Goal: Task Accomplishment & Management: Use online tool/utility

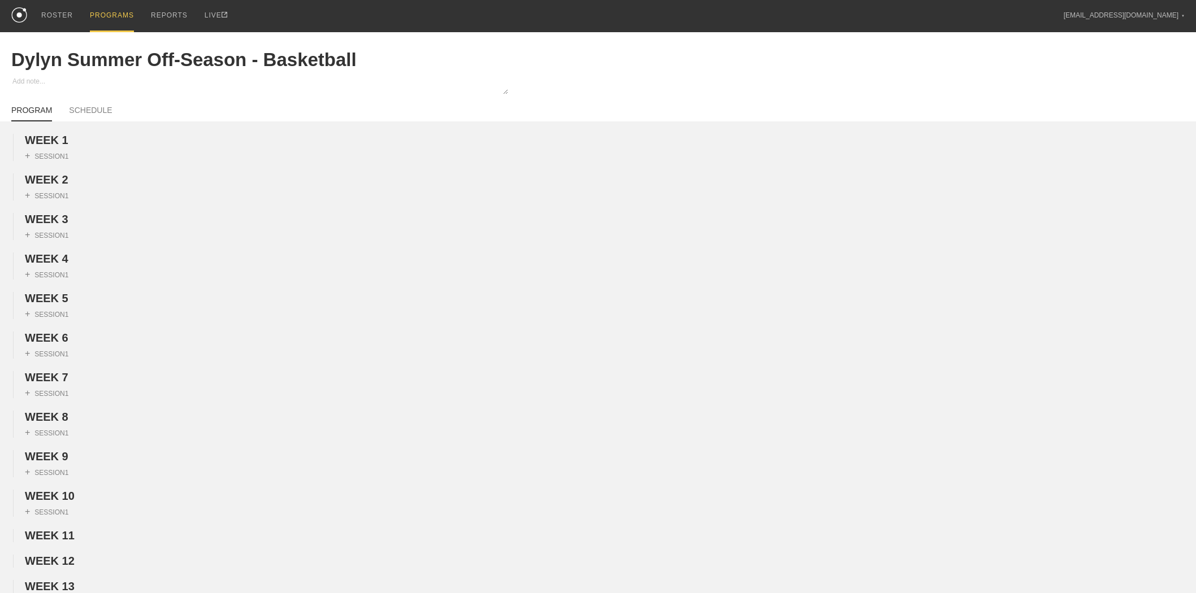
scroll to position [923, 0]
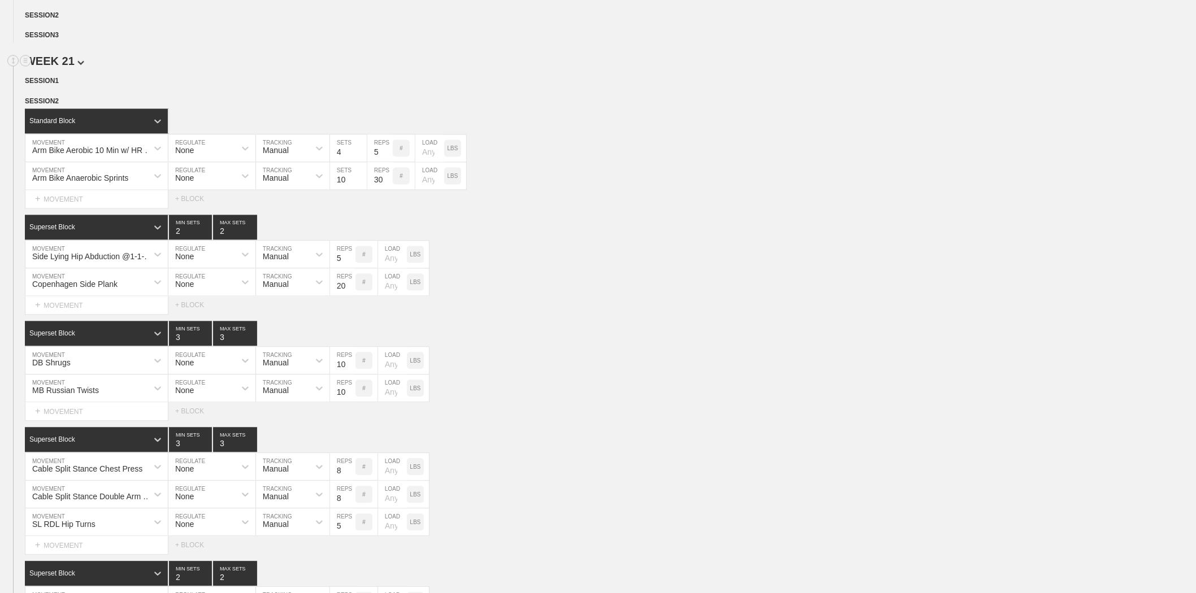
click at [70, 68] on span "WEEK 21" at bounding box center [54, 61] width 59 height 12
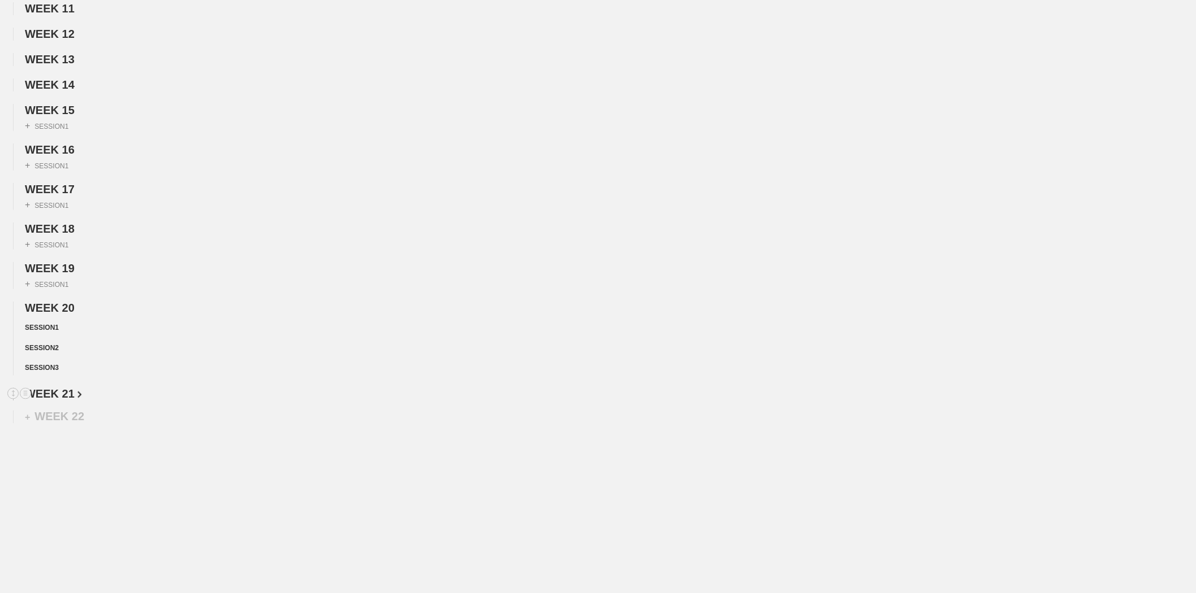
scroll to position [563, 0]
click at [59, 306] on span "WEEK 20" at bounding box center [50, 308] width 50 height 12
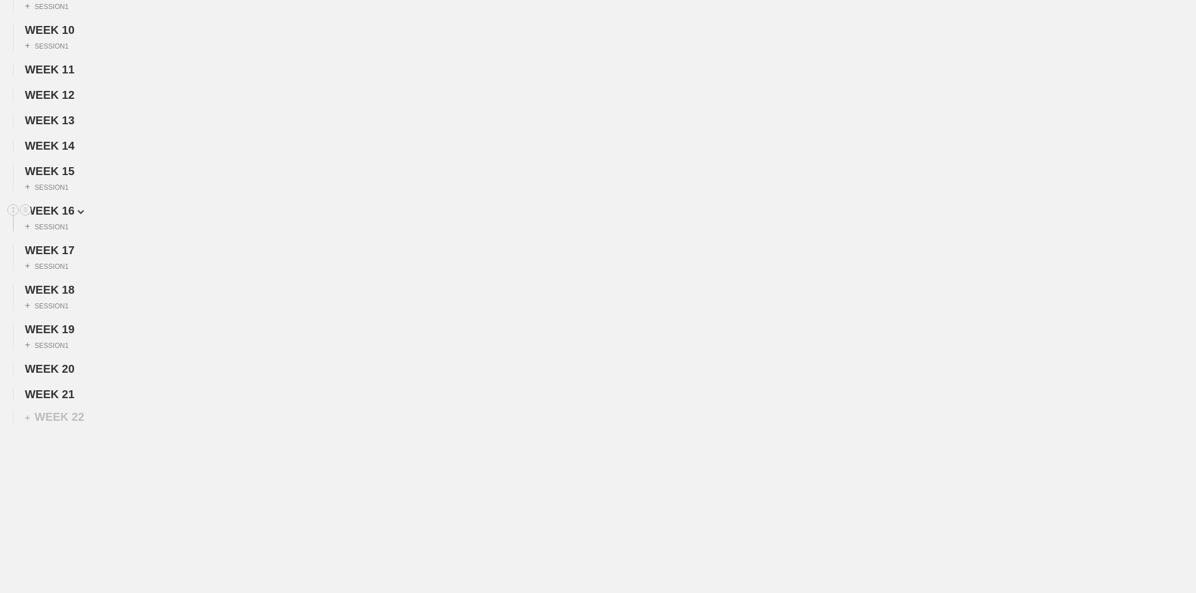
scroll to position [0, 0]
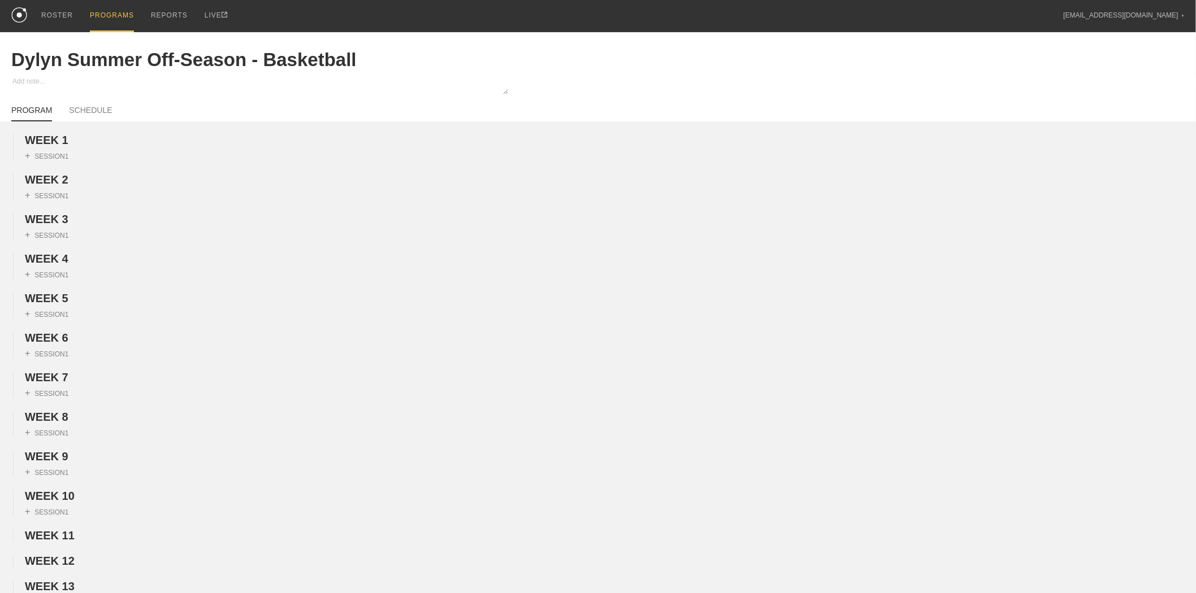
click at [105, 7] on div "PROGRAMS" at bounding box center [112, 16] width 44 height 32
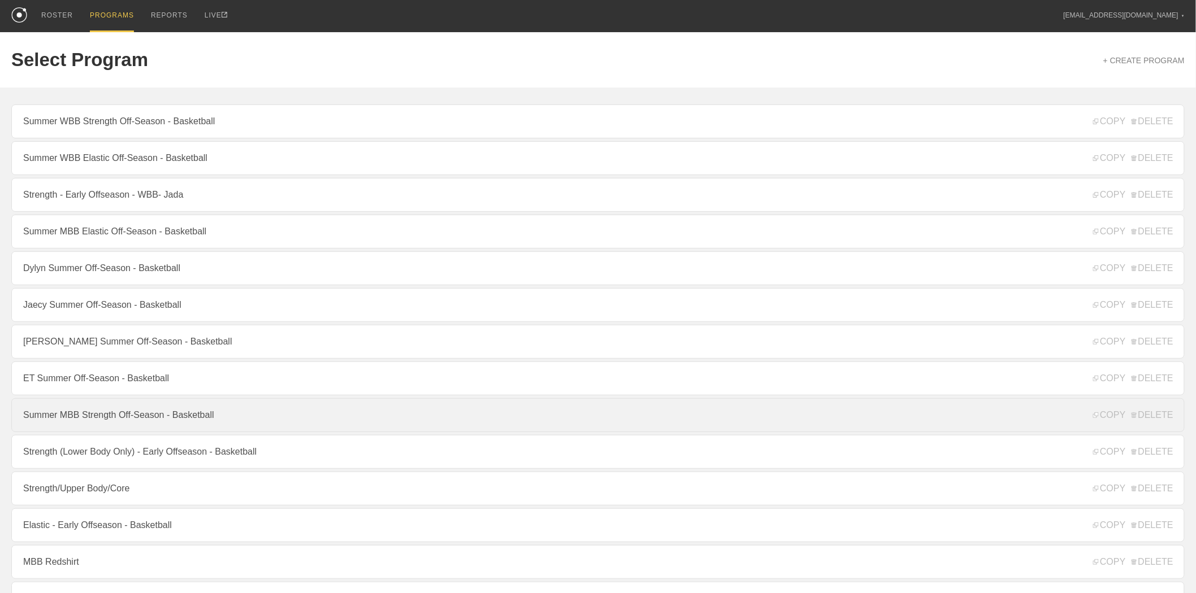
scroll to position [63, 0]
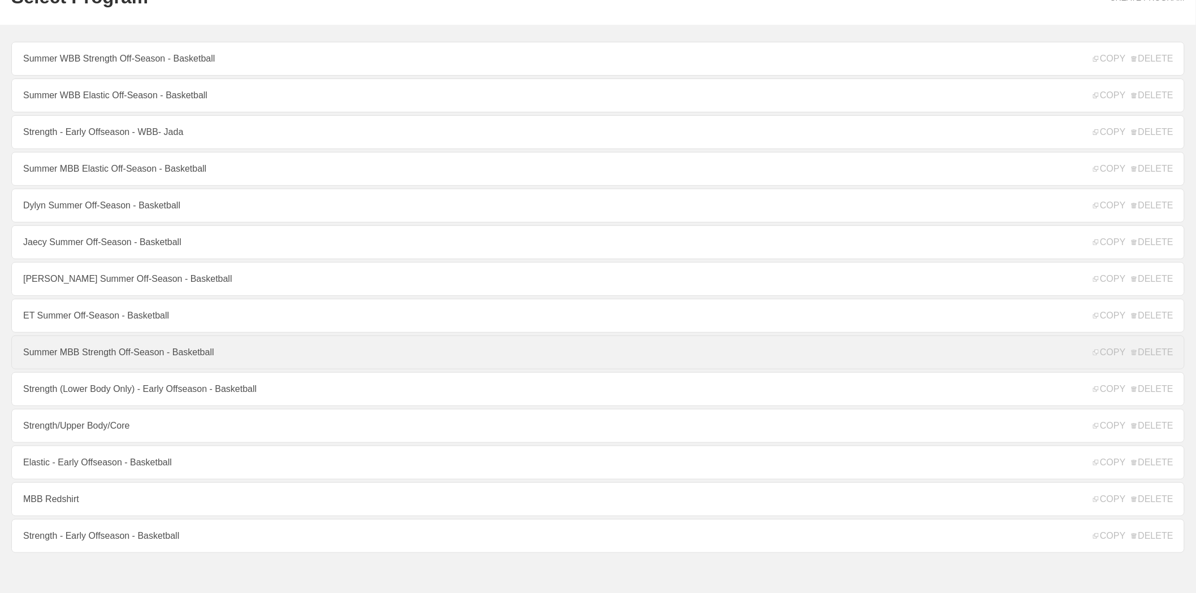
click at [128, 363] on link "Summer MBB Strength Off-Season - Basketball" at bounding box center [597, 353] width 1173 height 34
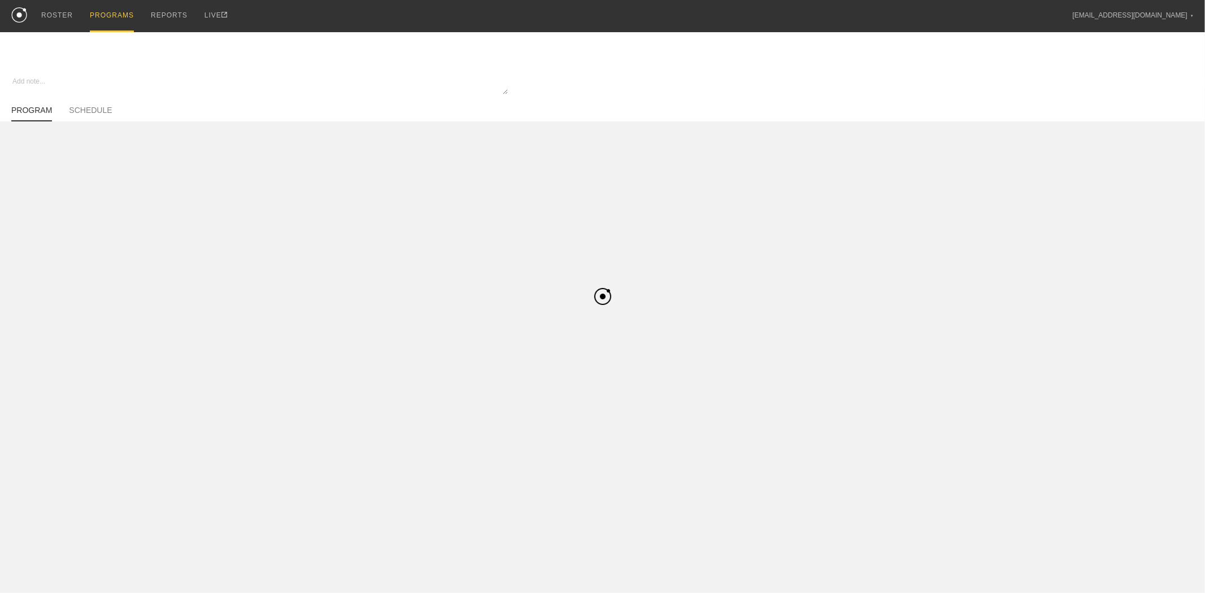
type textarea "x"
type input "Summer MBB Strength Off-Season - Basketball"
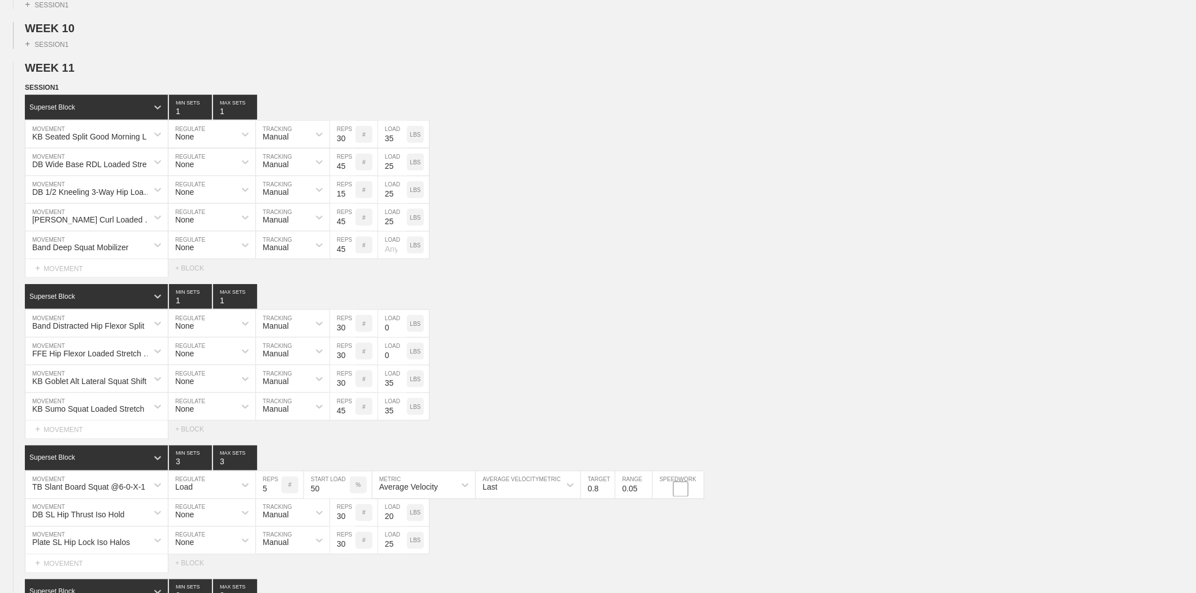
scroll to position [376, 0]
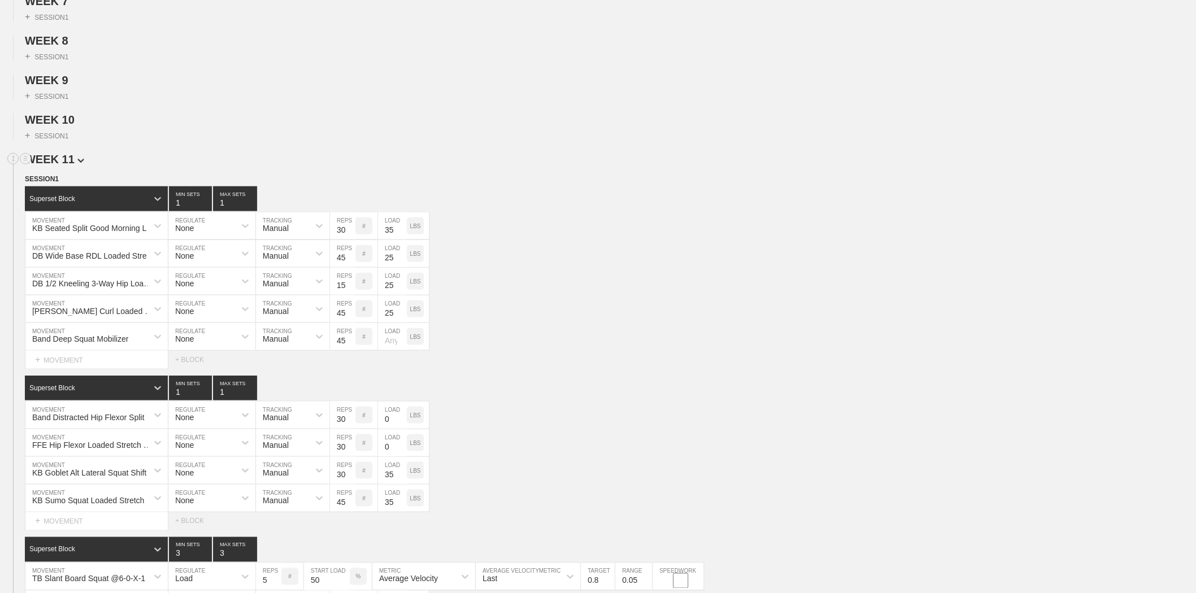
click at [60, 166] on span "WEEK 11" at bounding box center [54, 159] width 59 height 12
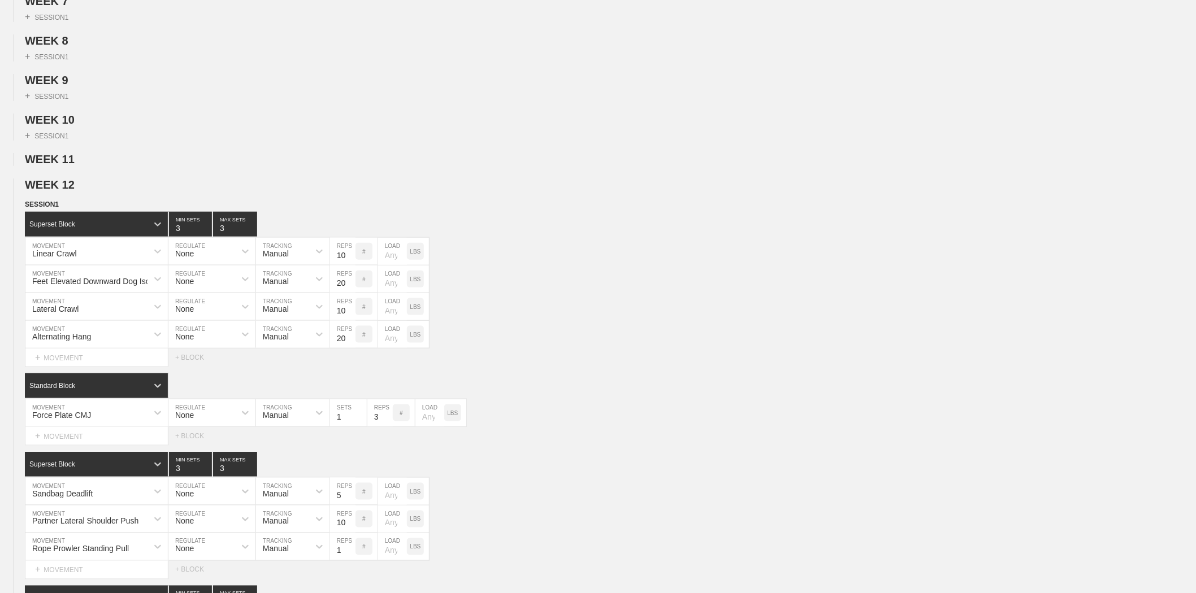
click at [60, 191] on span "WEEK 12" at bounding box center [54, 185] width 59 height 12
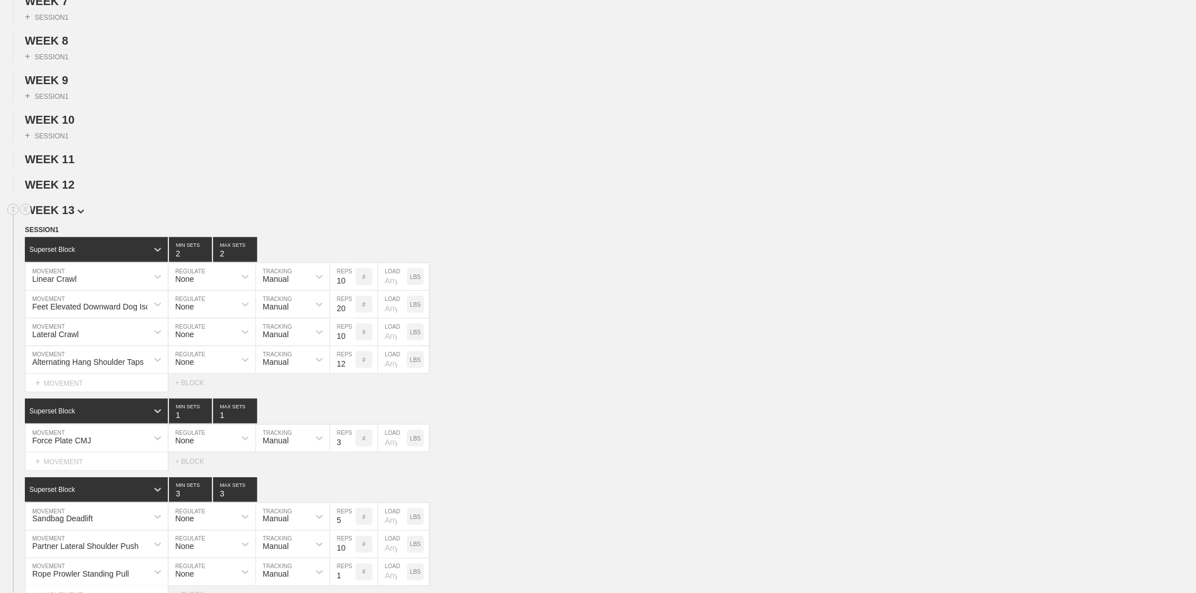
drag, startPoint x: 61, startPoint y: 227, endPoint x: 61, endPoint y: 238, distance: 11.3
click at [61, 216] on span "WEEK 13" at bounding box center [54, 210] width 59 height 12
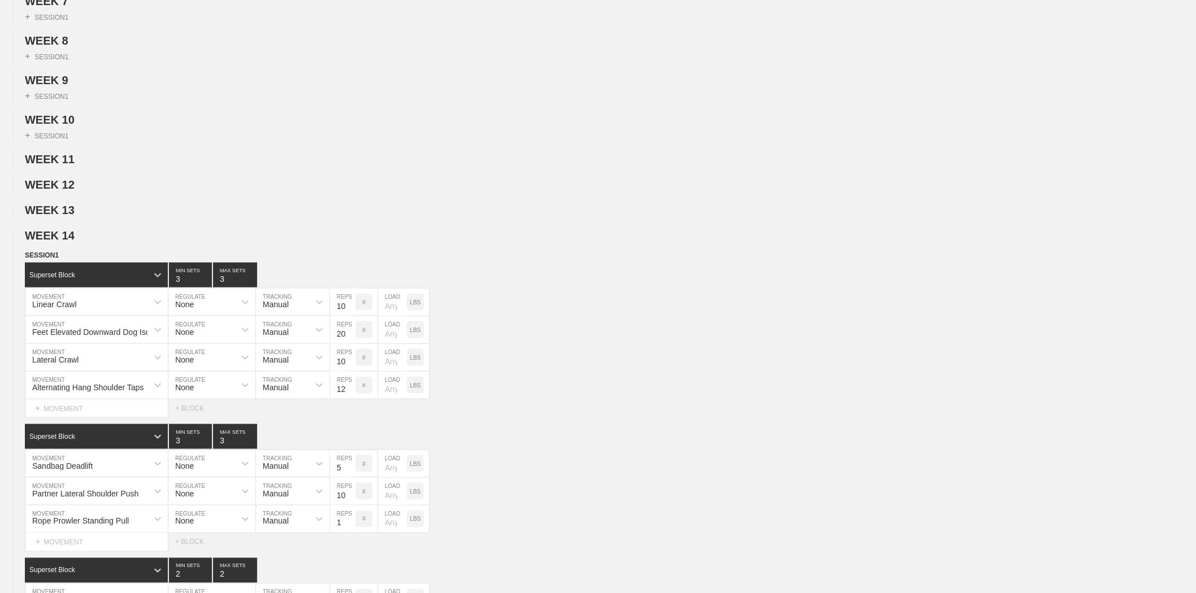
drag, startPoint x: 60, startPoint y: 263, endPoint x: 59, endPoint y: 274, distance: 10.7
click at [60, 242] on span "WEEK 14" at bounding box center [50, 235] width 50 height 12
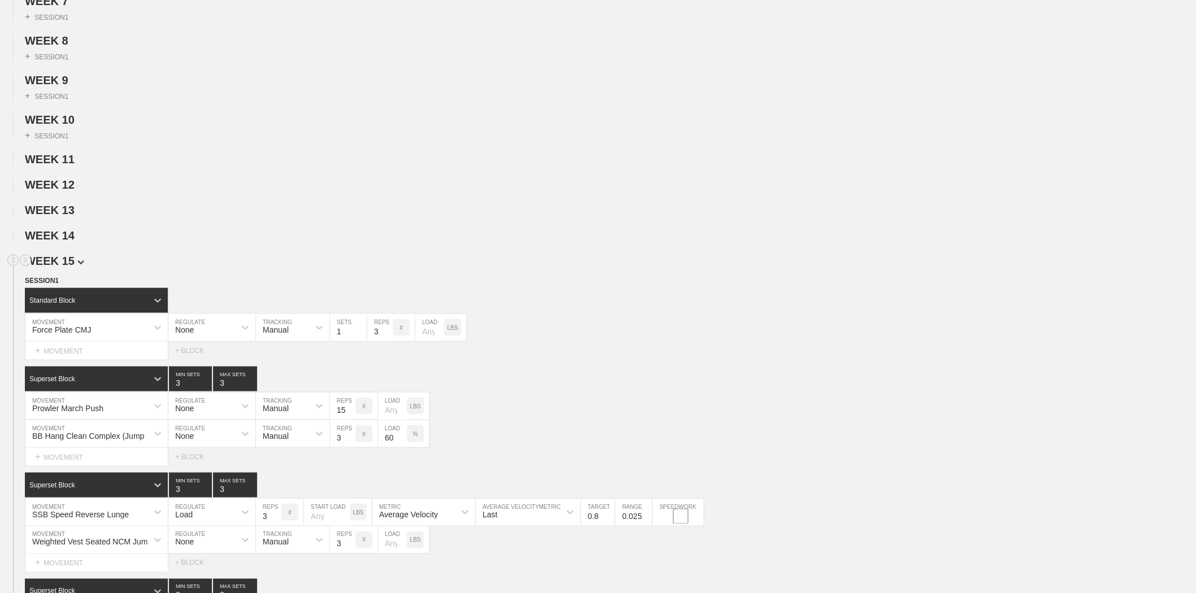
click at [66, 267] on span "WEEK 15" at bounding box center [54, 261] width 59 height 12
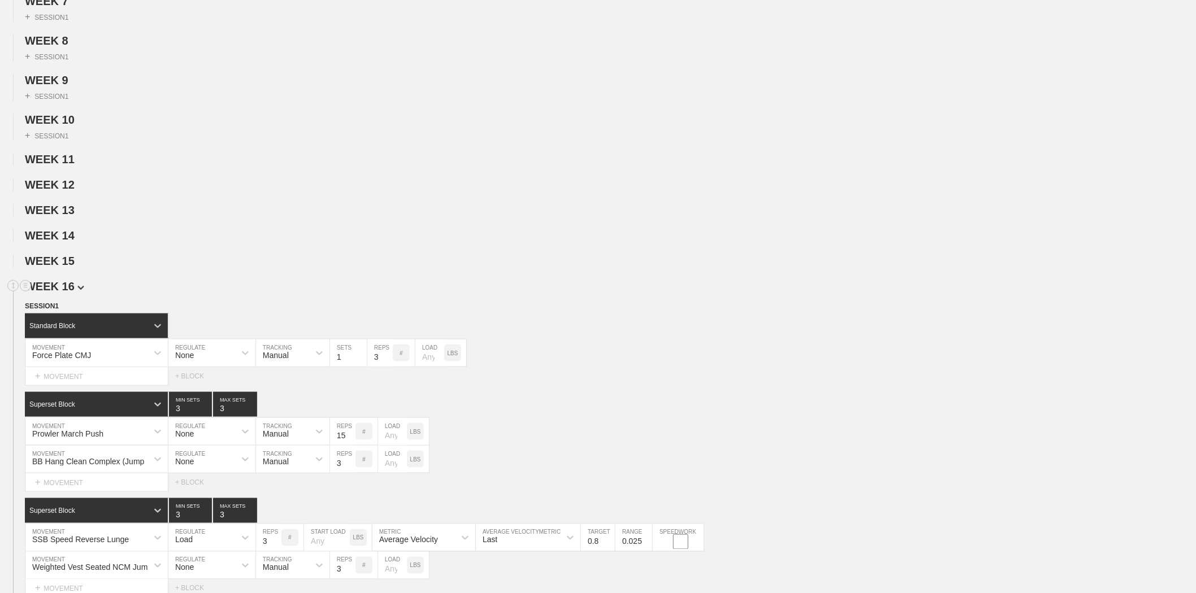
click at [58, 293] on span "WEEK 16" at bounding box center [54, 286] width 59 height 12
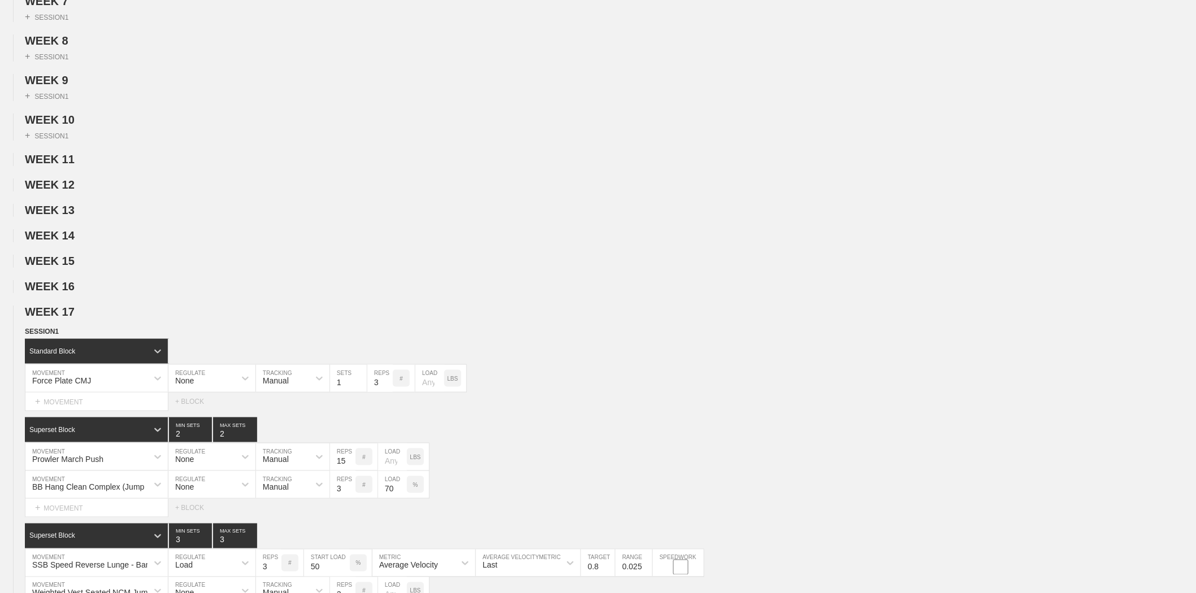
drag, startPoint x: 63, startPoint y: 339, endPoint x: 64, endPoint y: 364, distance: 25.5
click at [63, 318] on span "WEEK 17" at bounding box center [50, 312] width 50 height 12
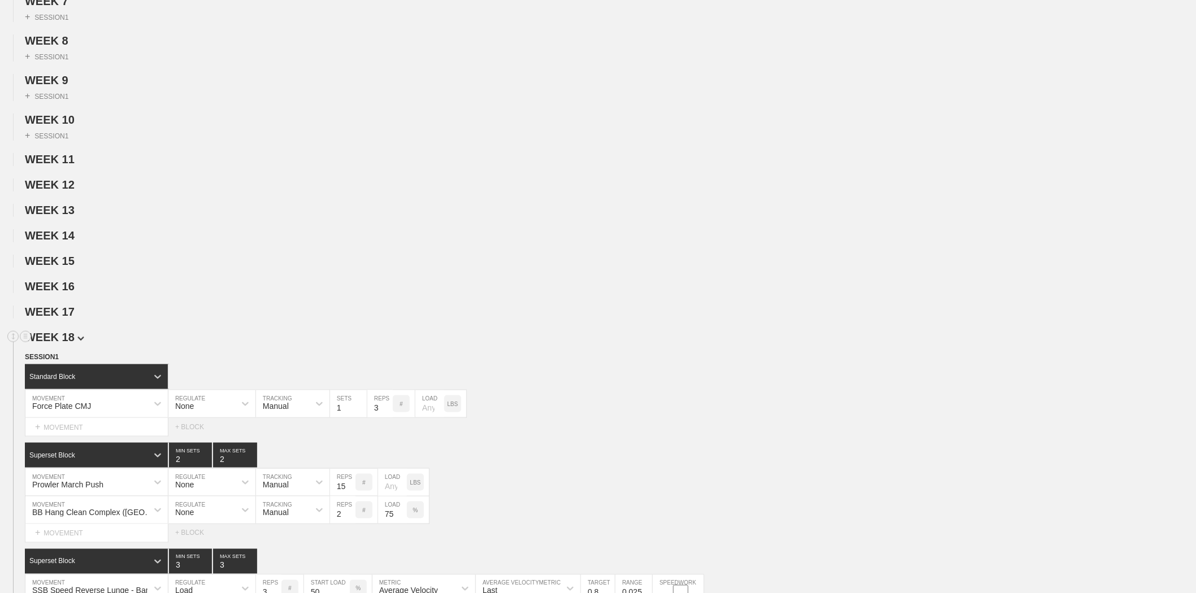
click at [64, 344] on span "WEEK 18" at bounding box center [54, 337] width 59 height 12
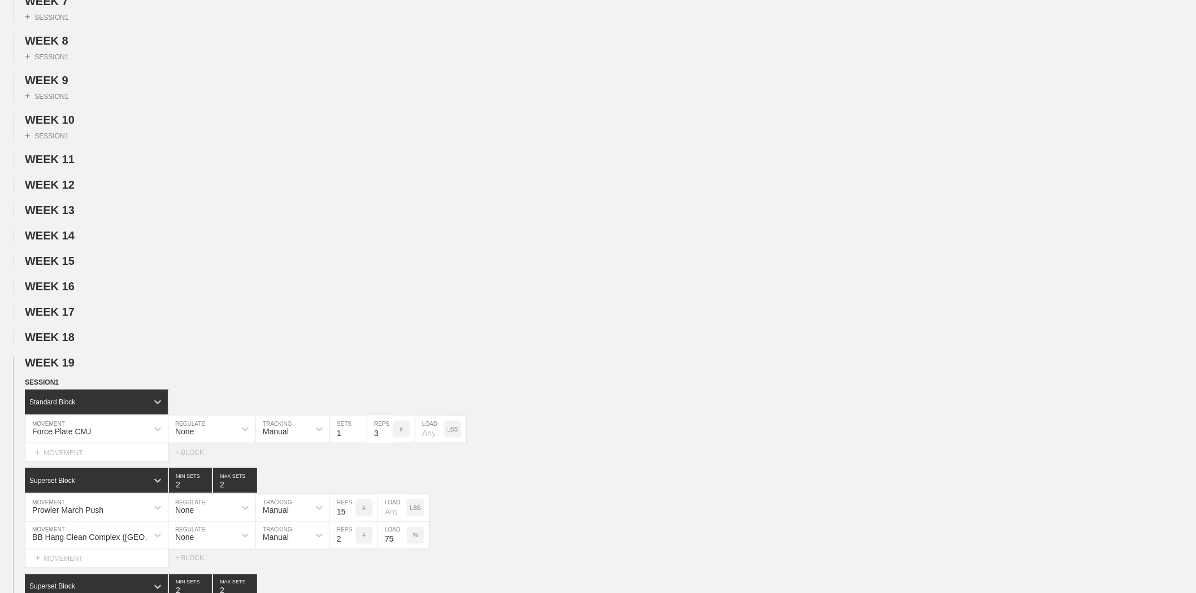
scroll to position [753, 0]
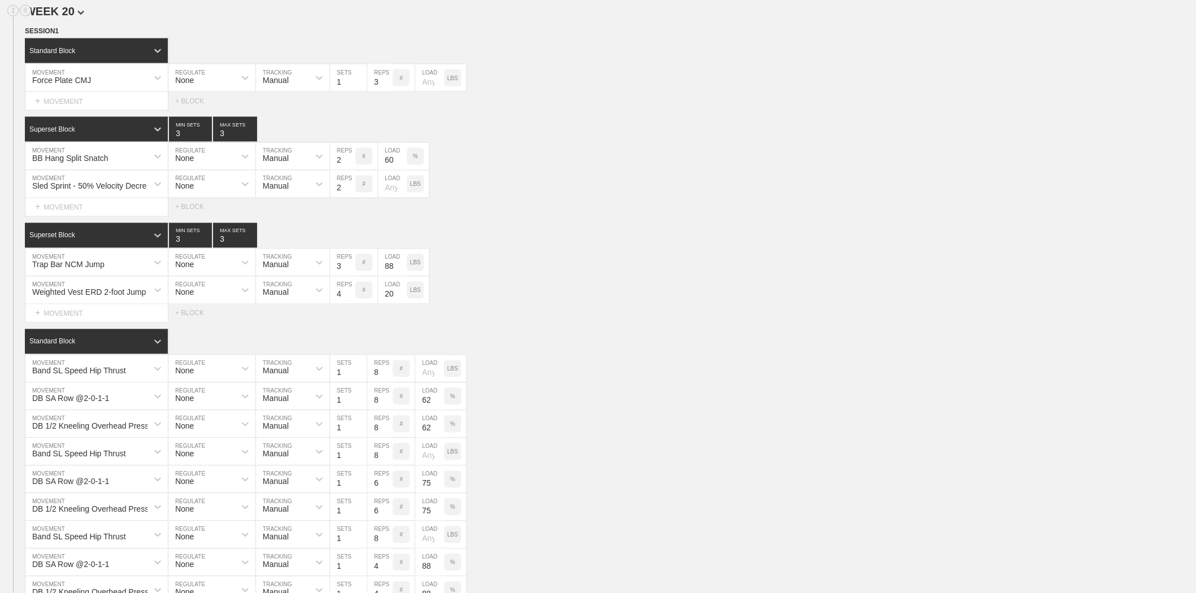
click at [69, 18] on span "WEEK 20" at bounding box center [54, 11] width 59 height 12
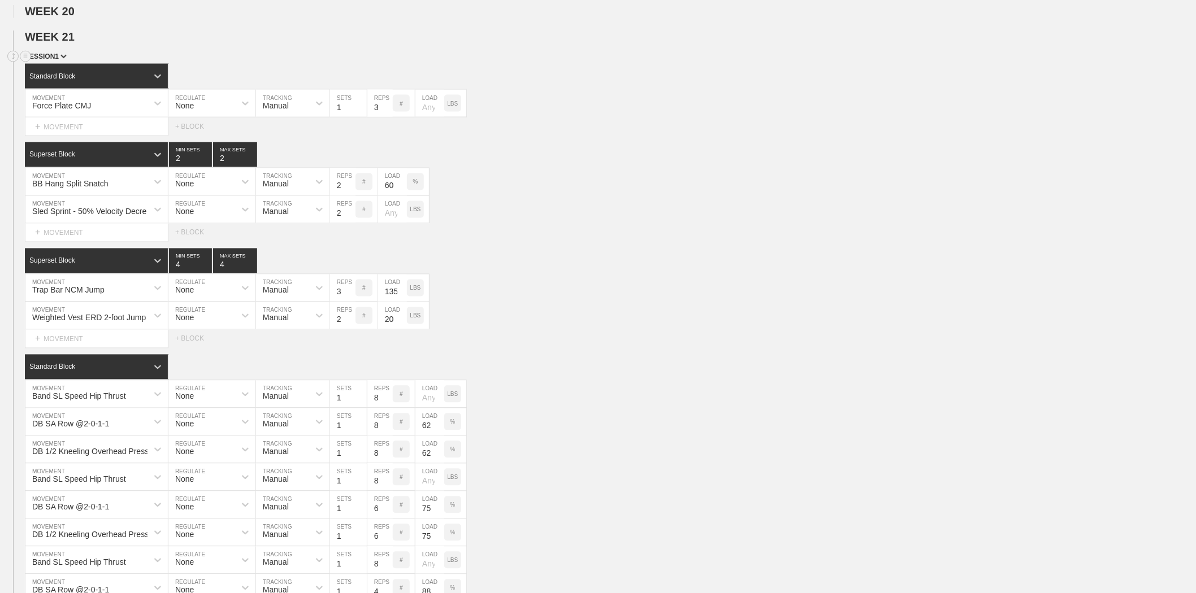
click at [44, 60] on span "SESSION 1" at bounding box center [46, 57] width 42 height 8
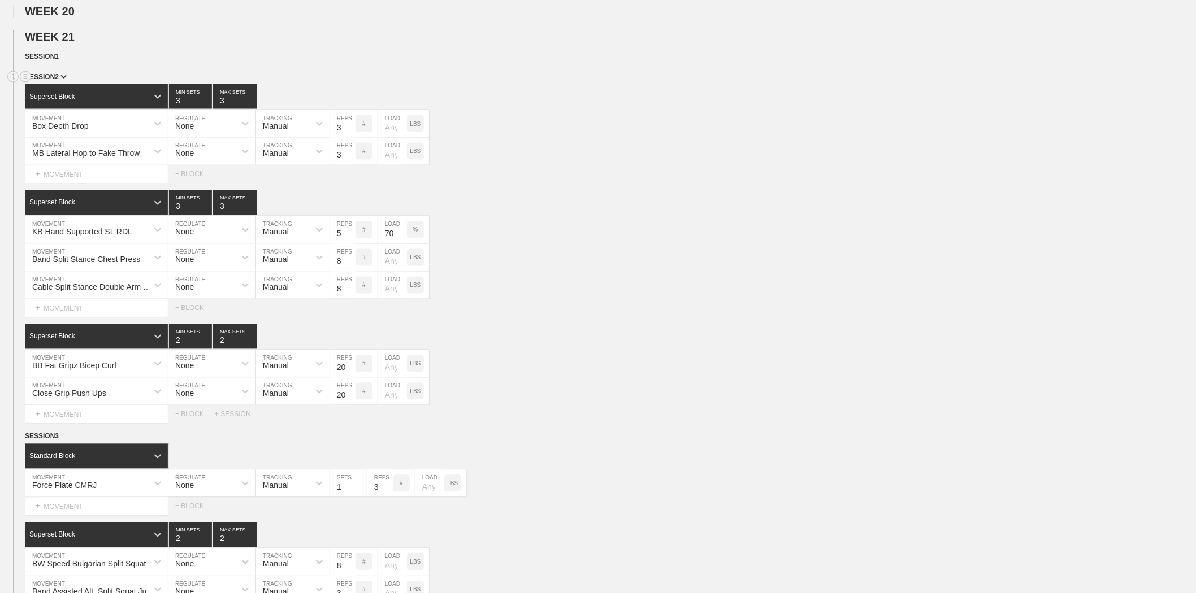
click at [54, 81] on span "SESSION 2" at bounding box center [46, 77] width 42 height 8
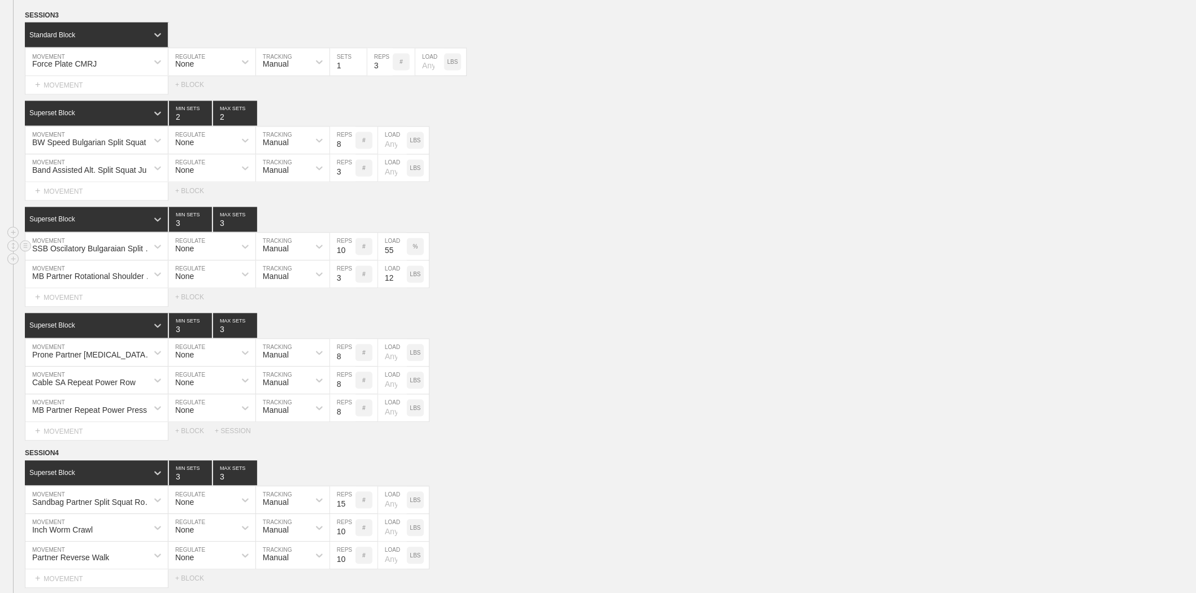
scroll to position [816, 0]
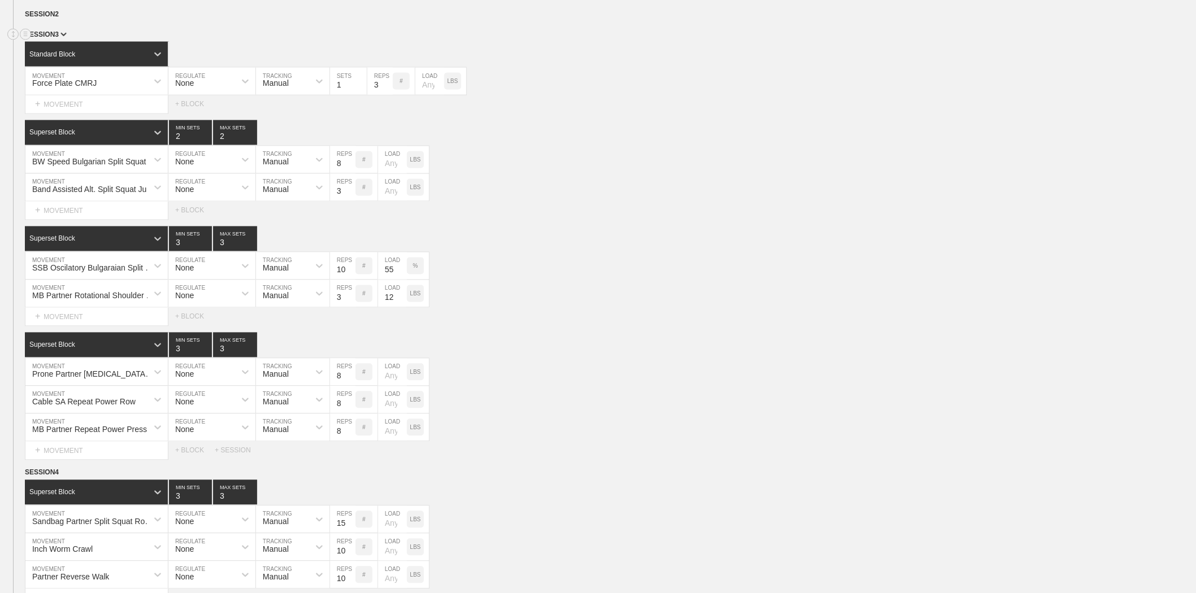
click at [41, 38] on span "SESSION 3" at bounding box center [46, 35] width 42 height 8
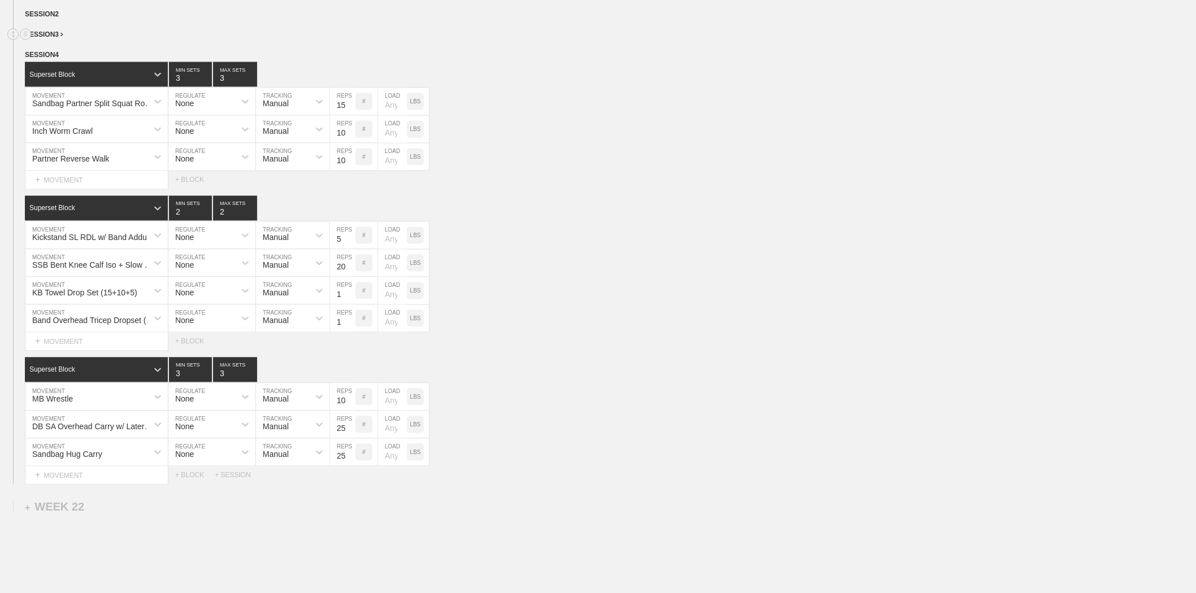
click at [41, 38] on span "SESSION 3" at bounding box center [44, 35] width 38 height 8
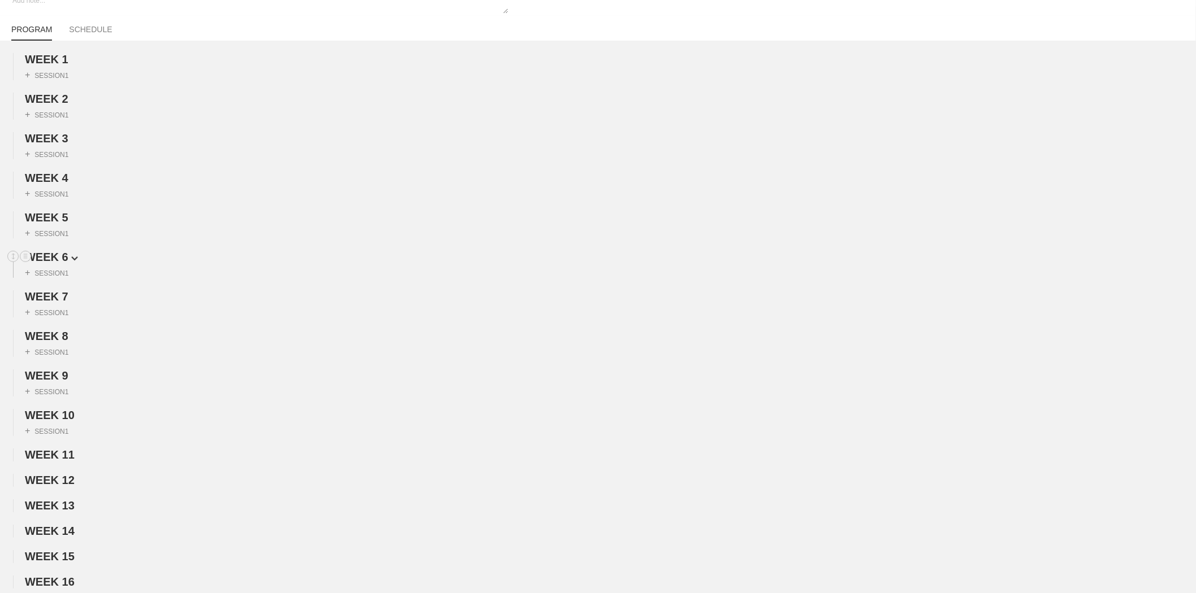
scroll to position [0, 0]
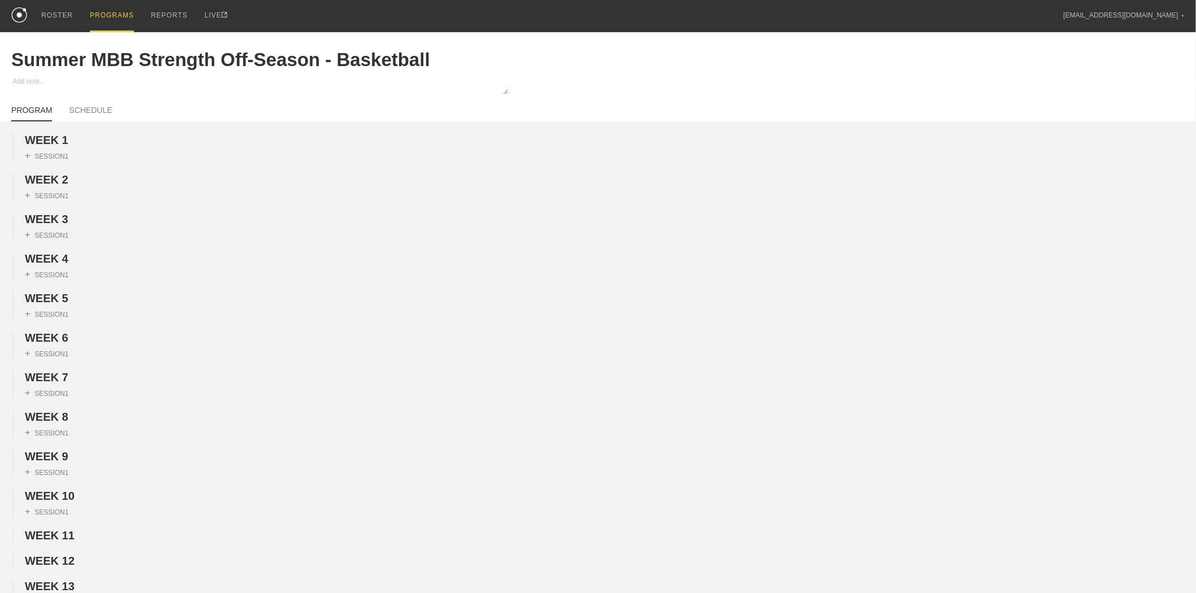
click at [110, 14] on div "PROGRAMS" at bounding box center [112, 16] width 44 height 32
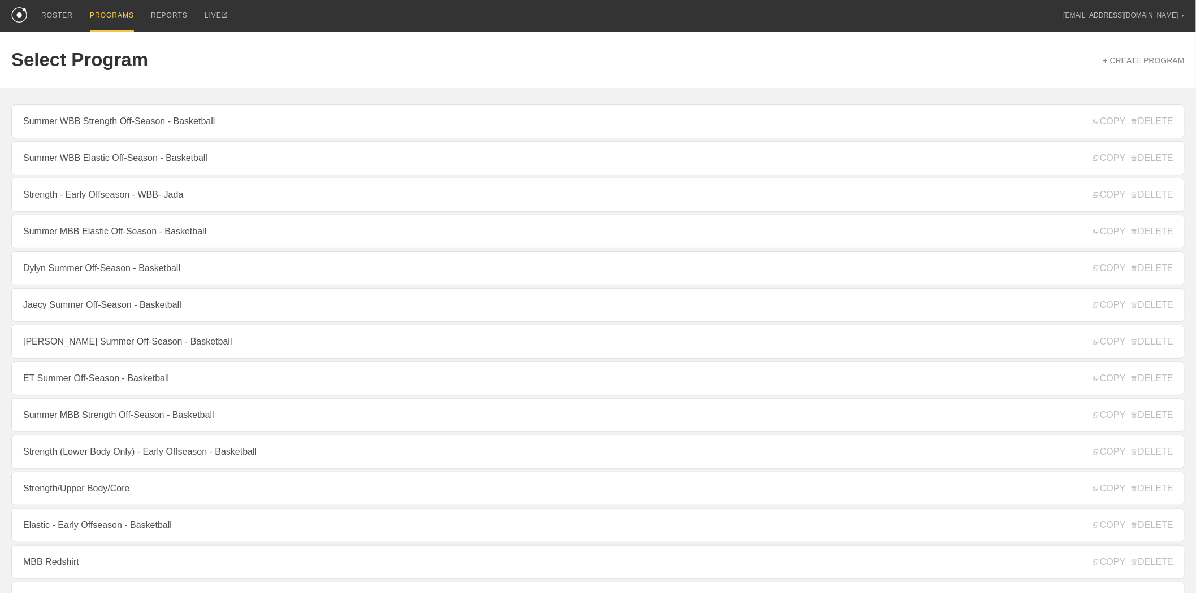
click at [117, 234] on link "Summer MBB Elastic Off-Season - Basketball" at bounding box center [597, 232] width 1173 height 34
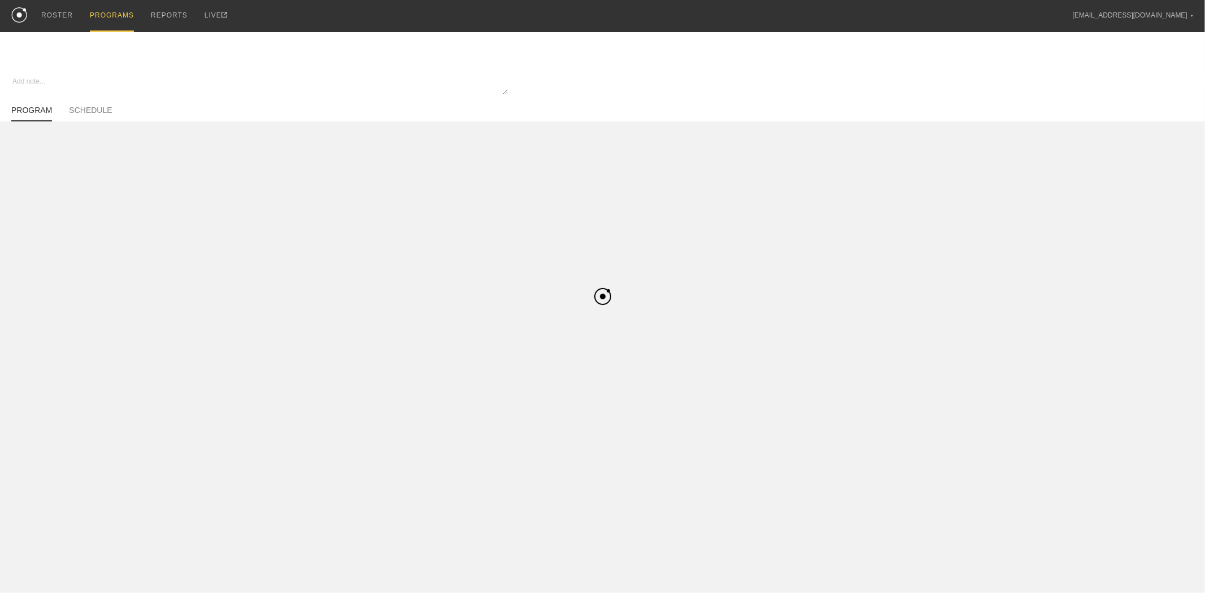
type textarea "x"
type input "Summer MBB Elastic Off-Season - Basketball"
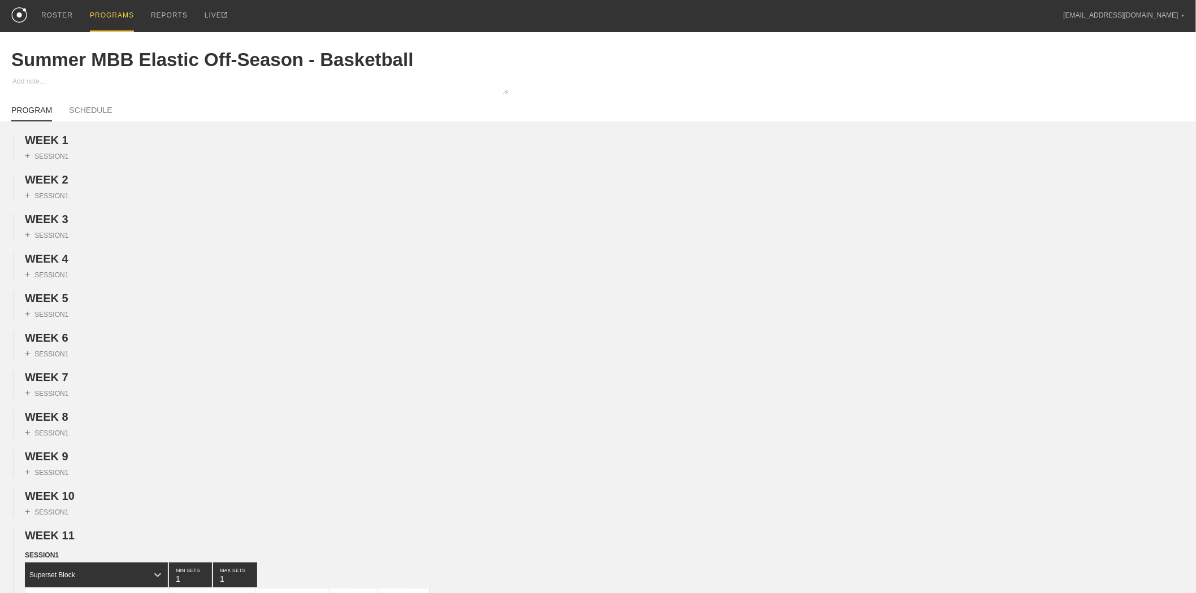
click at [64, 140] on span "WEEK 1" at bounding box center [51, 140] width 53 height 12
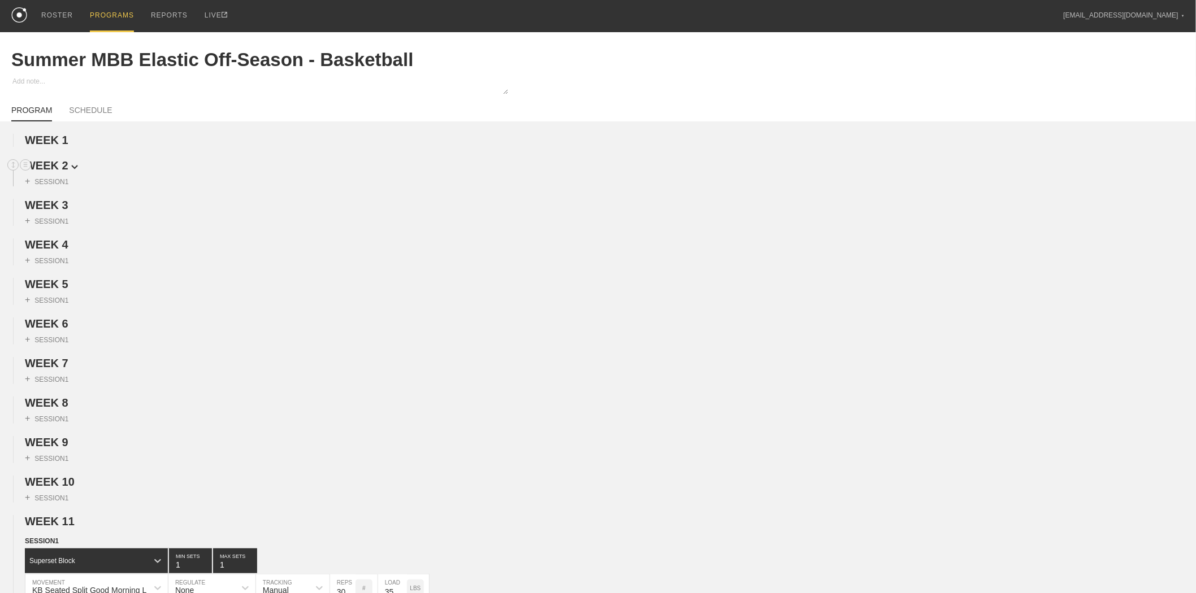
click at [62, 172] on span "WEEK 2" at bounding box center [51, 165] width 53 height 12
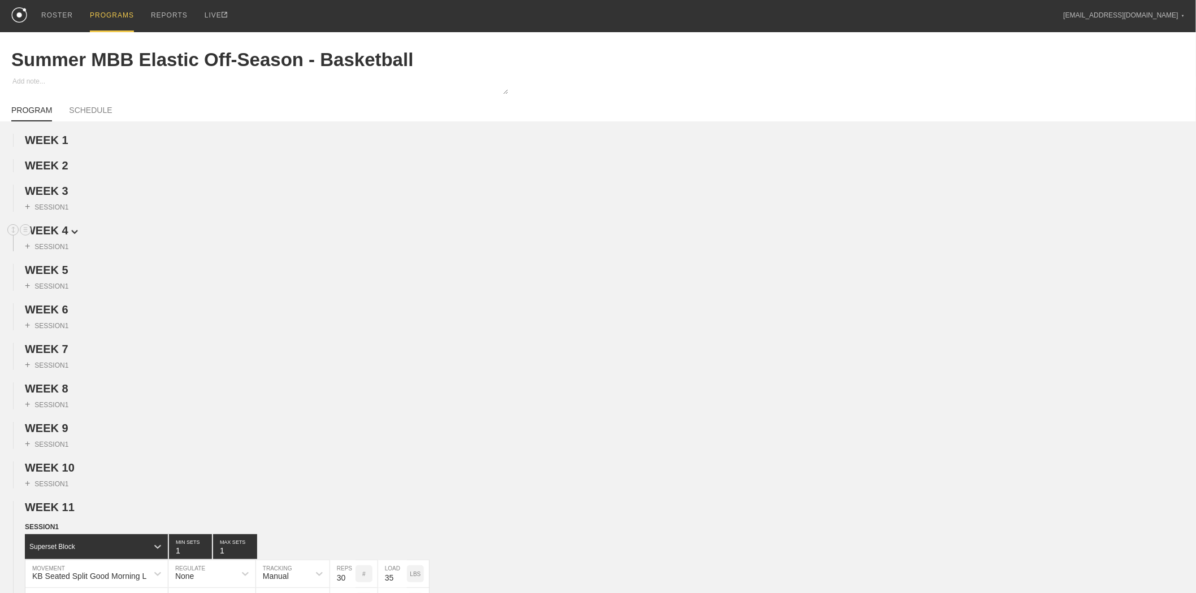
drag, startPoint x: 63, startPoint y: 196, endPoint x: 58, endPoint y: 224, distance: 28.1
click at [62, 196] on span "WEEK 3" at bounding box center [47, 191] width 44 height 12
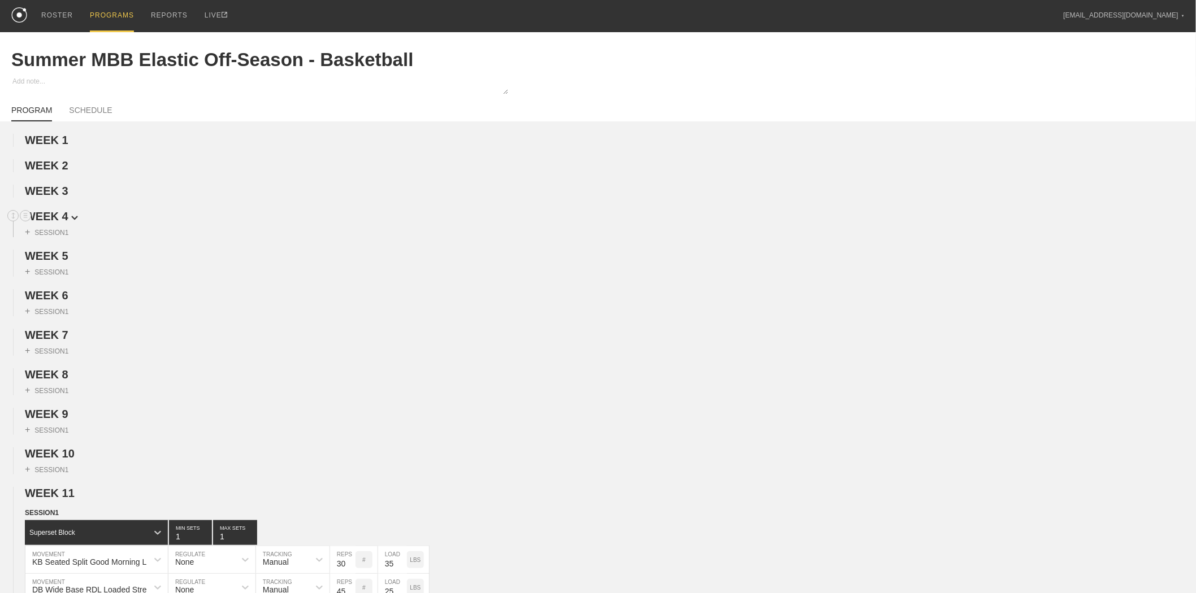
click at [58, 223] on span "WEEK 4" at bounding box center [51, 216] width 53 height 12
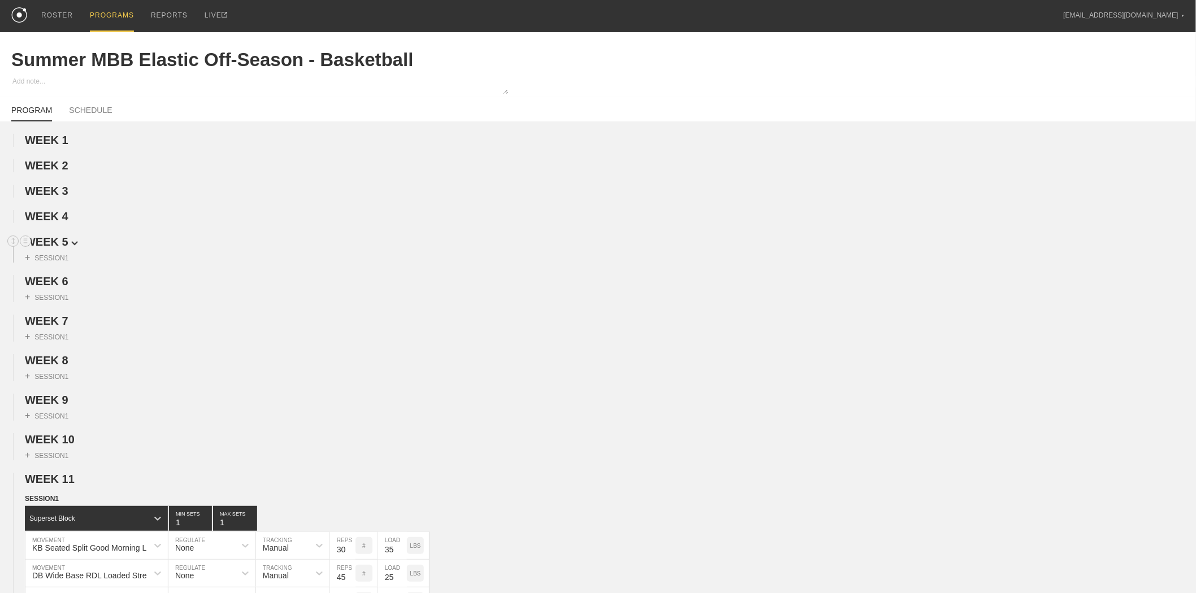
click at [51, 240] on span "WEEK 5" at bounding box center [51, 242] width 53 height 12
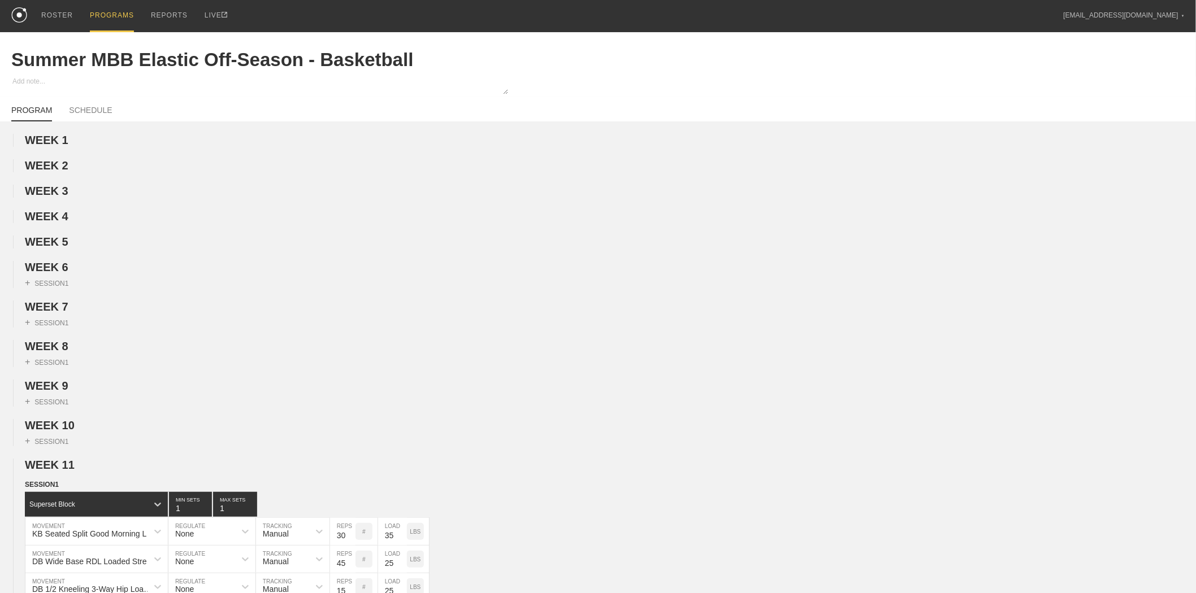
click at [54, 272] on span "WEEK 6" at bounding box center [47, 267] width 44 height 12
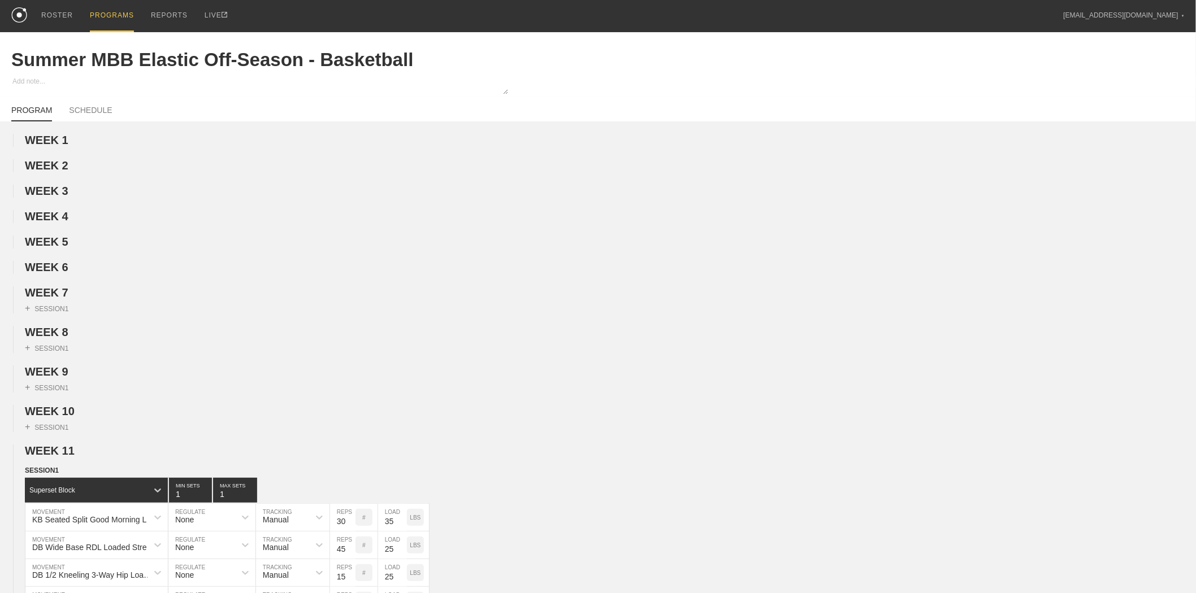
click at [59, 297] on span "WEEK 7" at bounding box center [51, 292] width 53 height 12
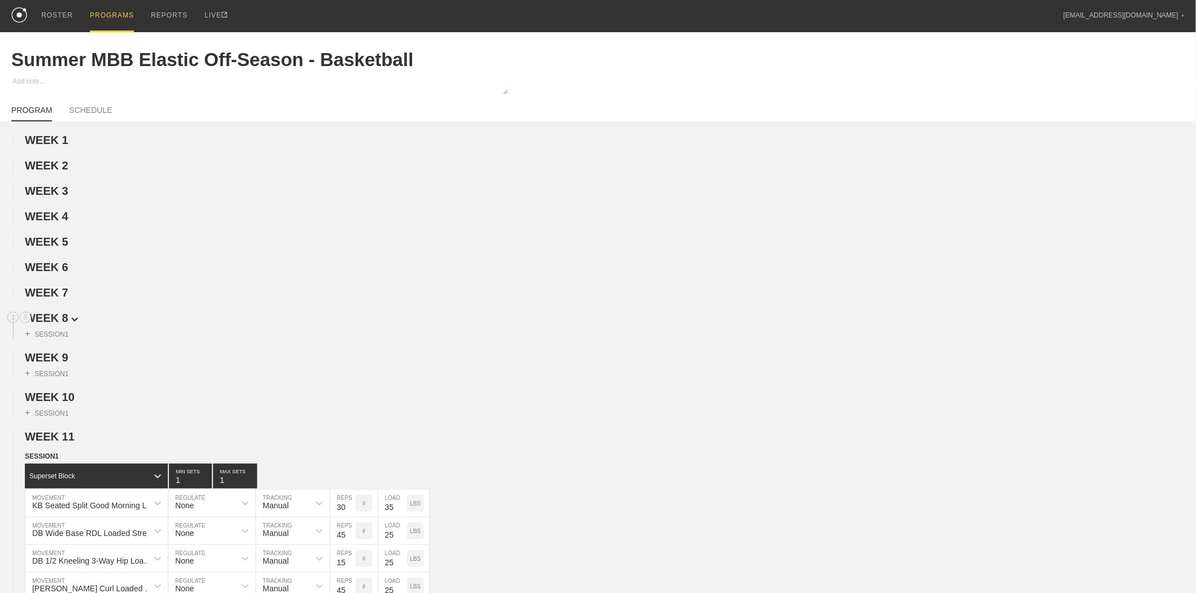
click at [59, 324] on span "WEEK 8" at bounding box center [51, 318] width 53 height 12
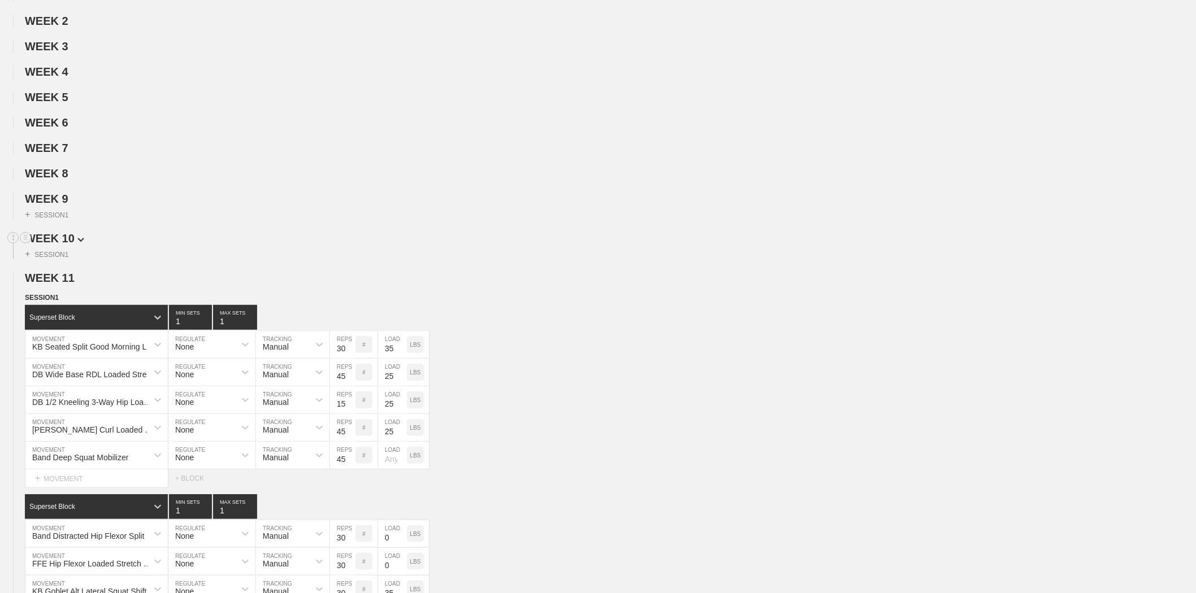
scroll to position [251, 0]
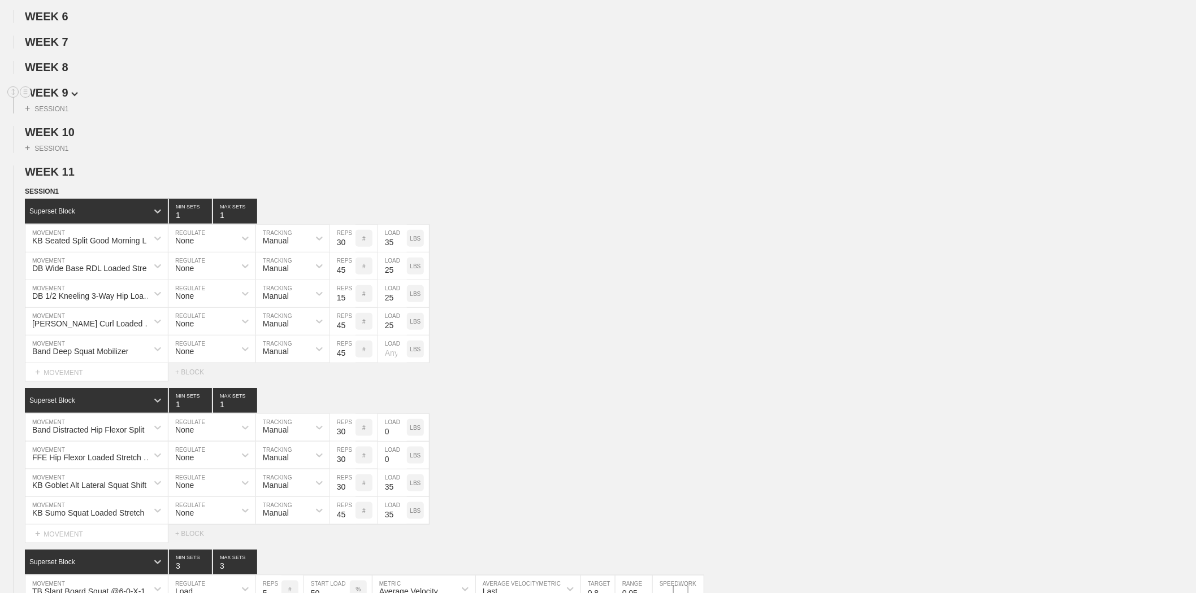
click at [63, 99] on span "WEEK 9" at bounding box center [51, 92] width 53 height 12
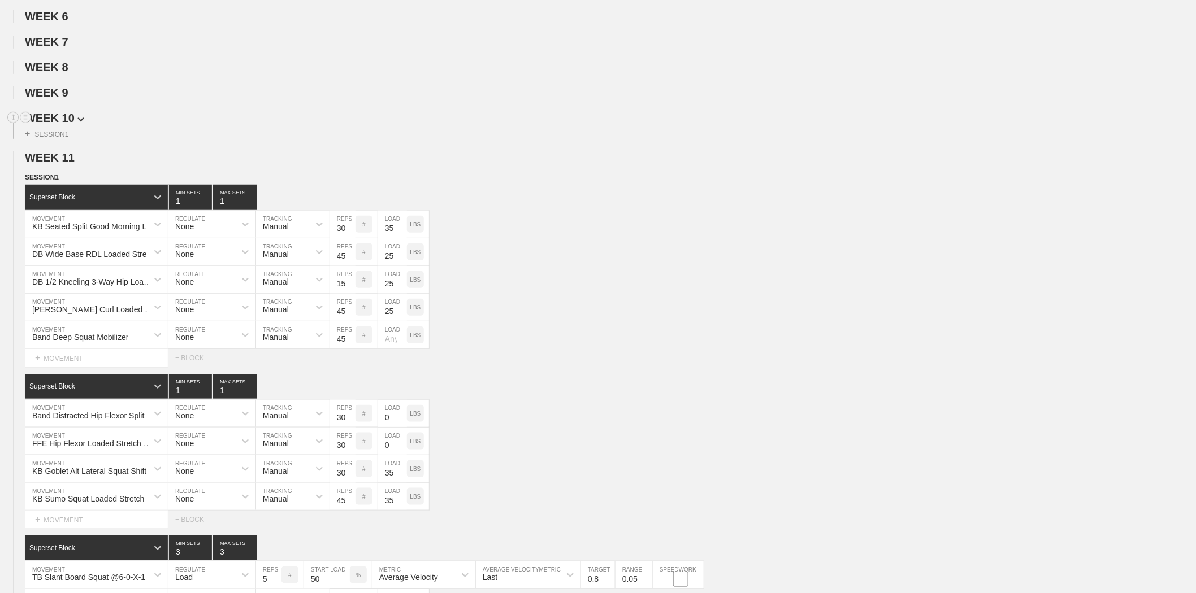
click at [63, 120] on span "WEEK 10" at bounding box center [54, 118] width 59 height 12
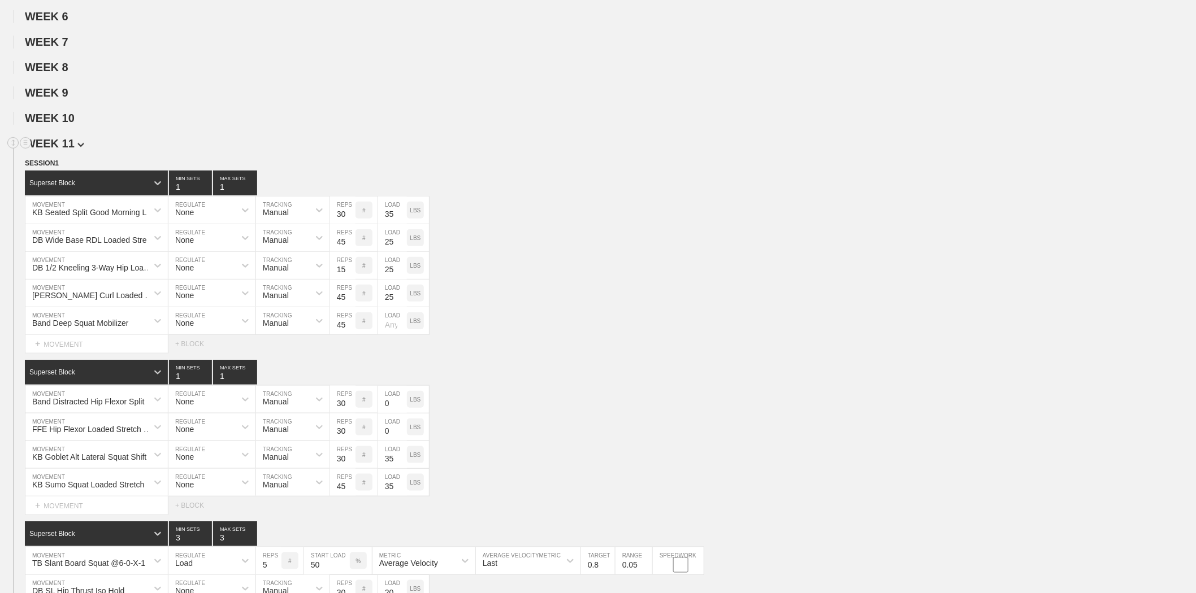
click at [64, 150] on span "WEEK 11" at bounding box center [54, 143] width 59 height 12
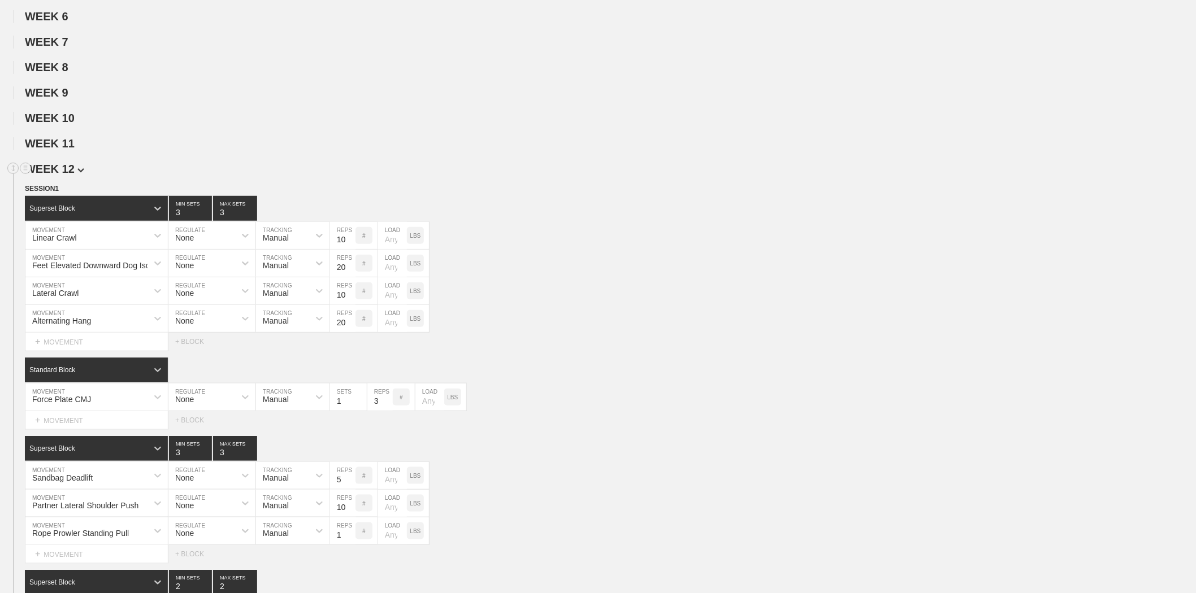
click at [65, 175] on span "WEEK 12" at bounding box center [54, 169] width 59 height 12
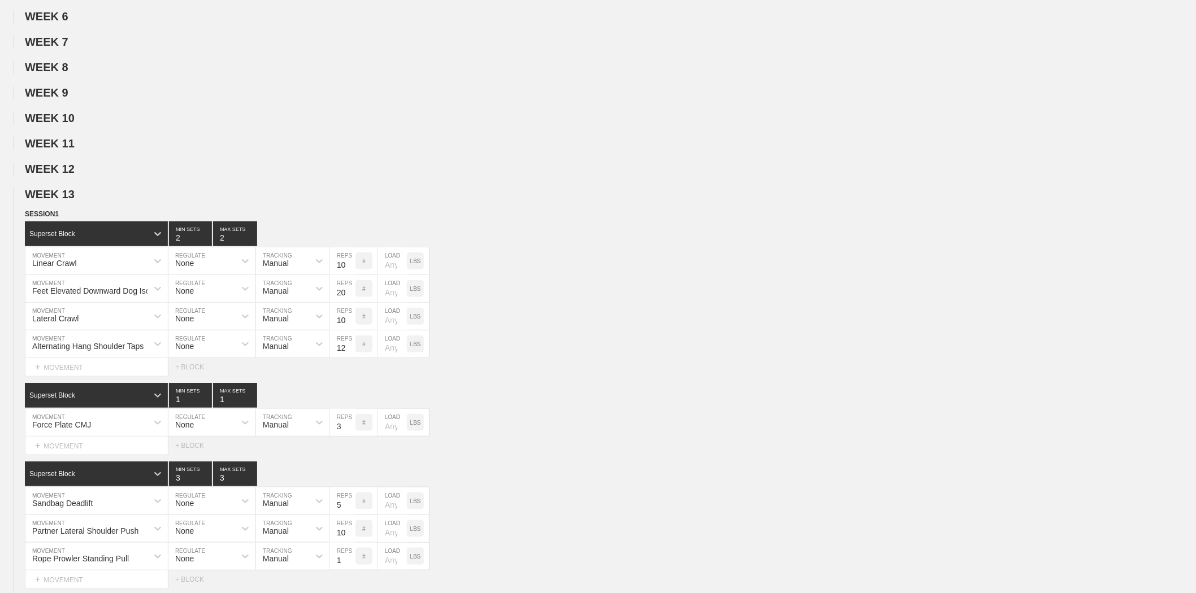
click at [64, 201] on span "WEEK 13" at bounding box center [50, 194] width 50 height 12
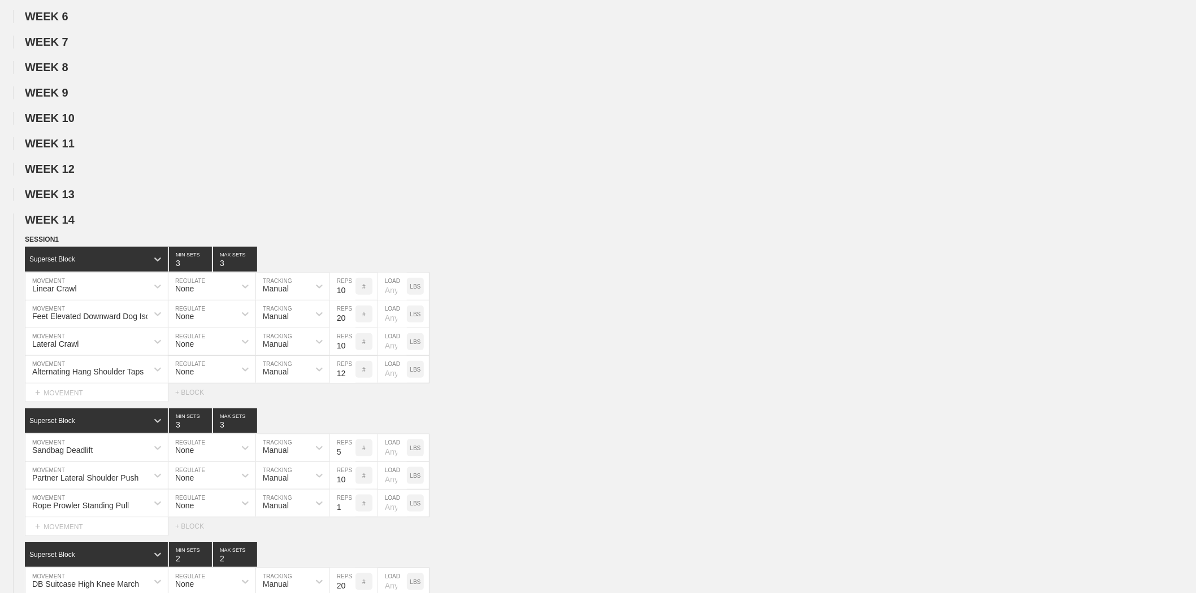
drag, startPoint x: 61, startPoint y: 227, endPoint x: 60, endPoint y: 240, distance: 13.6
click at [61, 226] on span "WEEK 14" at bounding box center [50, 220] width 50 height 12
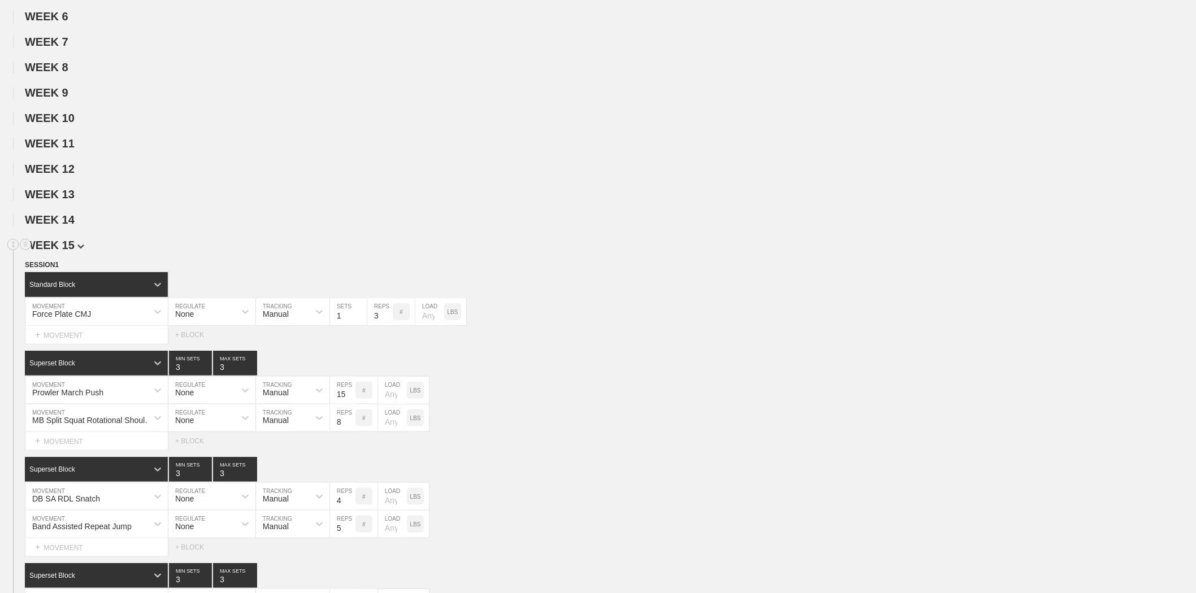
click at [59, 251] on span "WEEK 15" at bounding box center [54, 245] width 59 height 12
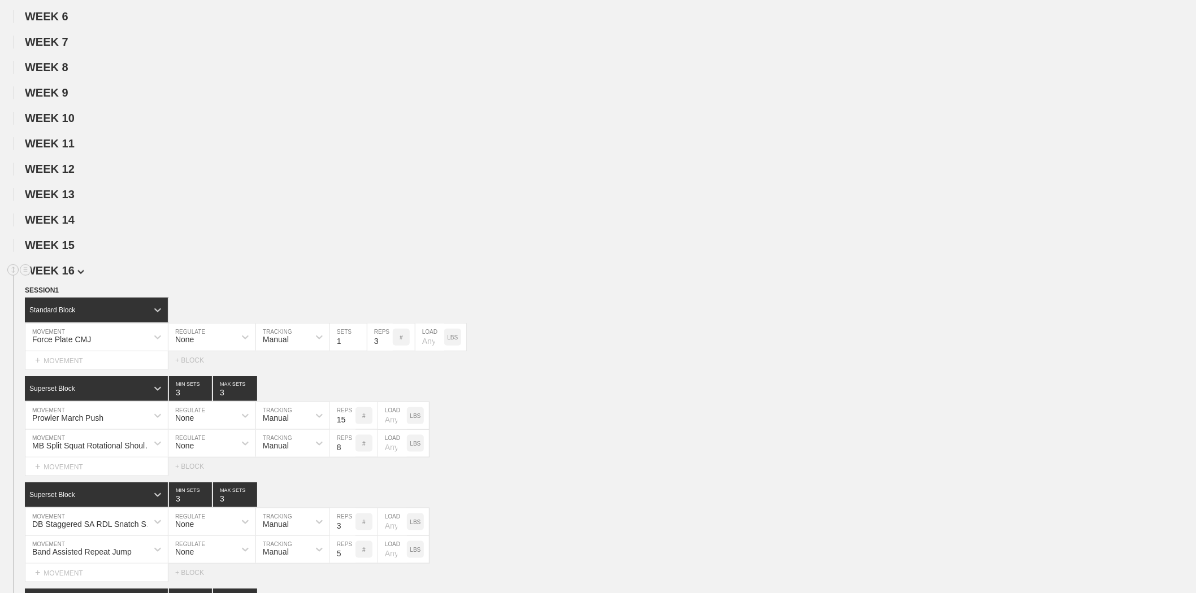
drag, startPoint x: 60, startPoint y: 284, endPoint x: 60, endPoint y: 291, distance: 6.8
click at [60, 277] on span "WEEK 16" at bounding box center [54, 270] width 59 height 12
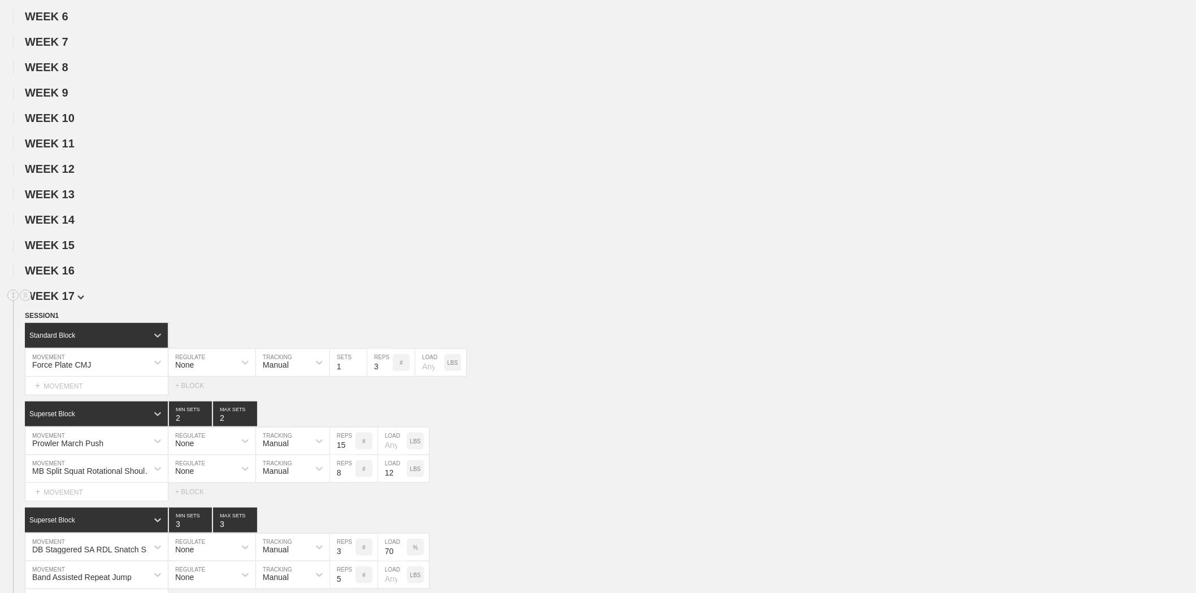
click at [59, 302] on span "WEEK 17" at bounding box center [54, 296] width 59 height 12
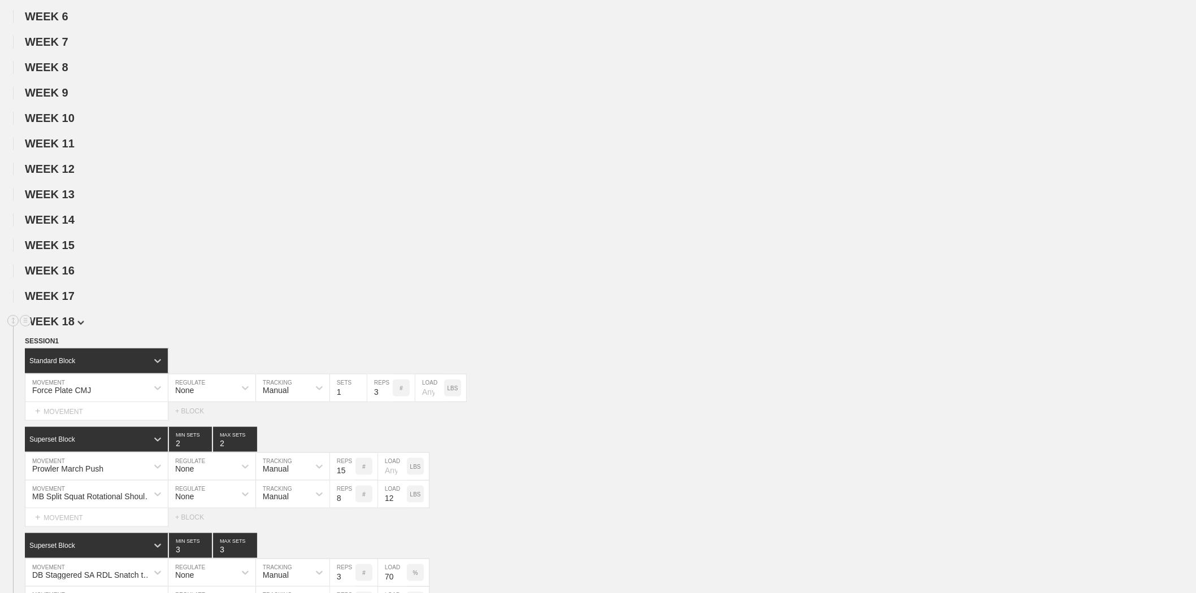
click at [59, 328] on span "WEEK 18" at bounding box center [54, 321] width 59 height 12
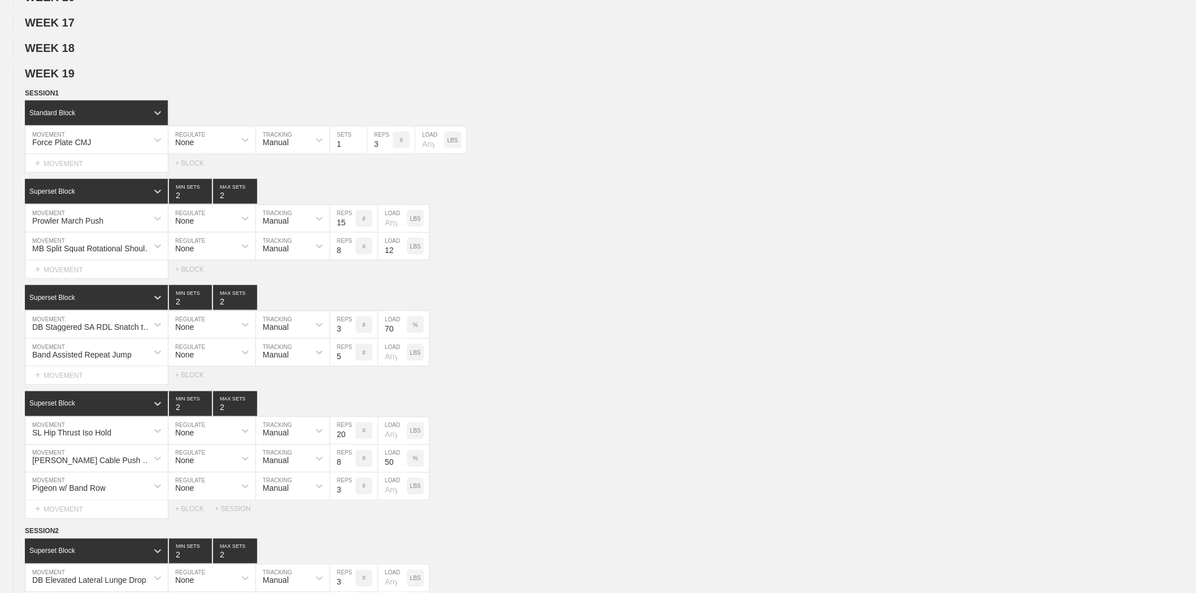
scroll to position [502, 0]
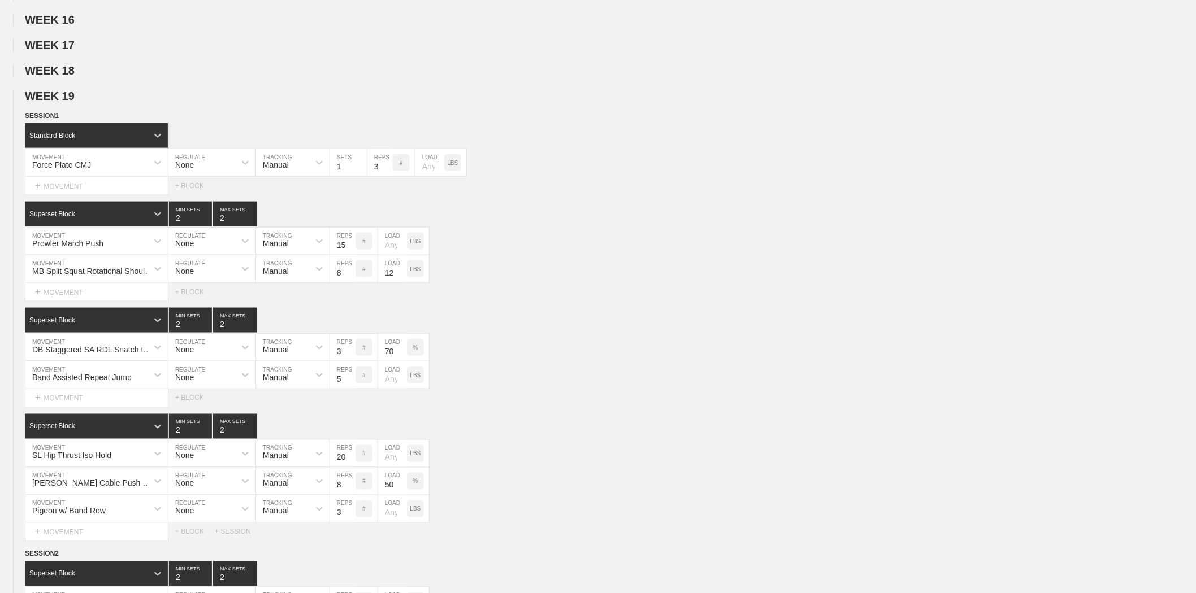
drag, startPoint x: 62, startPoint y: 114, endPoint x: 64, endPoint y: 134, distance: 21.0
click at [62, 102] on span "WEEK 19" at bounding box center [50, 96] width 50 height 12
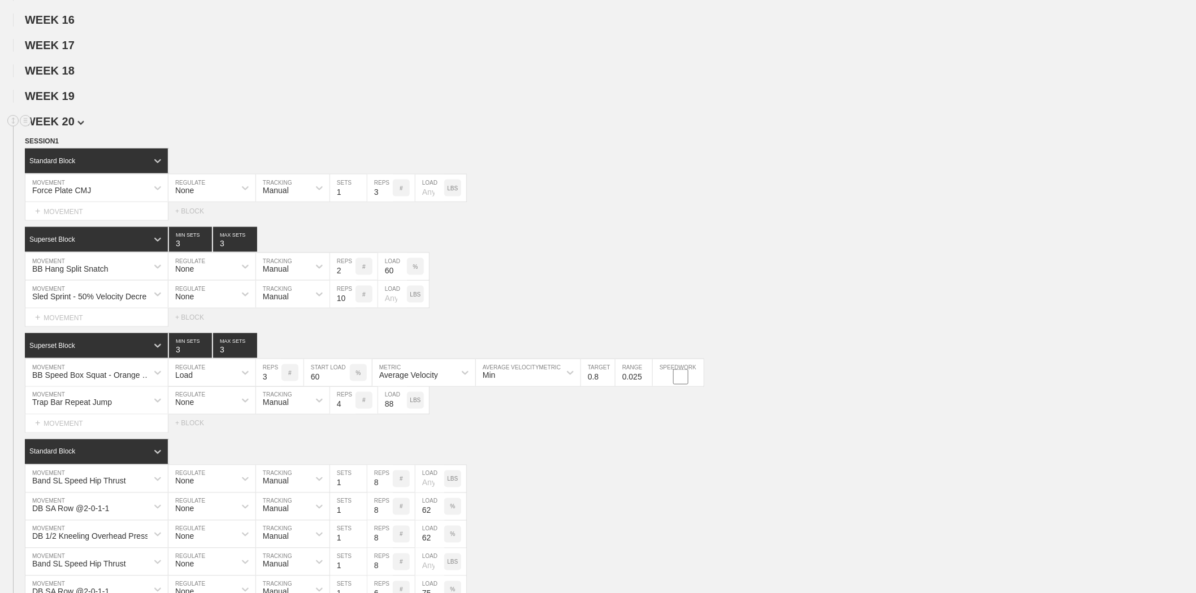
click at [64, 128] on span "WEEK 20" at bounding box center [54, 121] width 59 height 12
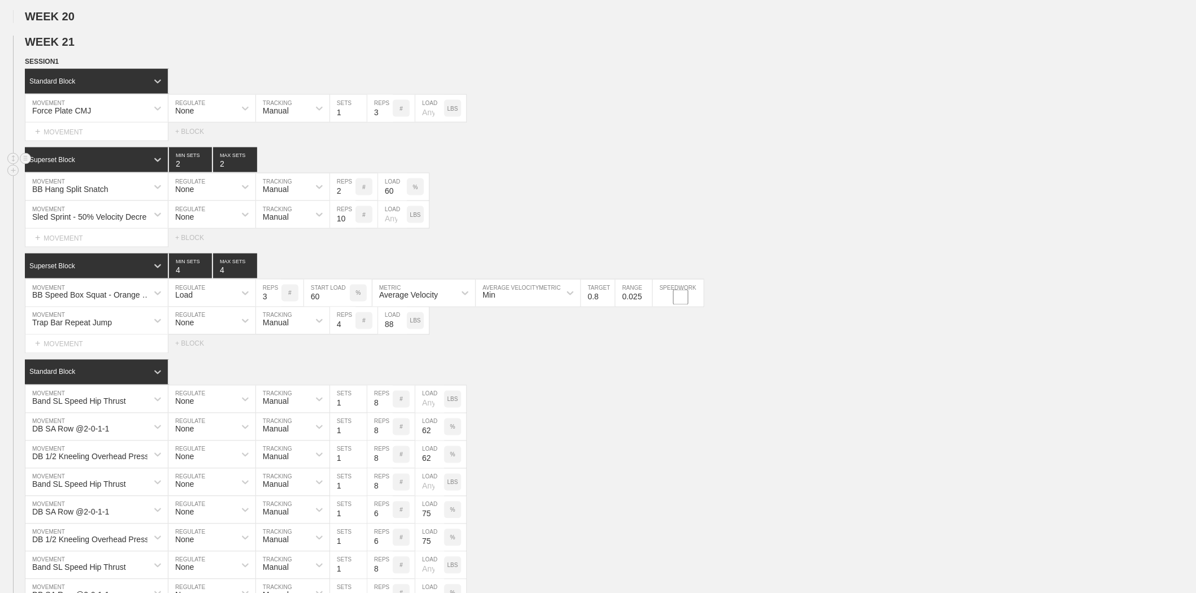
scroll to position [628, 0]
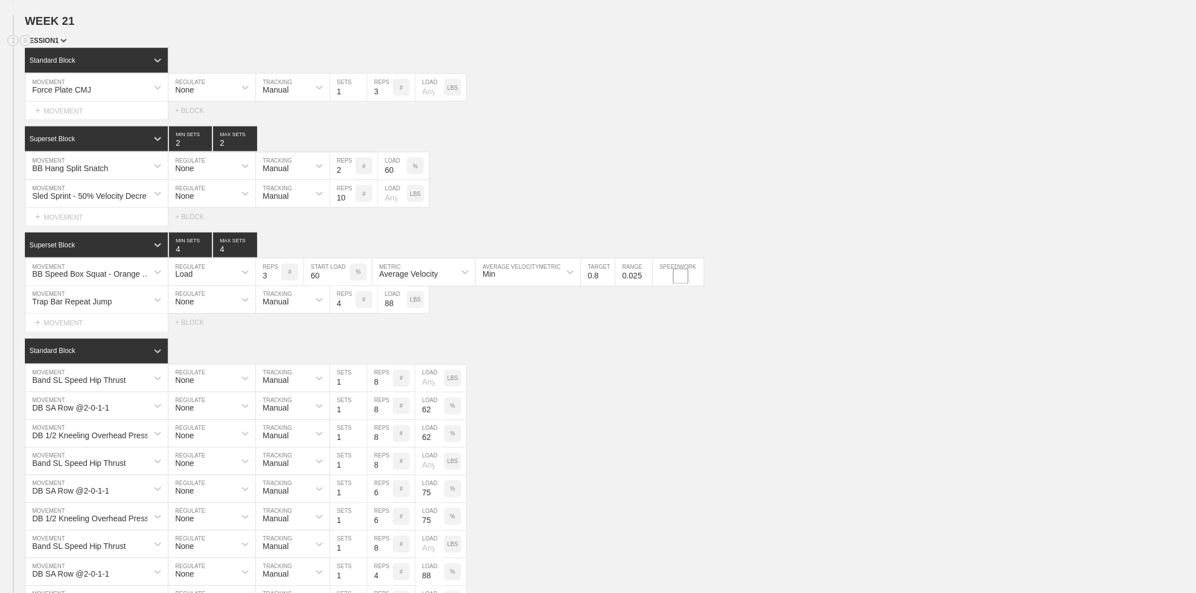
click at [54, 45] on span "SESSION 1" at bounding box center [46, 41] width 42 height 8
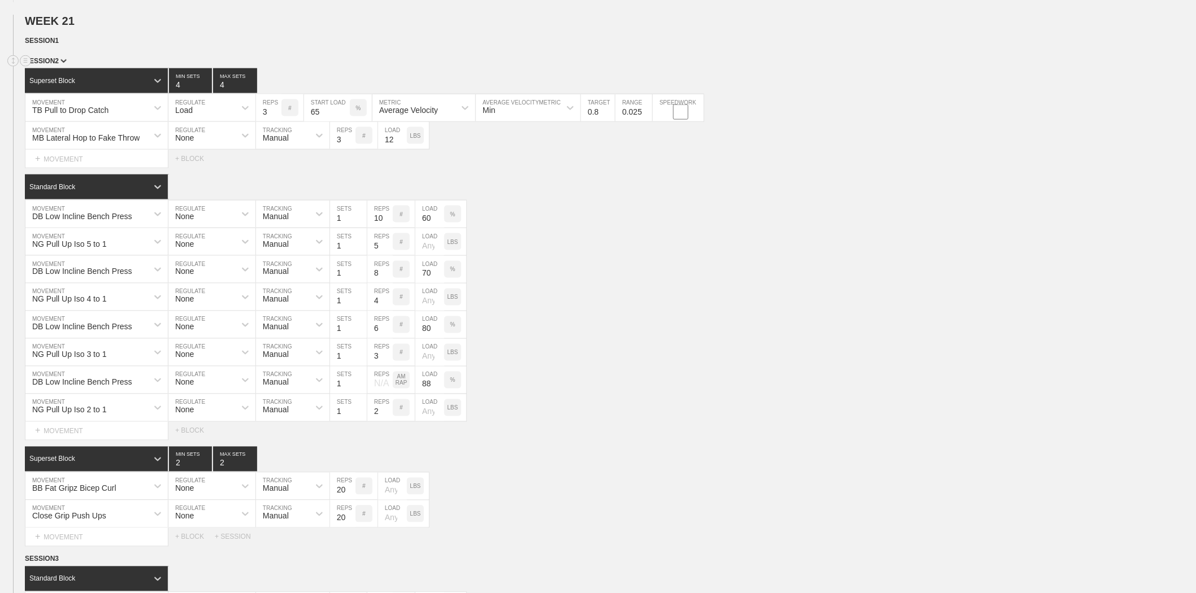
click at [55, 65] on span "SESSION 2" at bounding box center [46, 61] width 42 height 8
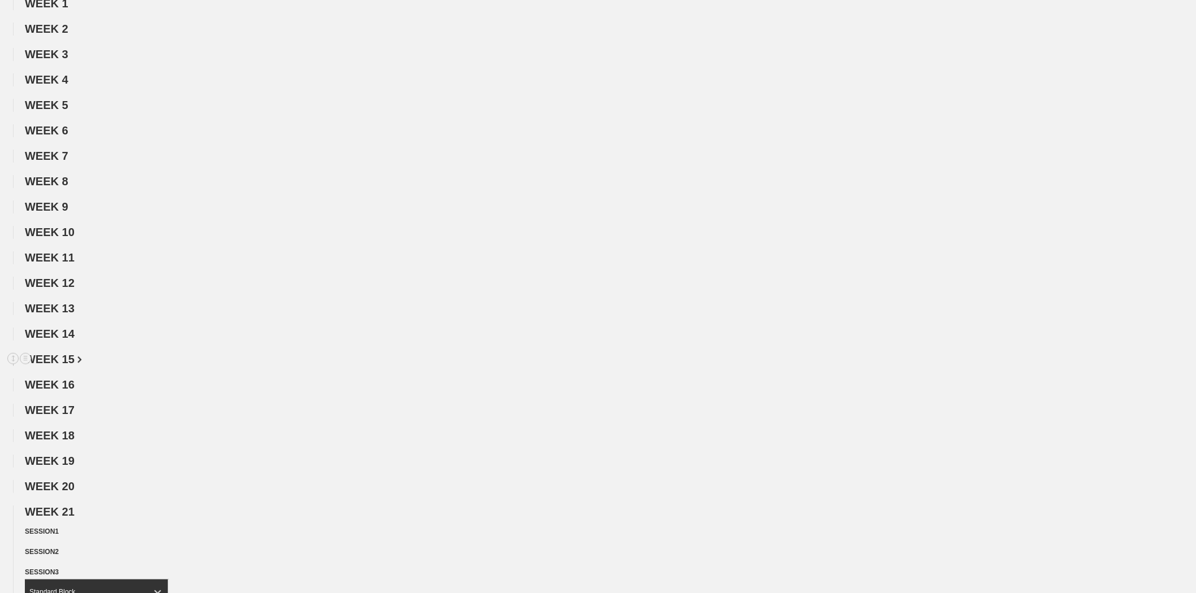
scroll to position [0, 0]
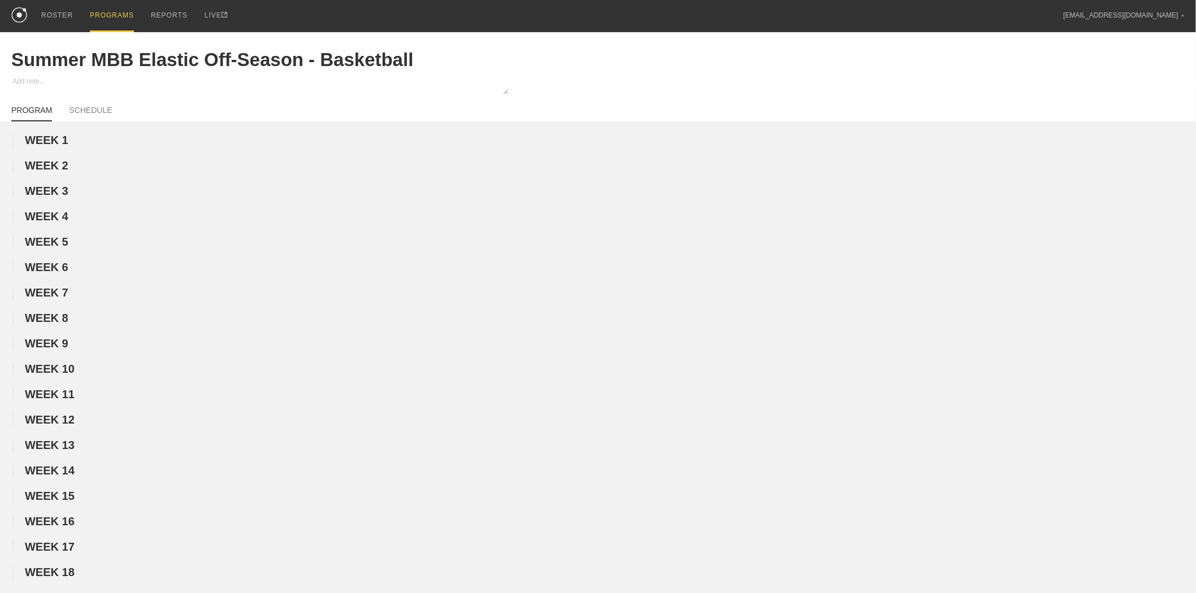
click at [115, 14] on div "PROGRAMS" at bounding box center [112, 16] width 44 height 32
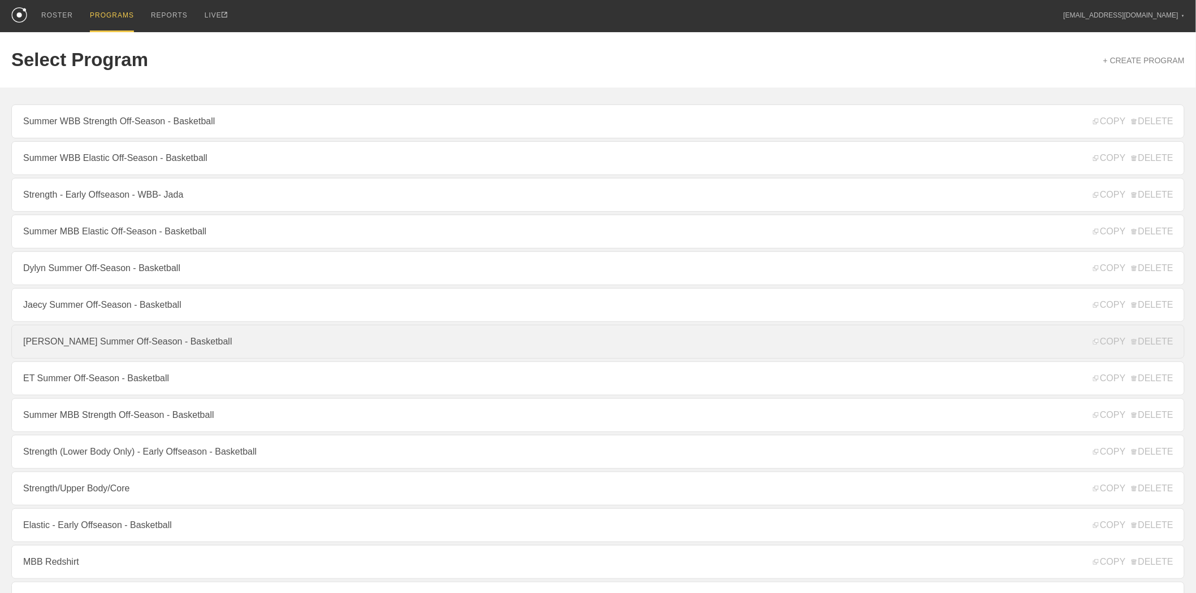
click at [94, 349] on link "[PERSON_NAME] Summer Off-Season - Basketball" at bounding box center [597, 342] width 1173 height 34
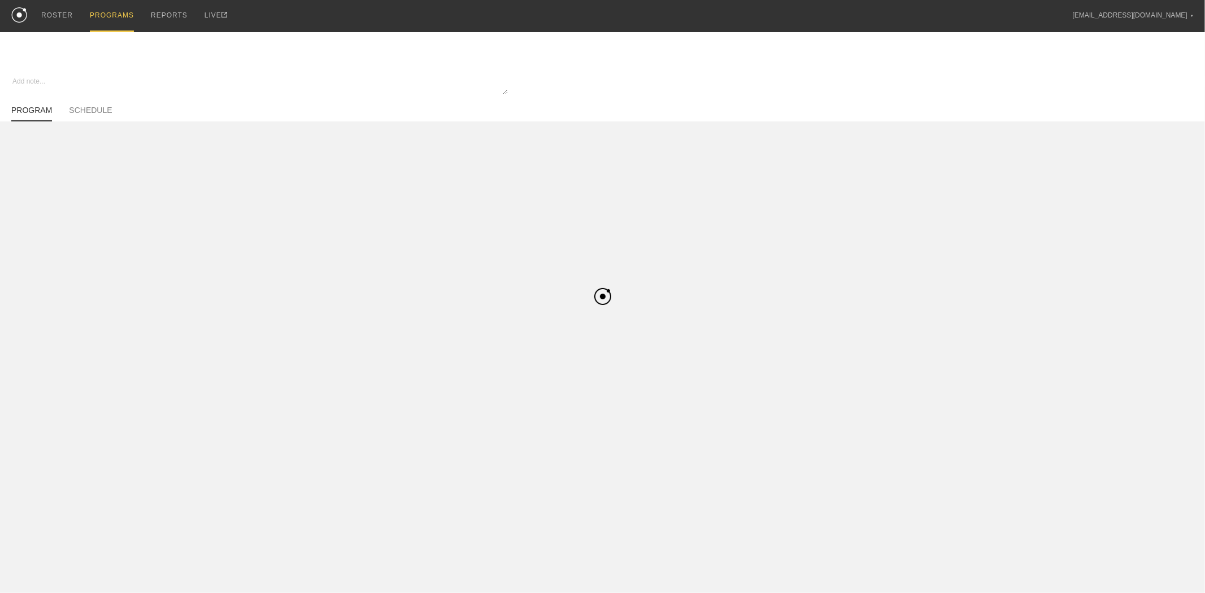
type textarea "x"
type input "[PERSON_NAME] Summer Off-Season - Basketball"
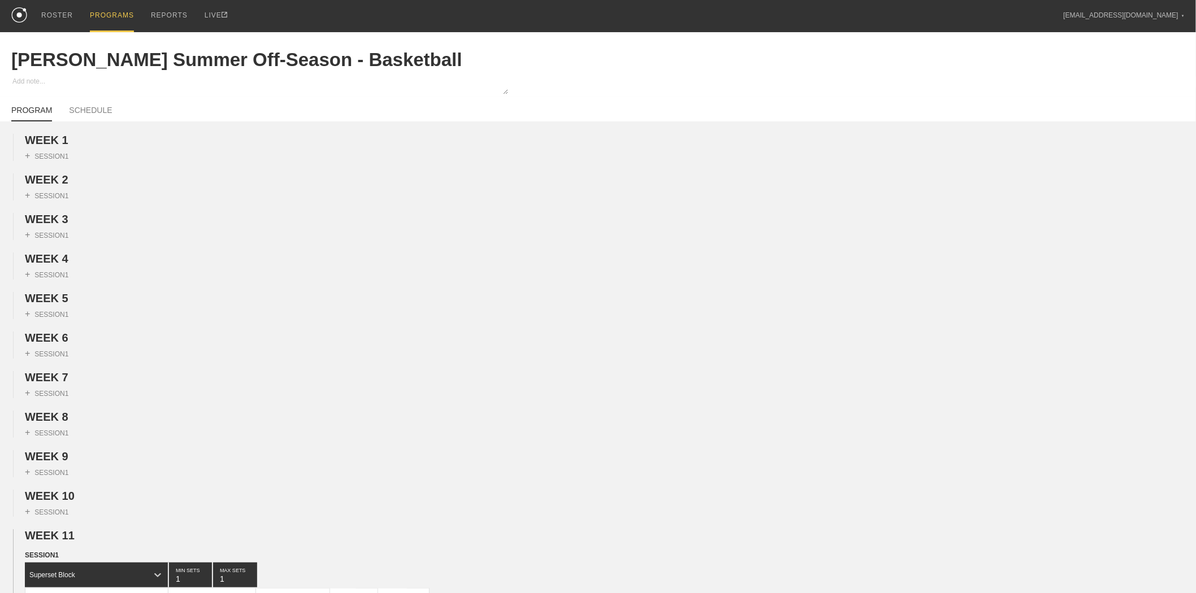
scroll to position [439, 0]
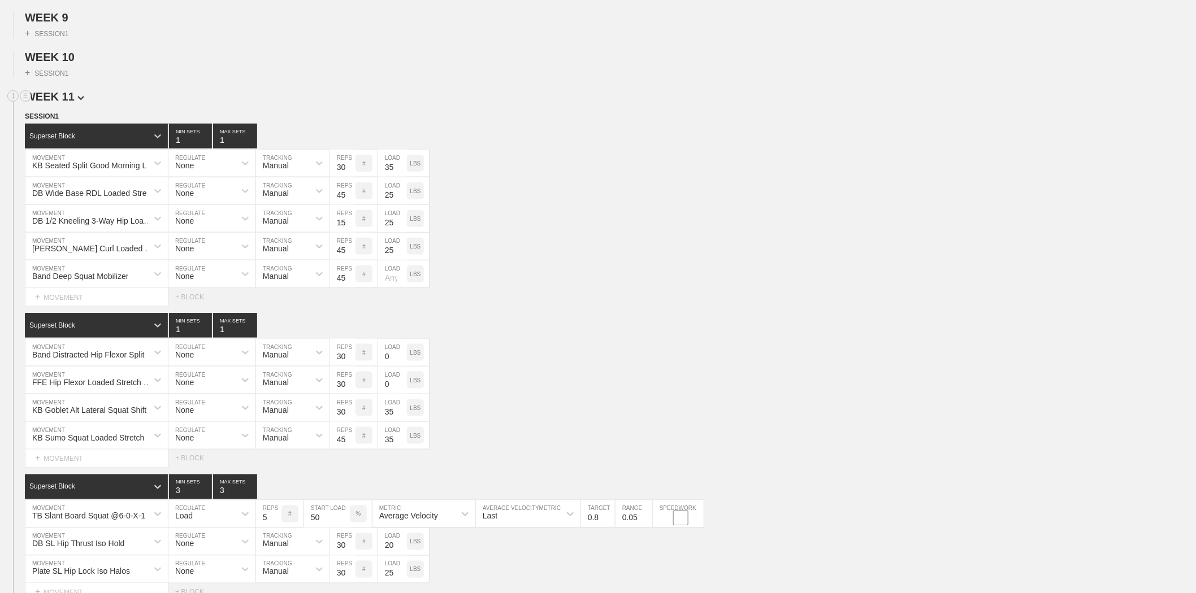
click at [66, 103] on span "WEEK 11" at bounding box center [54, 96] width 59 height 12
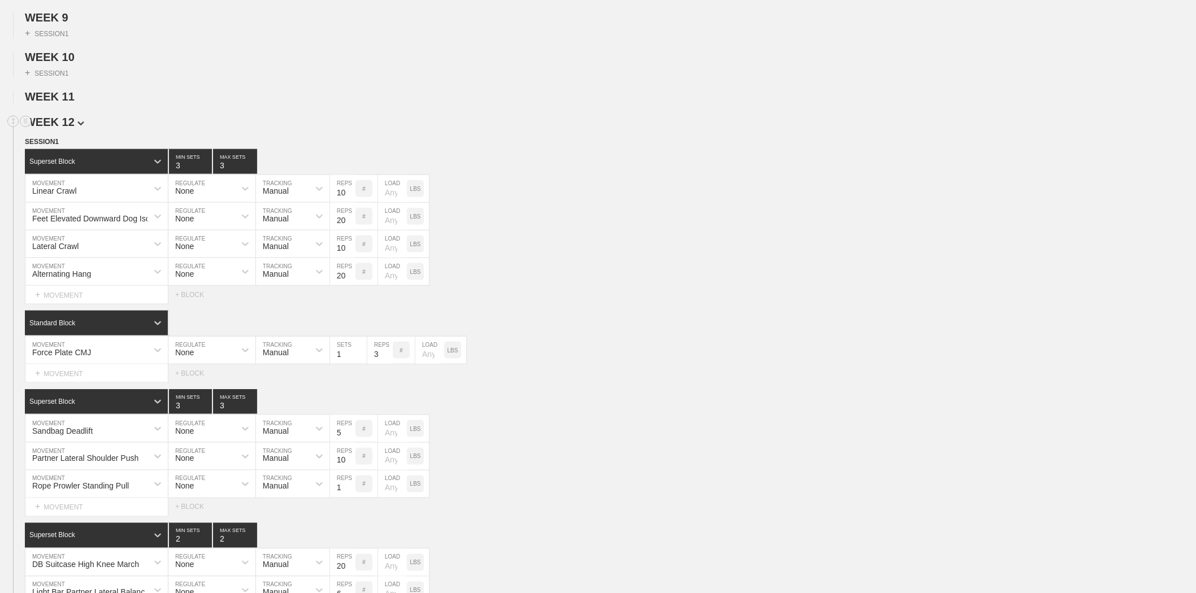
click at [62, 128] on span "WEEK 12" at bounding box center [54, 122] width 59 height 12
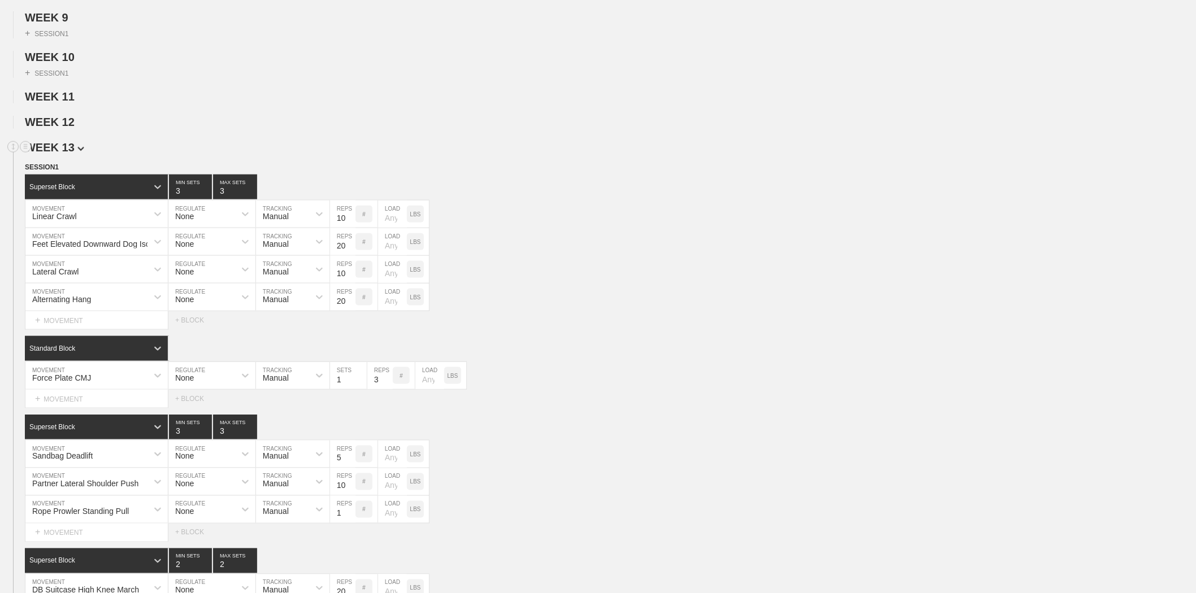
click at [64, 154] on span "WEEK 13" at bounding box center [54, 147] width 59 height 12
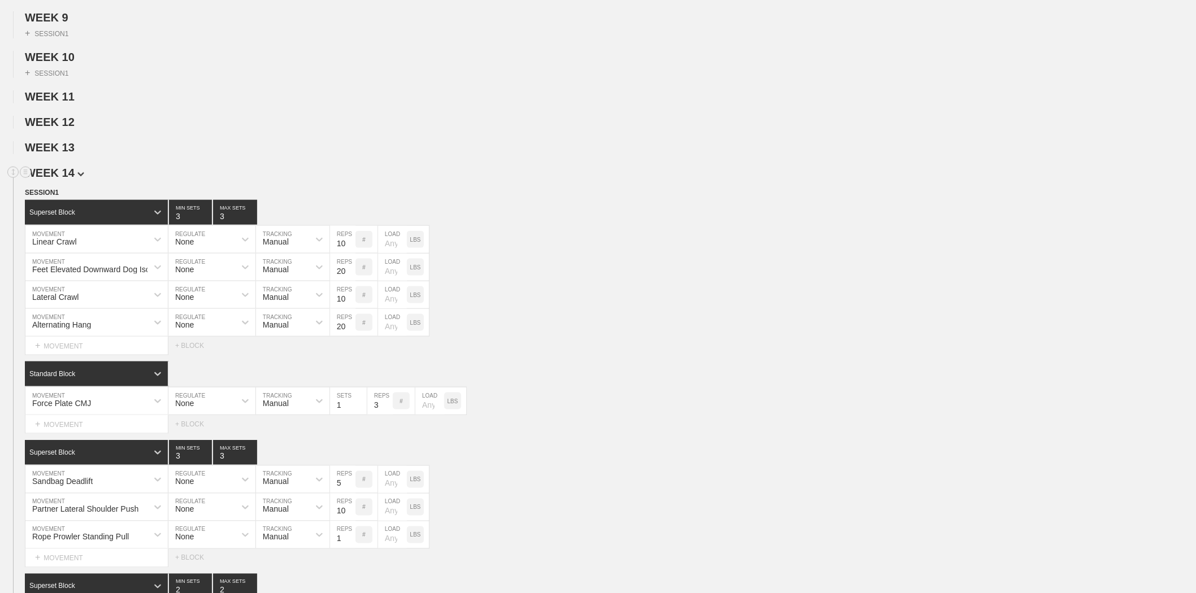
click at [60, 179] on span "WEEK 14" at bounding box center [54, 173] width 59 height 12
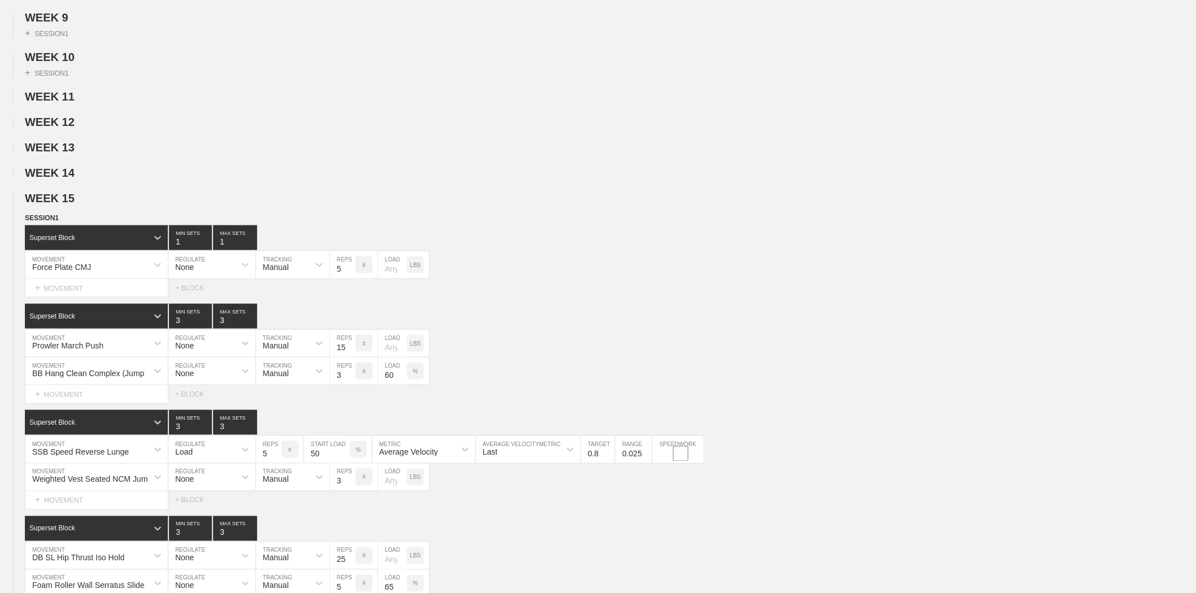
click at [60, 205] on span "WEEK 15" at bounding box center [50, 198] width 50 height 12
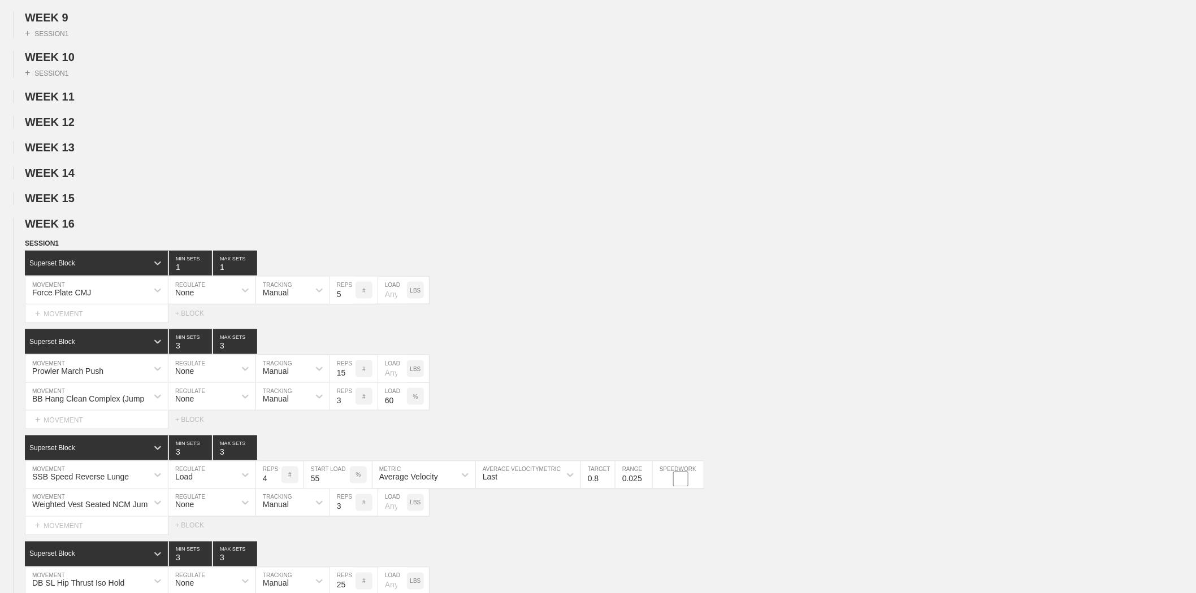
drag, startPoint x: 61, startPoint y: 251, endPoint x: 61, endPoint y: 263, distance: 11.9
click at [61, 230] on span "WEEK 16" at bounding box center [50, 224] width 50 height 12
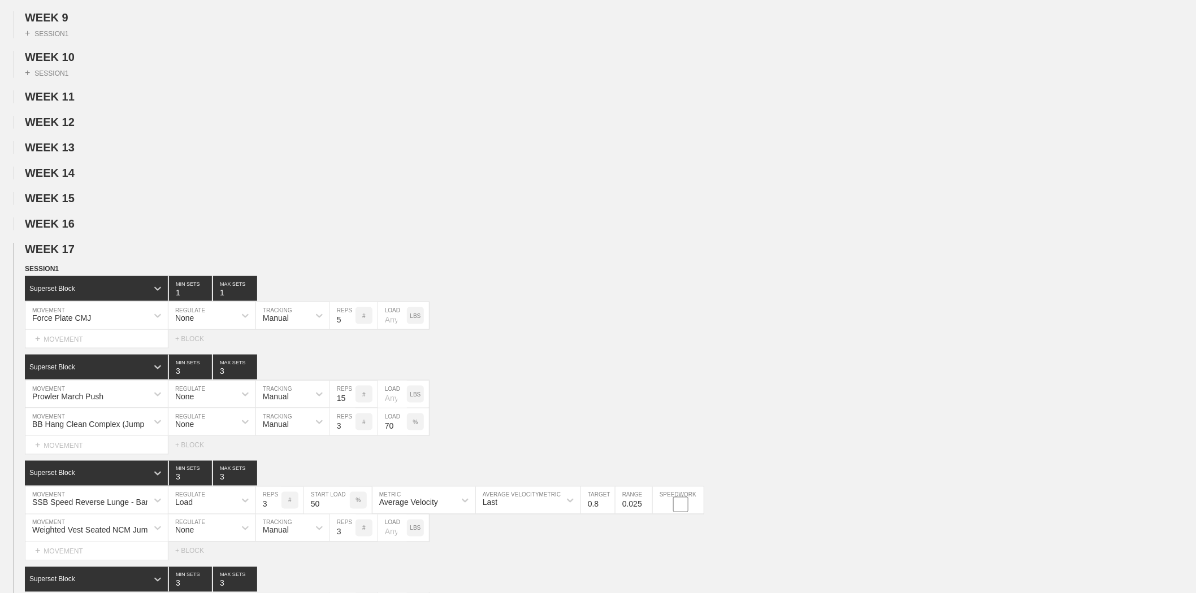
drag, startPoint x: 62, startPoint y: 283, endPoint x: 62, endPoint y: 277, distance: 6.2
click at [62, 255] on span "WEEK 17" at bounding box center [54, 249] width 59 height 12
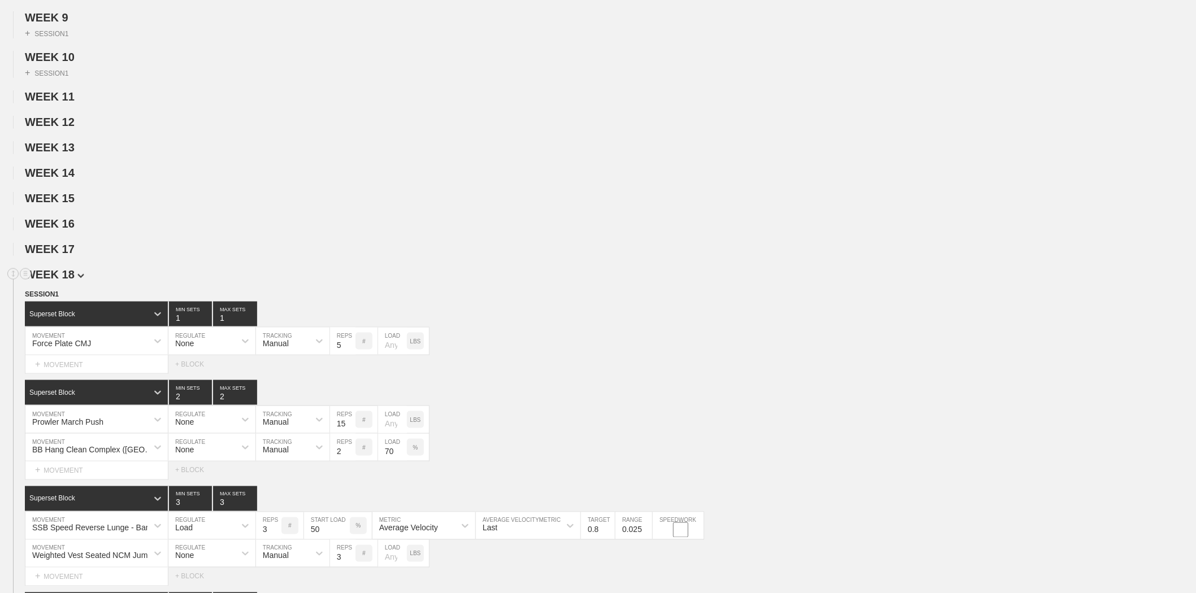
click at [56, 281] on span "WEEK 18" at bounding box center [54, 274] width 59 height 12
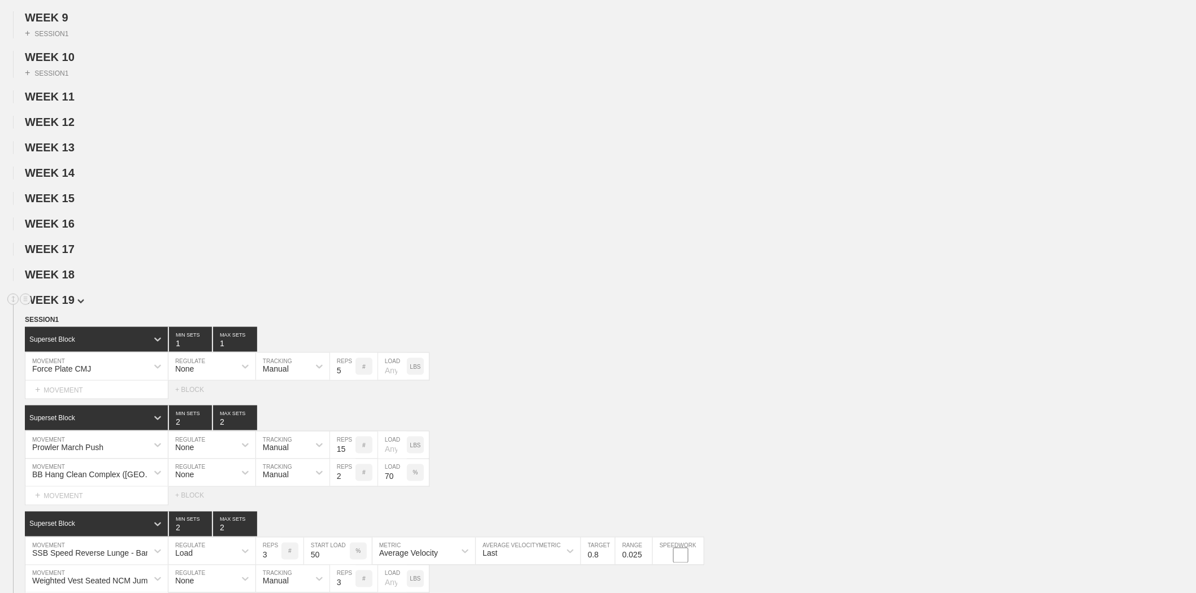
click at [69, 306] on span "WEEK 19" at bounding box center [54, 300] width 59 height 12
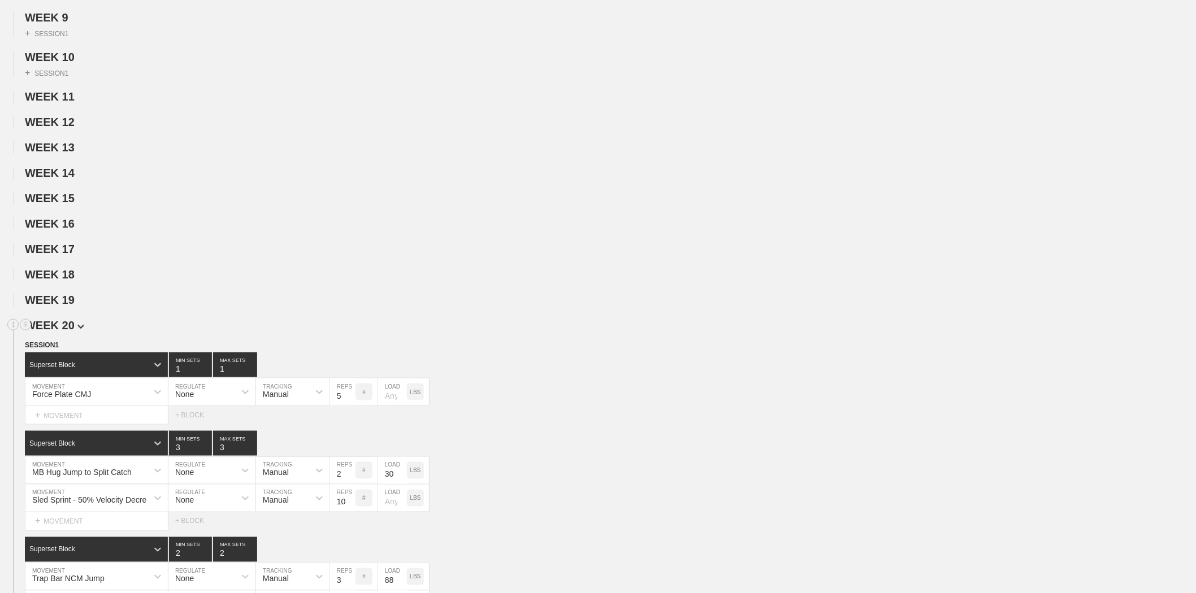
click at [64, 332] on span "WEEK 20" at bounding box center [54, 325] width 59 height 12
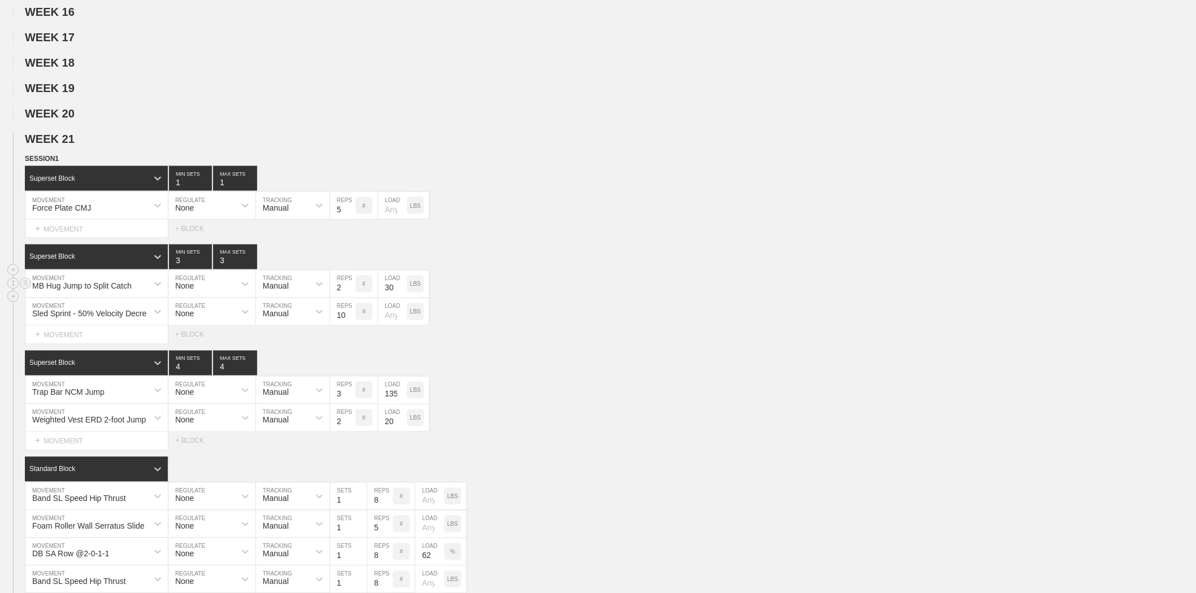
scroll to position [690, 0]
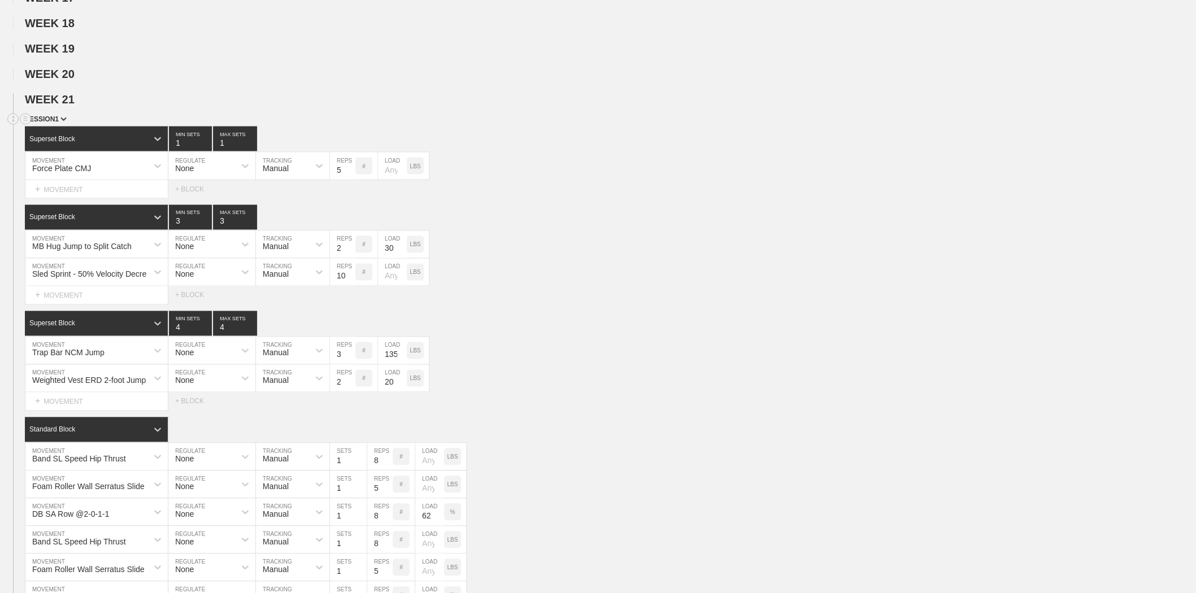
click at [58, 123] on span "SESSION 1" at bounding box center [46, 119] width 42 height 8
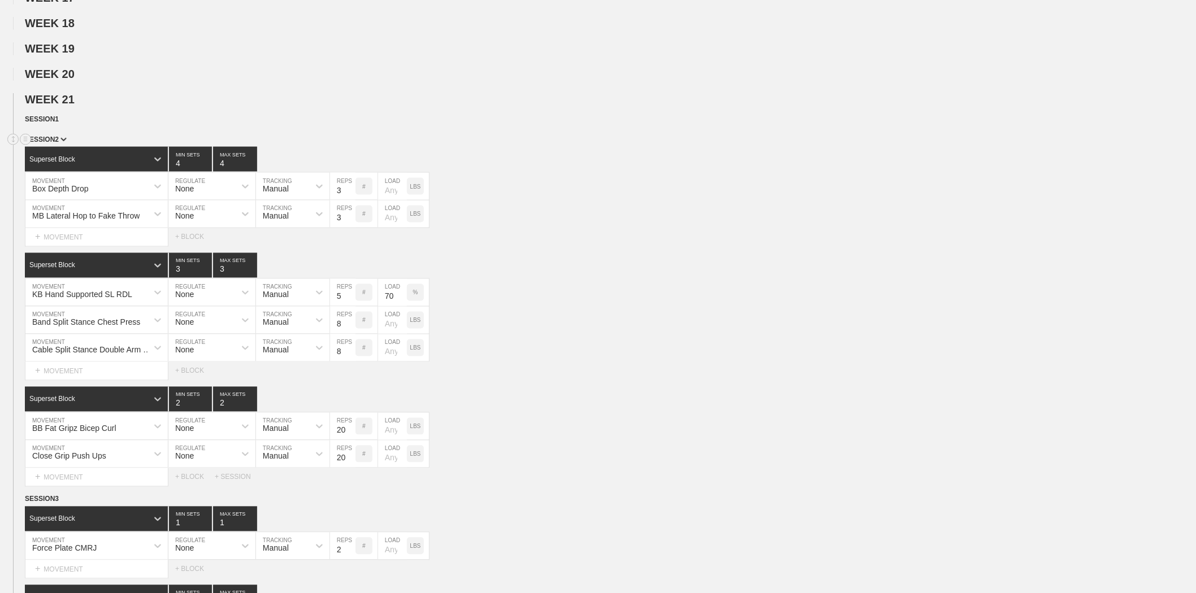
click at [58, 147] on div "SESSION 2" at bounding box center [610, 140] width 1171 height 13
click at [59, 144] on span "SESSION 2" at bounding box center [46, 140] width 42 height 8
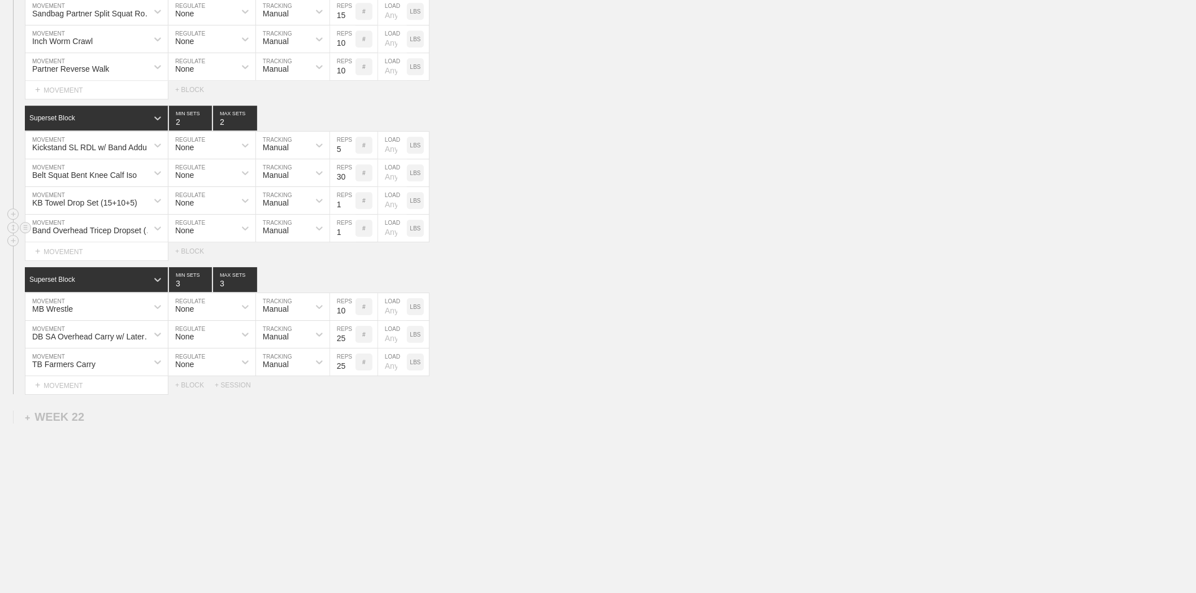
scroll to position [1357, 0]
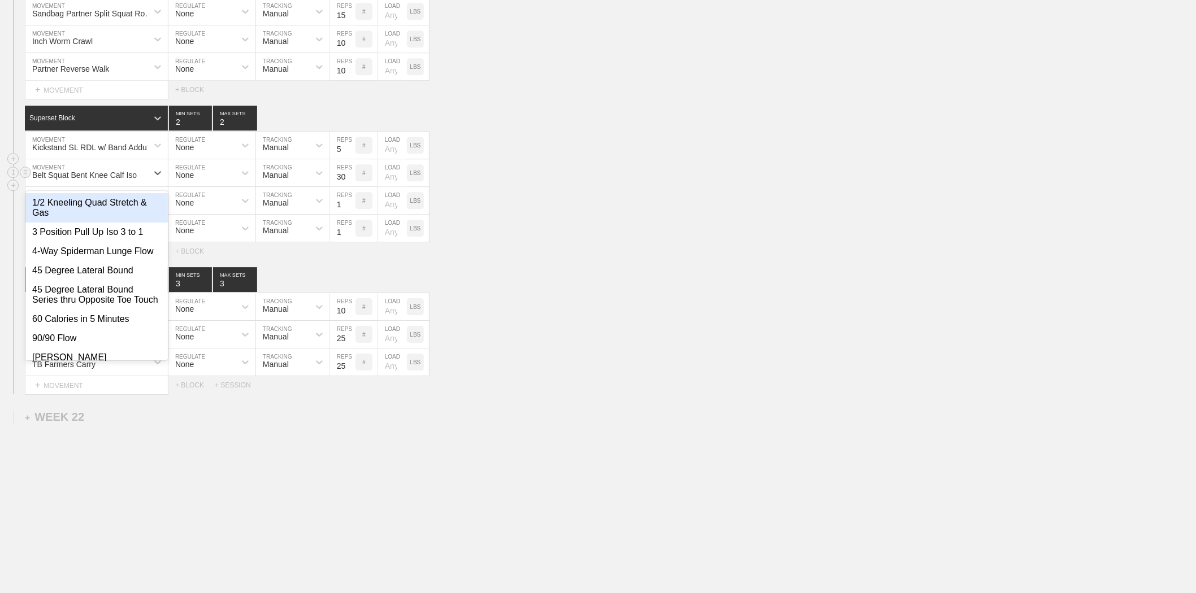
click at [106, 173] on div "Belt Squat Bent Knee Calf Iso" at bounding box center [84, 175] width 105 height 9
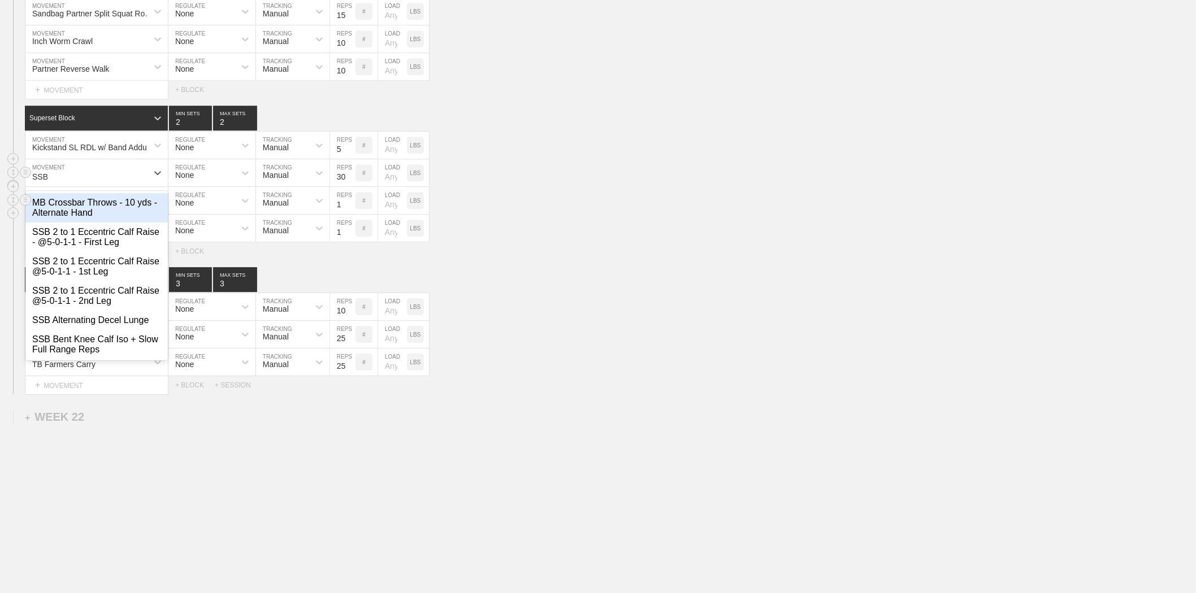
type input "SSB"
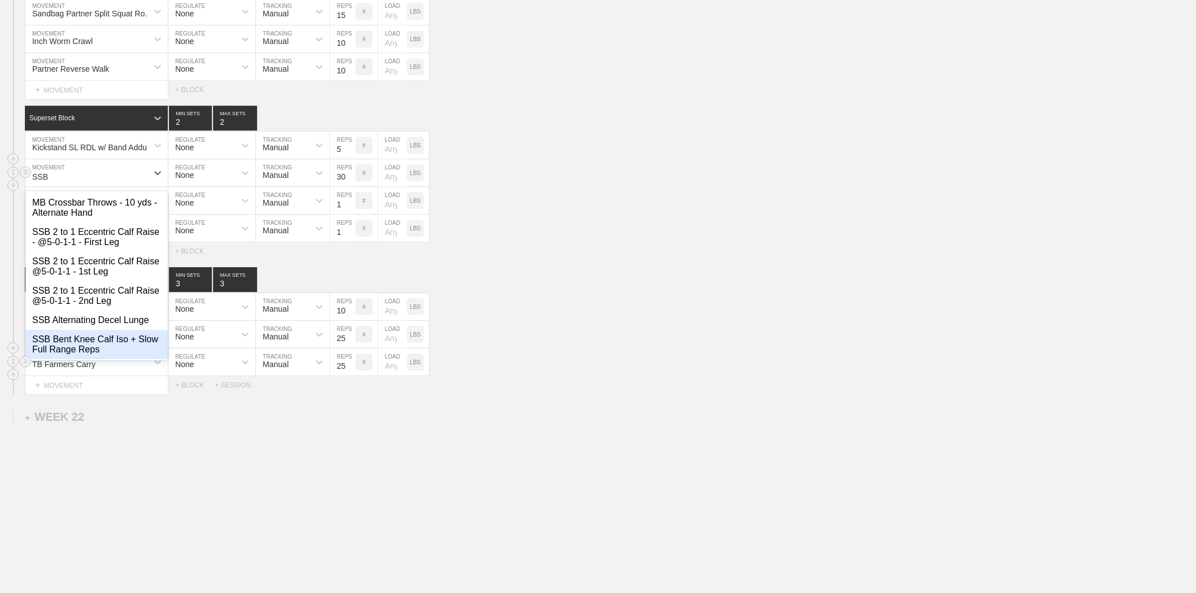
click at [94, 347] on div "SSB Bent Knee Calf Iso + Slow Full Range Reps" at bounding box center [96, 344] width 142 height 29
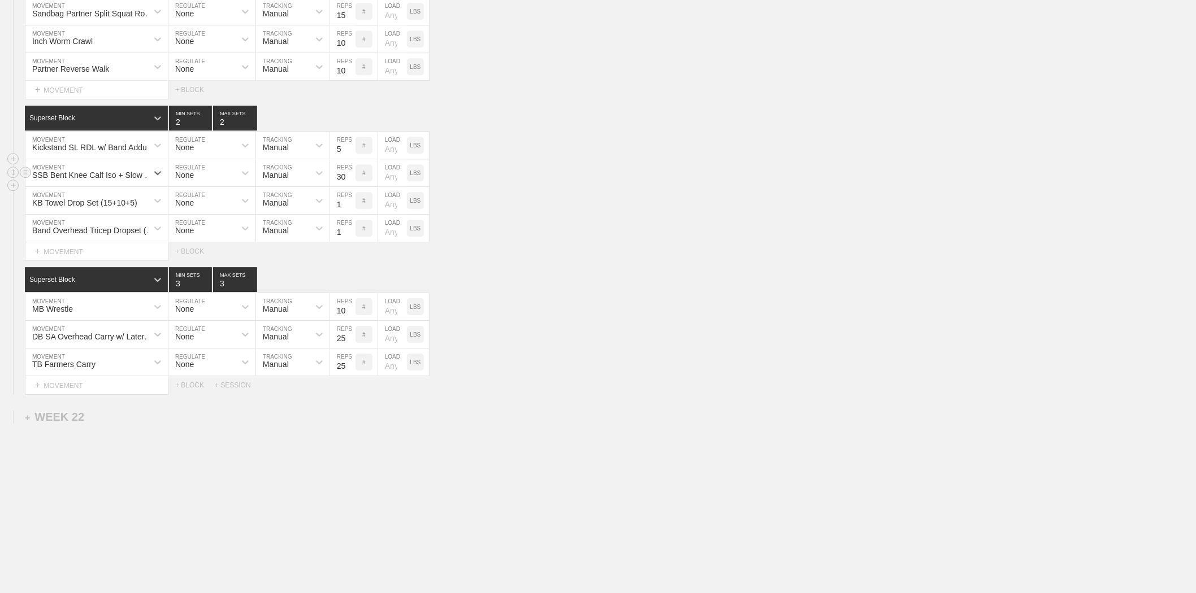
click at [342, 173] on input "30" at bounding box center [342, 172] width 25 height 27
type input "20"
click at [465, 166] on div "SSB Bent Knee Calf Iso + Slow Full Range Reps MOVEMENT None REGULATE Manual TRA…" at bounding box center [598, 173] width 1196 height 28
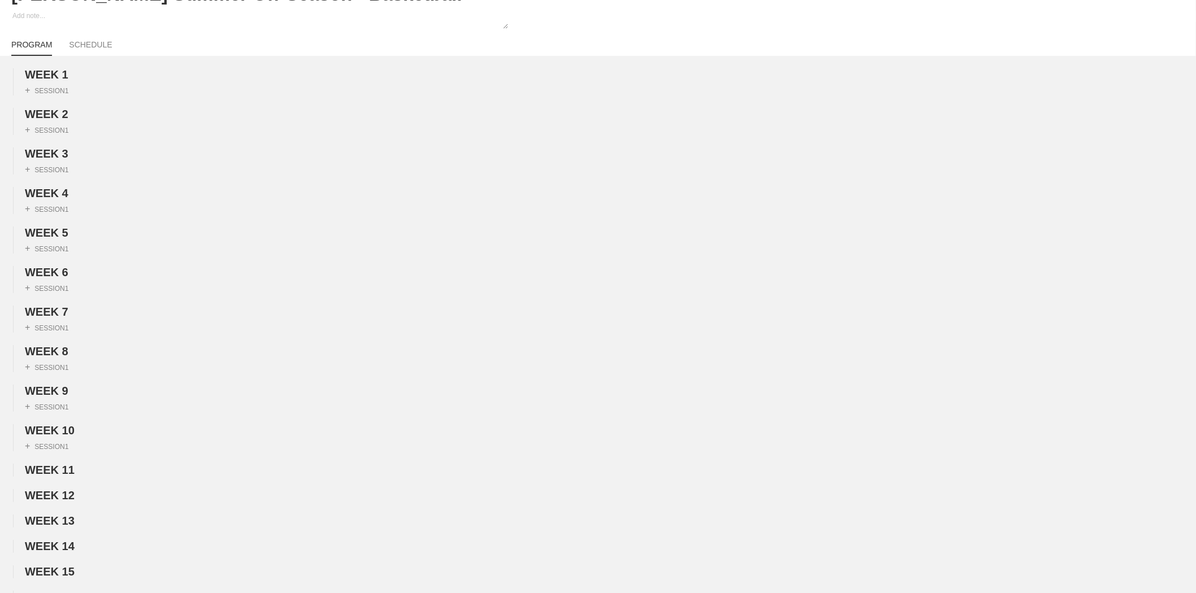
scroll to position [0, 0]
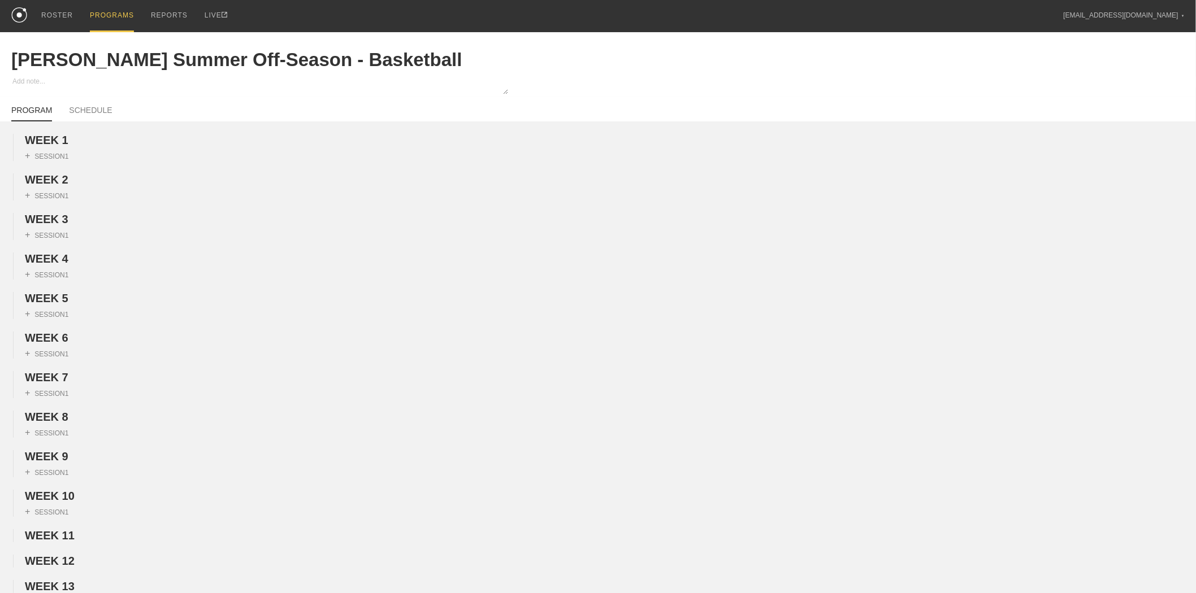
click at [97, 19] on div "PROGRAMS" at bounding box center [112, 16] width 44 height 32
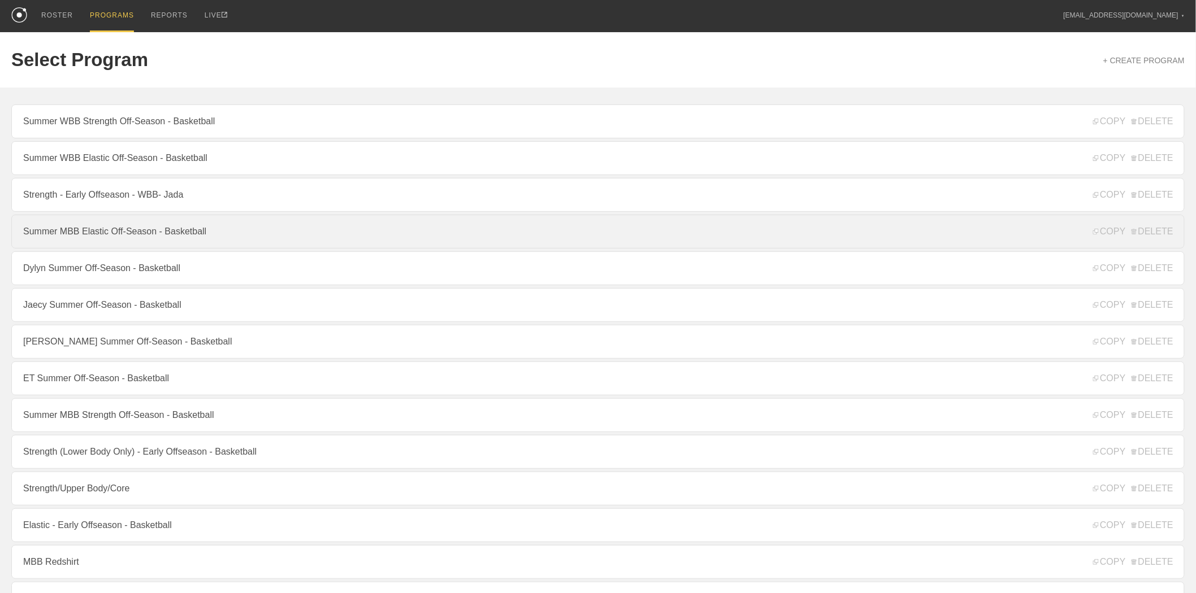
click at [106, 230] on link "Summer MBB Elastic Off-Season - Basketball" at bounding box center [597, 232] width 1173 height 34
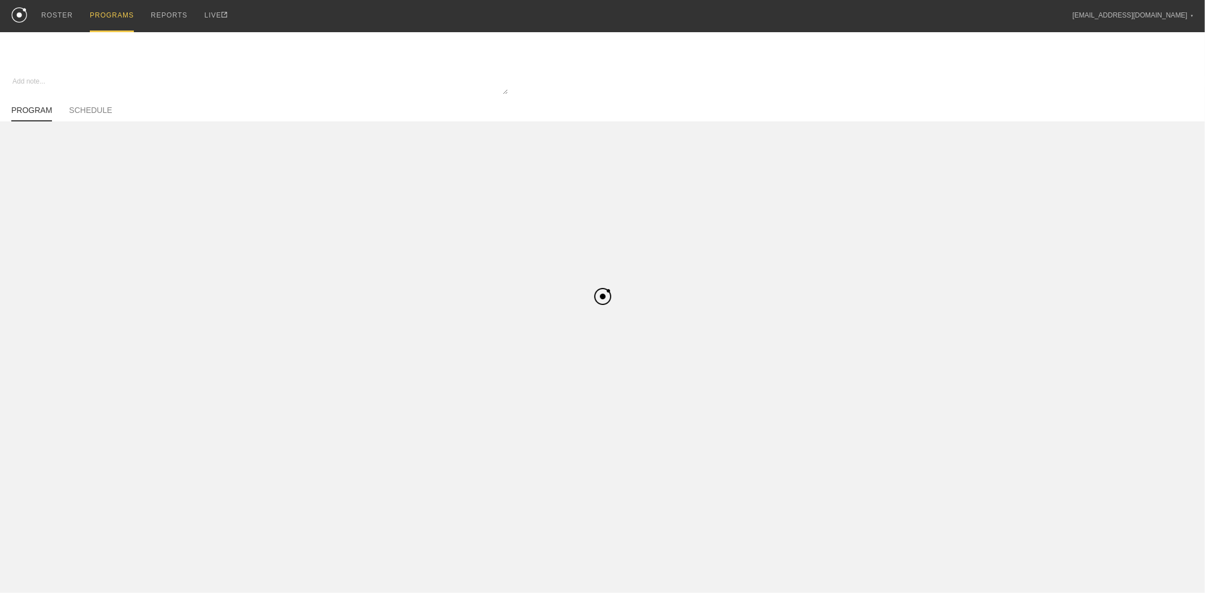
type textarea "x"
type input "Summer MBB Elastic Off-Season - Basketball"
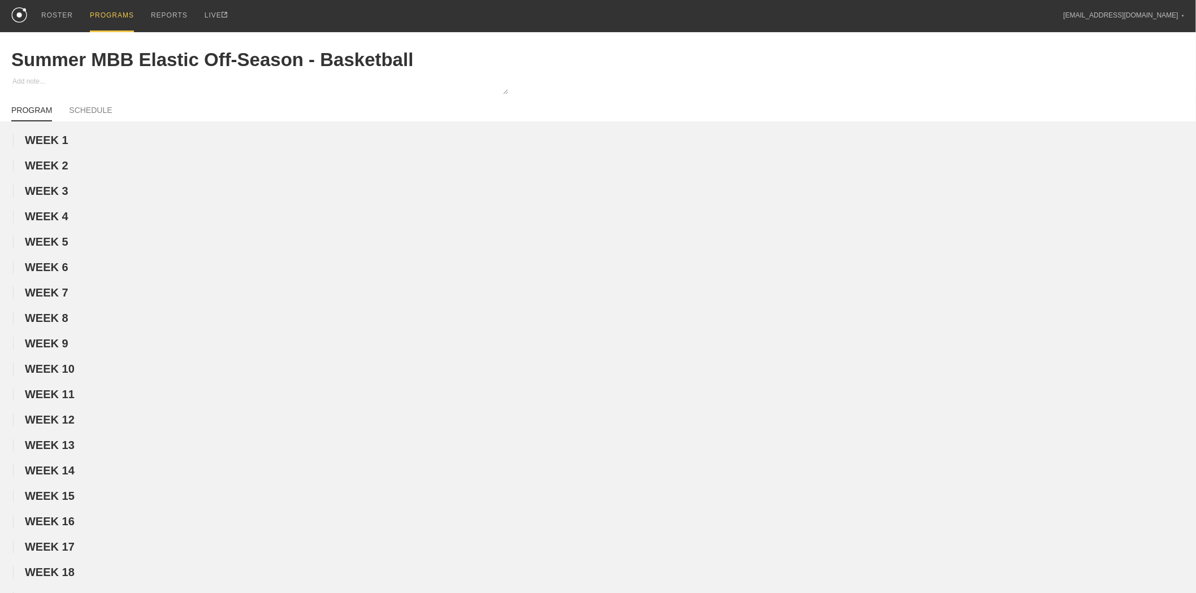
click at [126, 3] on div "PROGRAMS" at bounding box center [112, 16] width 44 height 32
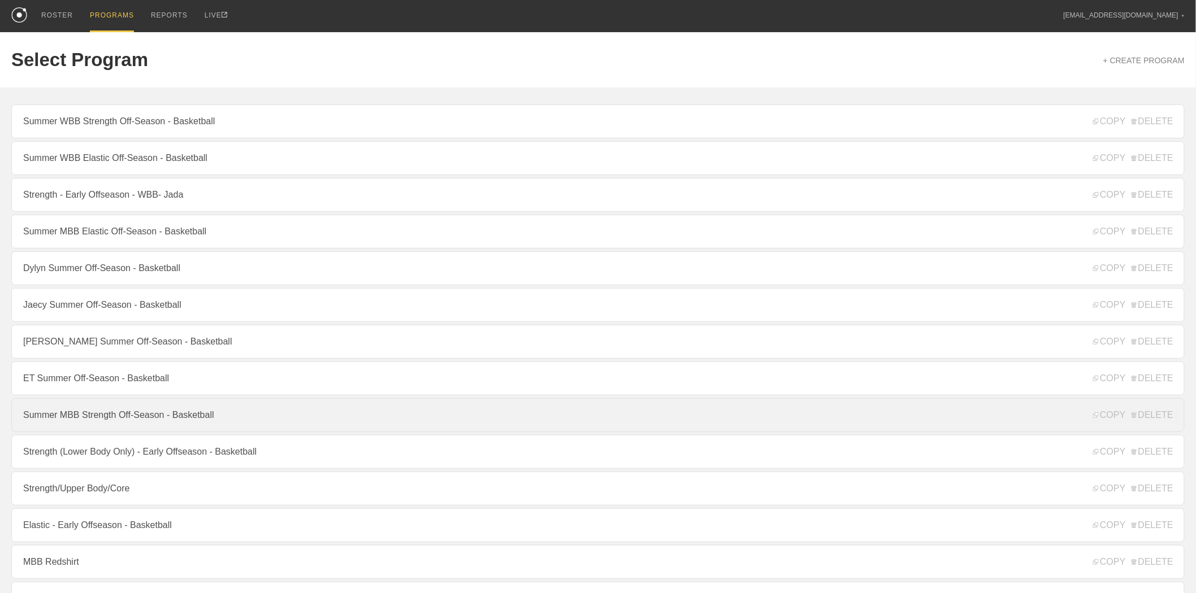
click at [102, 432] on link "Summer MBB Strength Off-Season - Basketball" at bounding box center [597, 415] width 1173 height 34
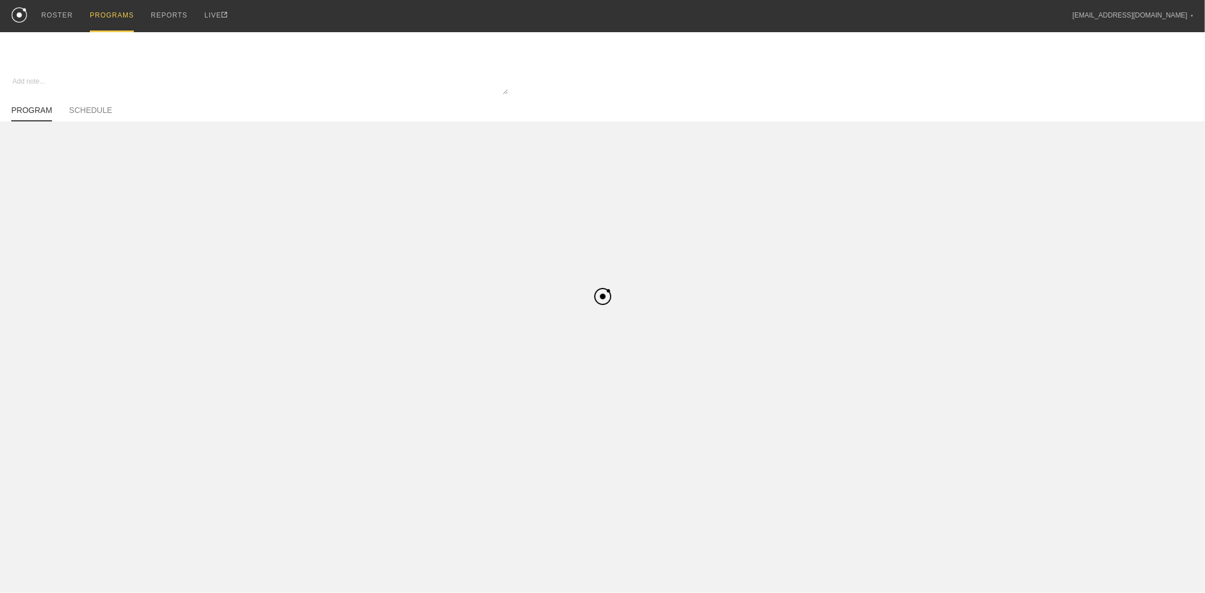
type textarea "x"
type input "Summer MBB Strength Off-Season - Basketball"
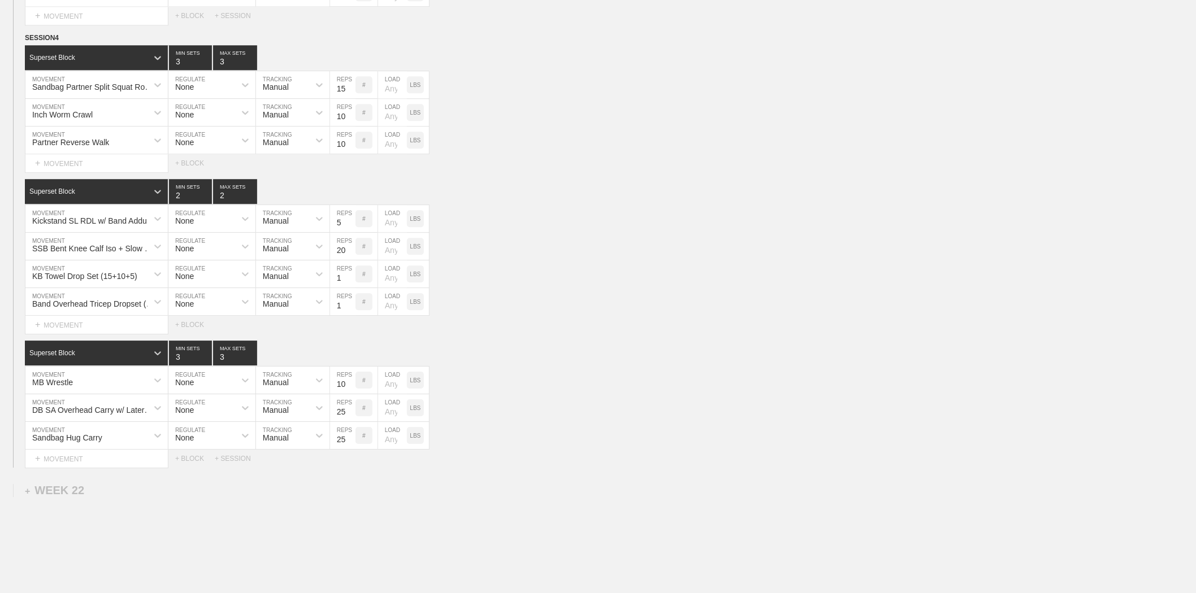
scroll to position [1255, 0]
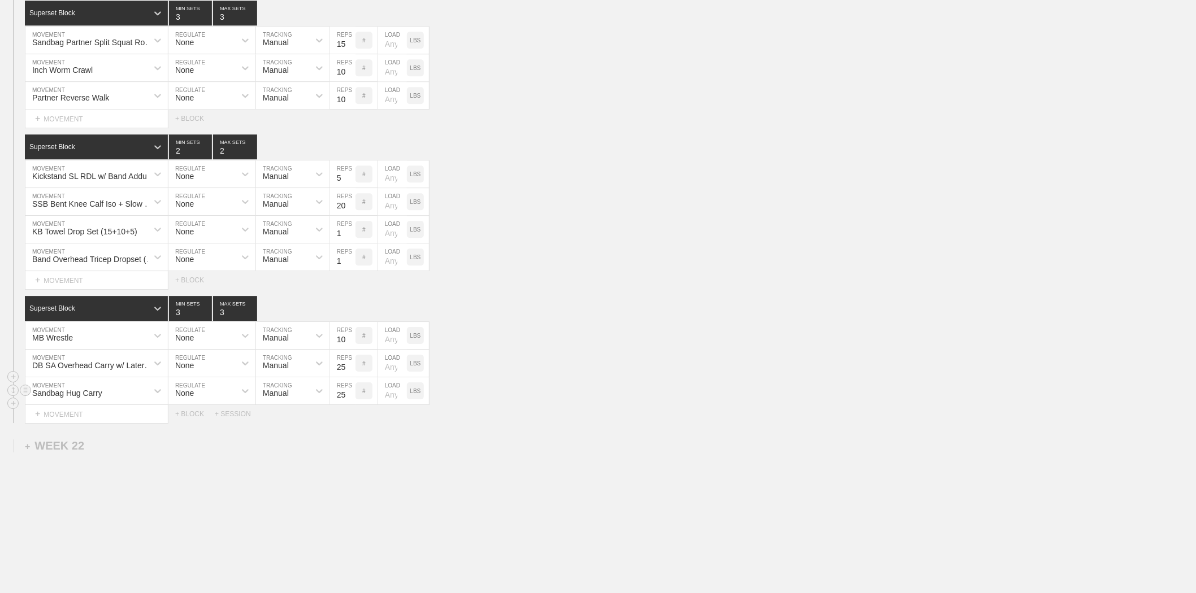
click at [95, 405] on div "Sandbag Hug Carry" at bounding box center [96, 390] width 142 height 27
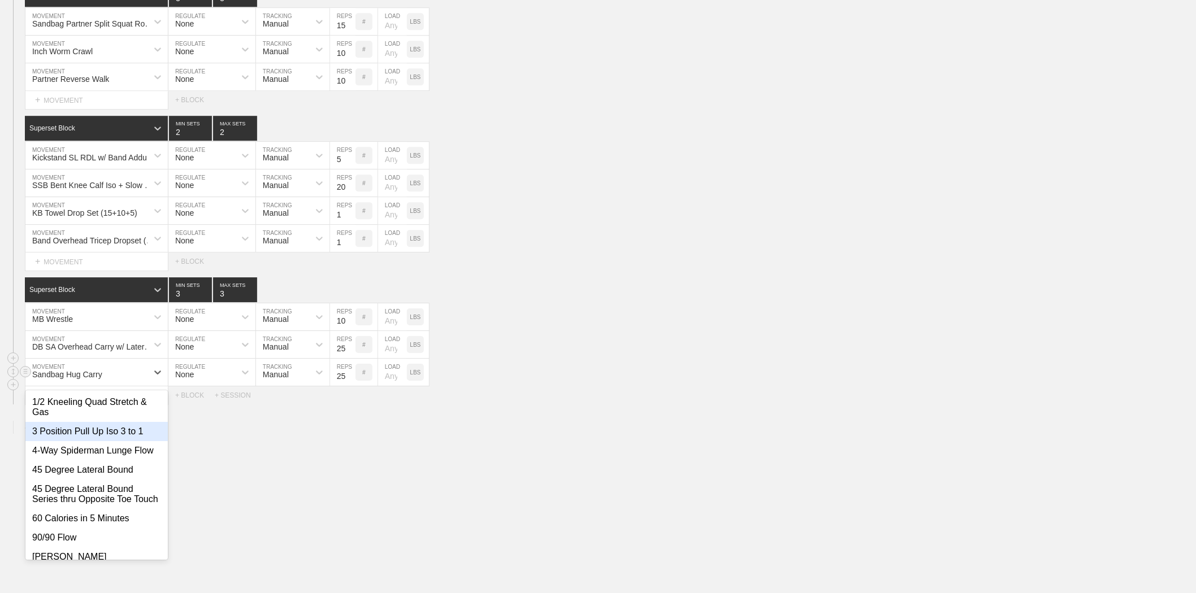
scroll to position [1316, 0]
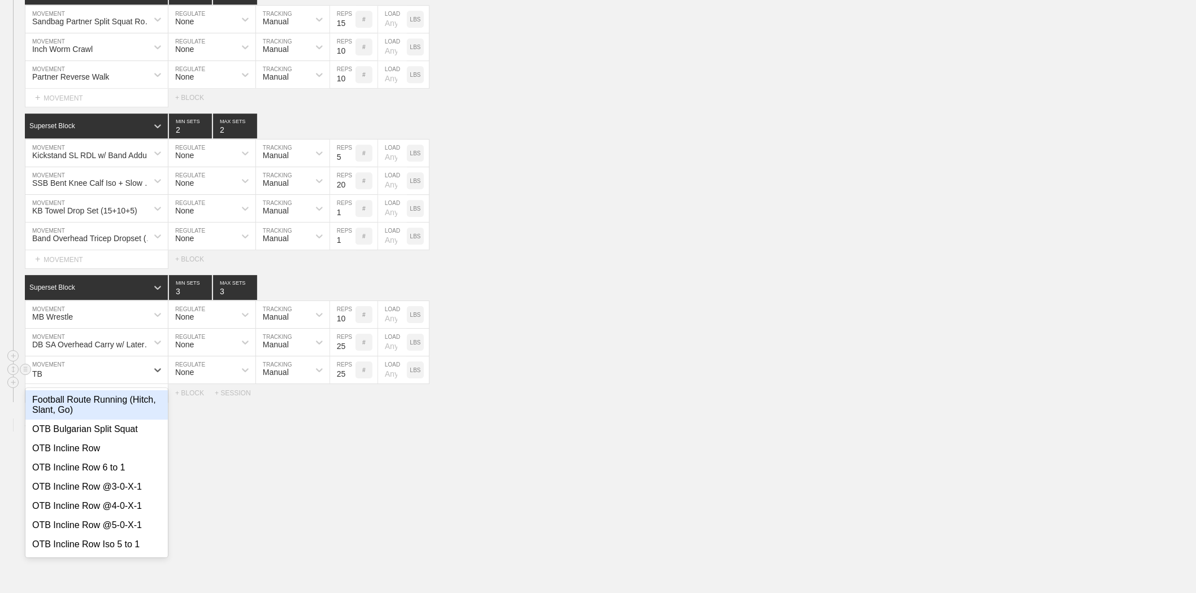
type input "TB F"
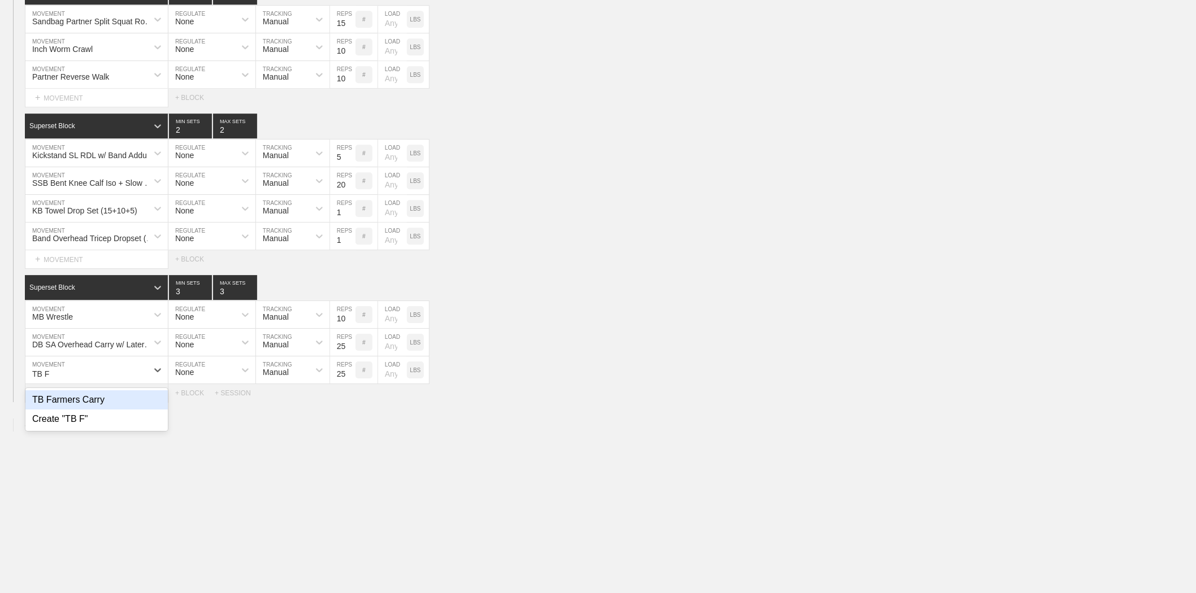
click at [97, 410] on div "TB Farmers Carry" at bounding box center [96, 399] width 142 height 19
click at [507, 357] on div "DB SA Overhead Carry w/ Lateral Shoulder Iso MOVEMENT None REGULATE Manual TRAC…" at bounding box center [598, 343] width 1196 height 28
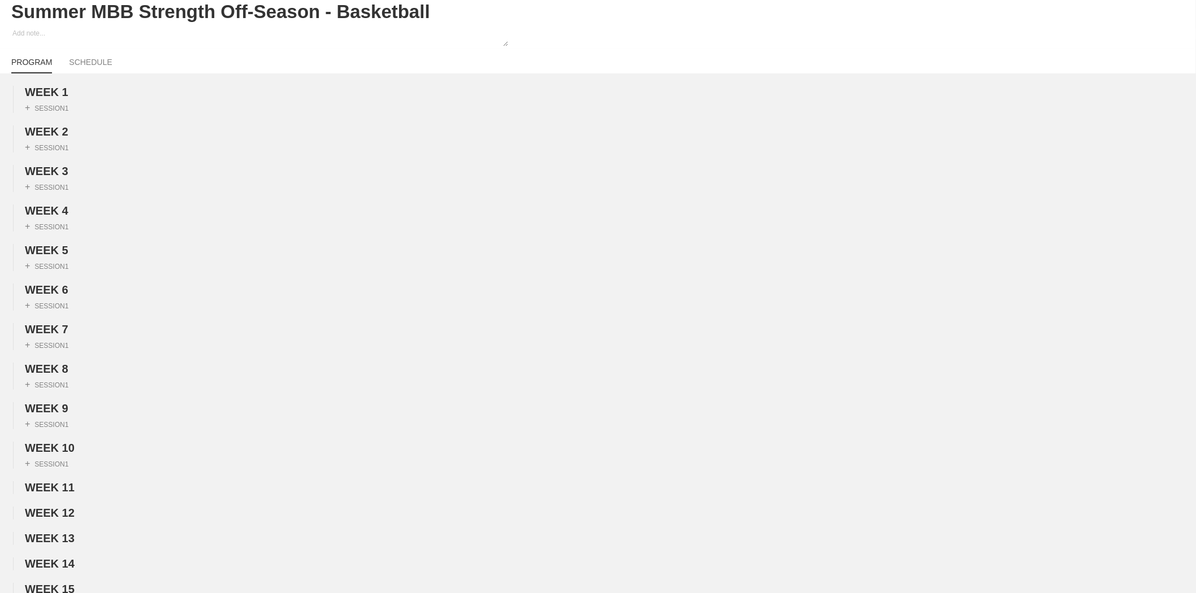
scroll to position [0, 0]
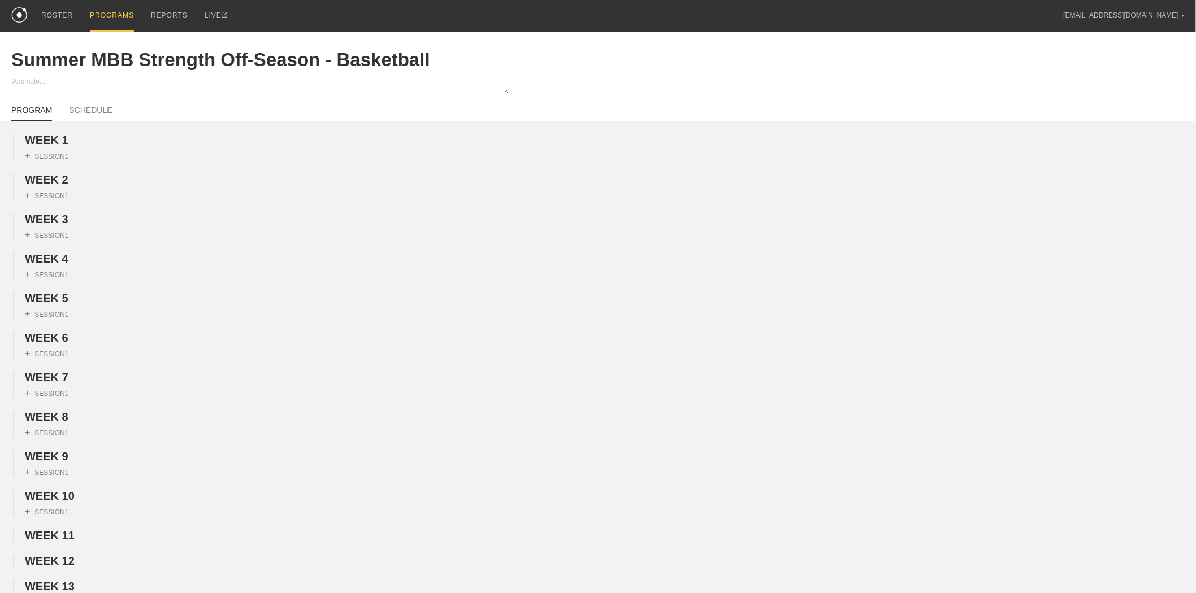
click at [105, 6] on div "PROGRAMS" at bounding box center [112, 16] width 44 height 32
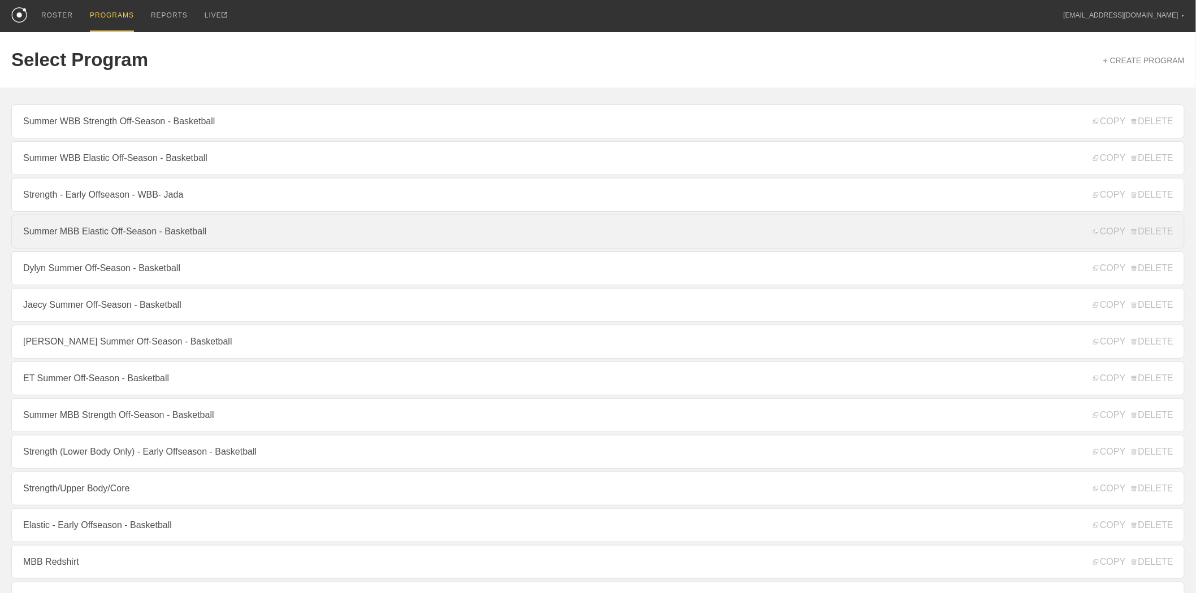
click at [103, 232] on link "Summer MBB Elastic Off-Season - Basketball" at bounding box center [597, 232] width 1173 height 34
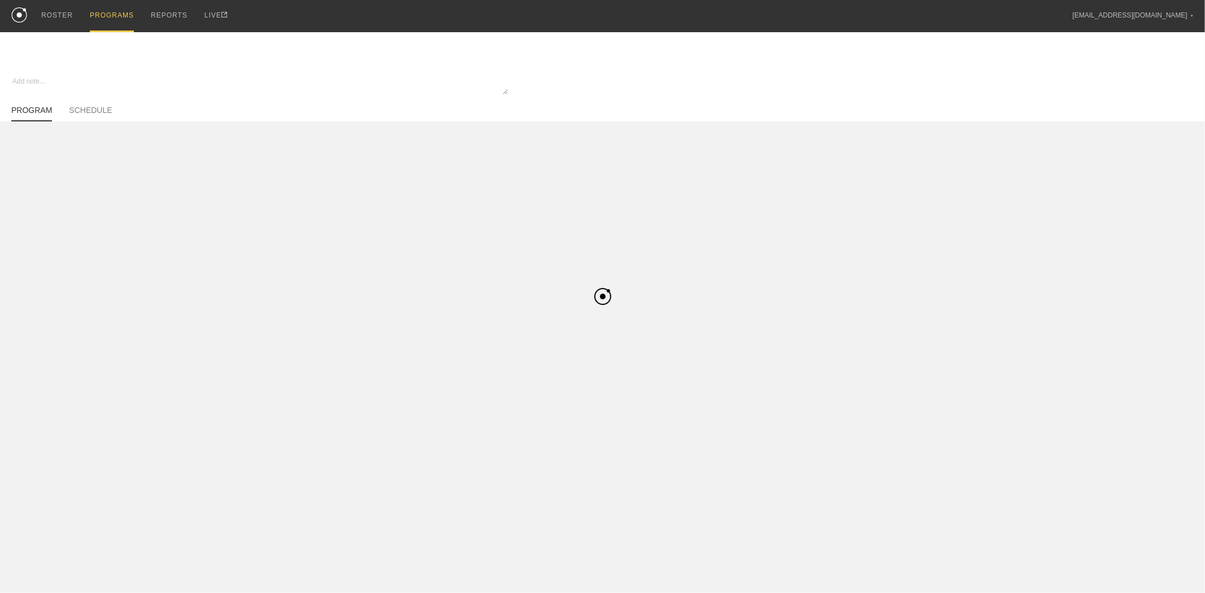
type textarea "x"
type input "Summer MBB Elastic Off-Season - Basketball"
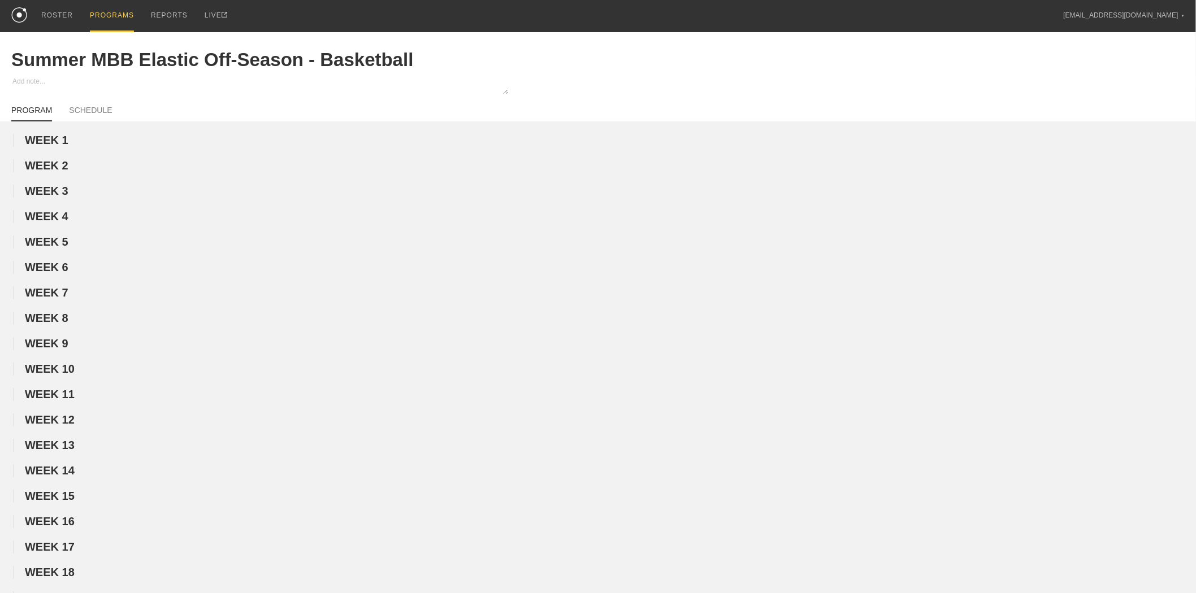
click at [107, 6] on div "PROGRAMS" at bounding box center [112, 16] width 44 height 32
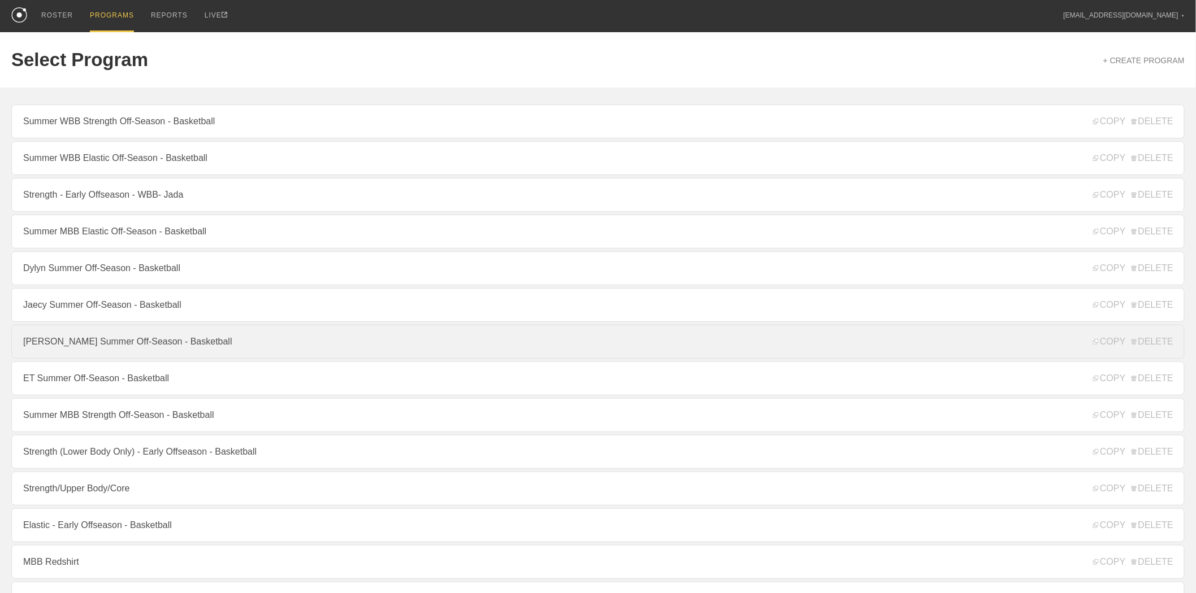
click at [82, 353] on link "[PERSON_NAME] Summer Off-Season - Basketball" at bounding box center [597, 342] width 1173 height 34
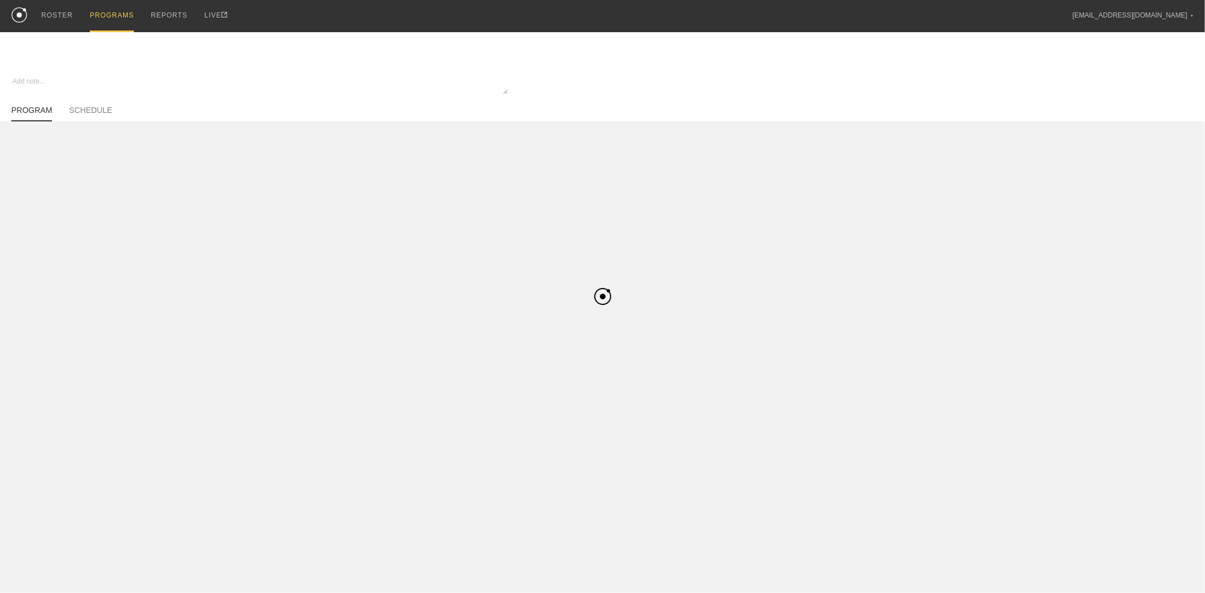
type textarea "x"
type input "[PERSON_NAME] Summer Off-Season - Basketball"
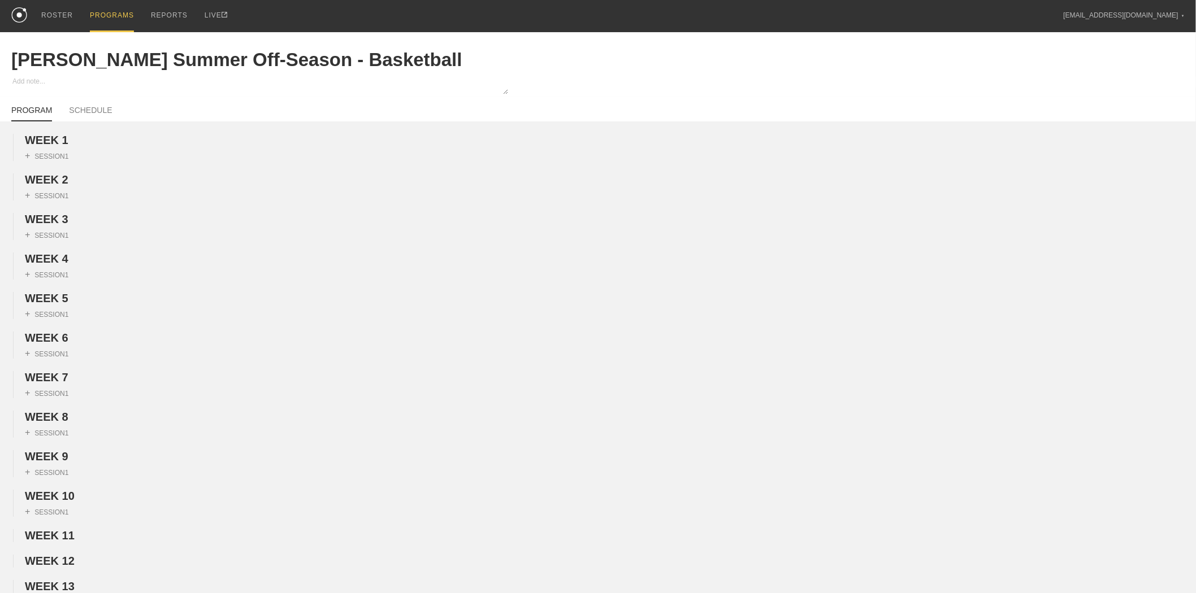
click at [102, 15] on div "PROGRAMS" at bounding box center [112, 16] width 44 height 32
